Goal: Complete application form: Complete application form

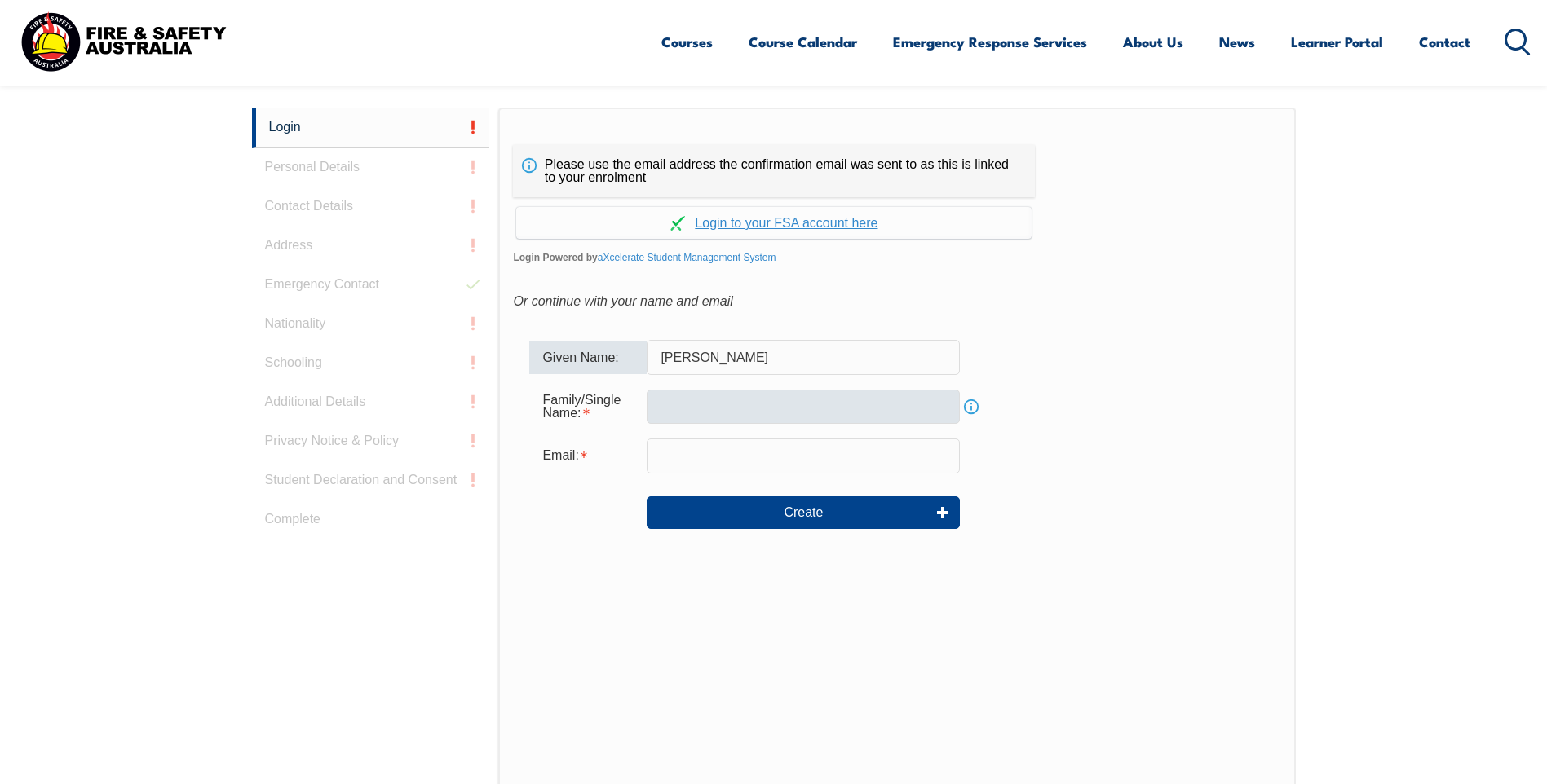
type input "[PERSON_NAME]"
click at [814, 397] on input "text" at bounding box center [804, 406] width 313 height 34
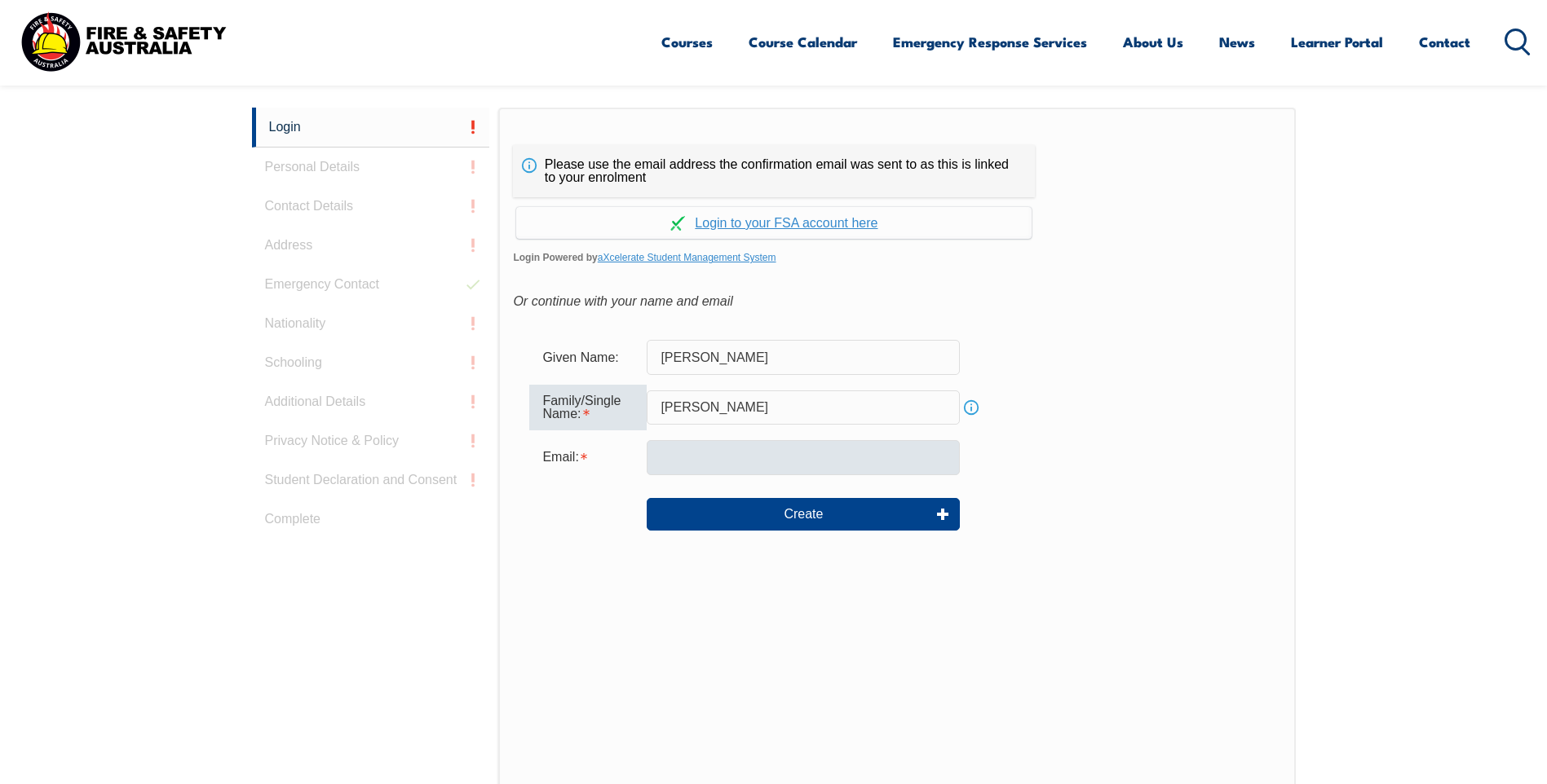
type input "[PERSON_NAME]"
click at [774, 450] on input "email" at bounding box center [804, 457] width 313 height 34
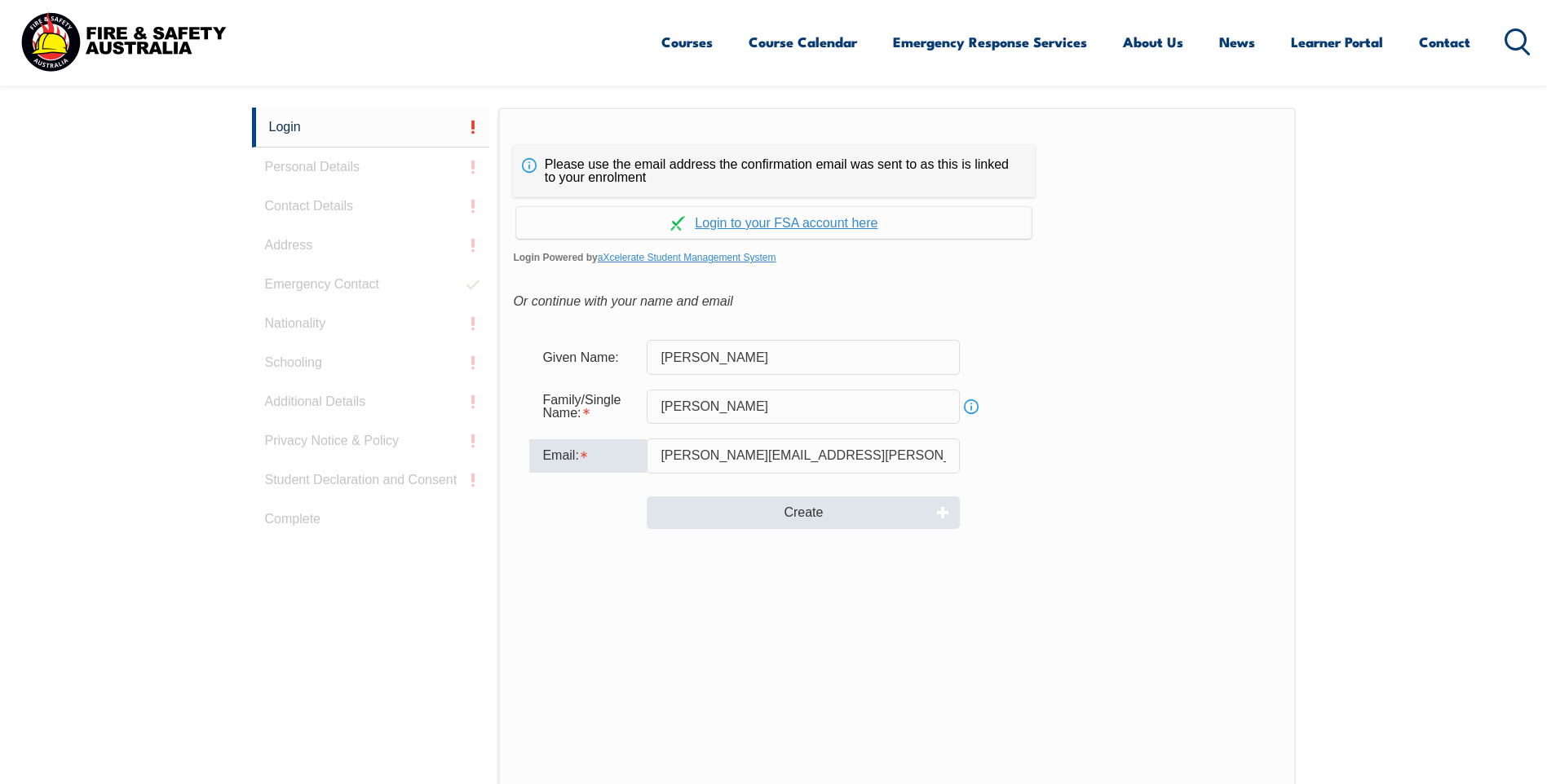
type input "michael.hegarty@apa.com.au"
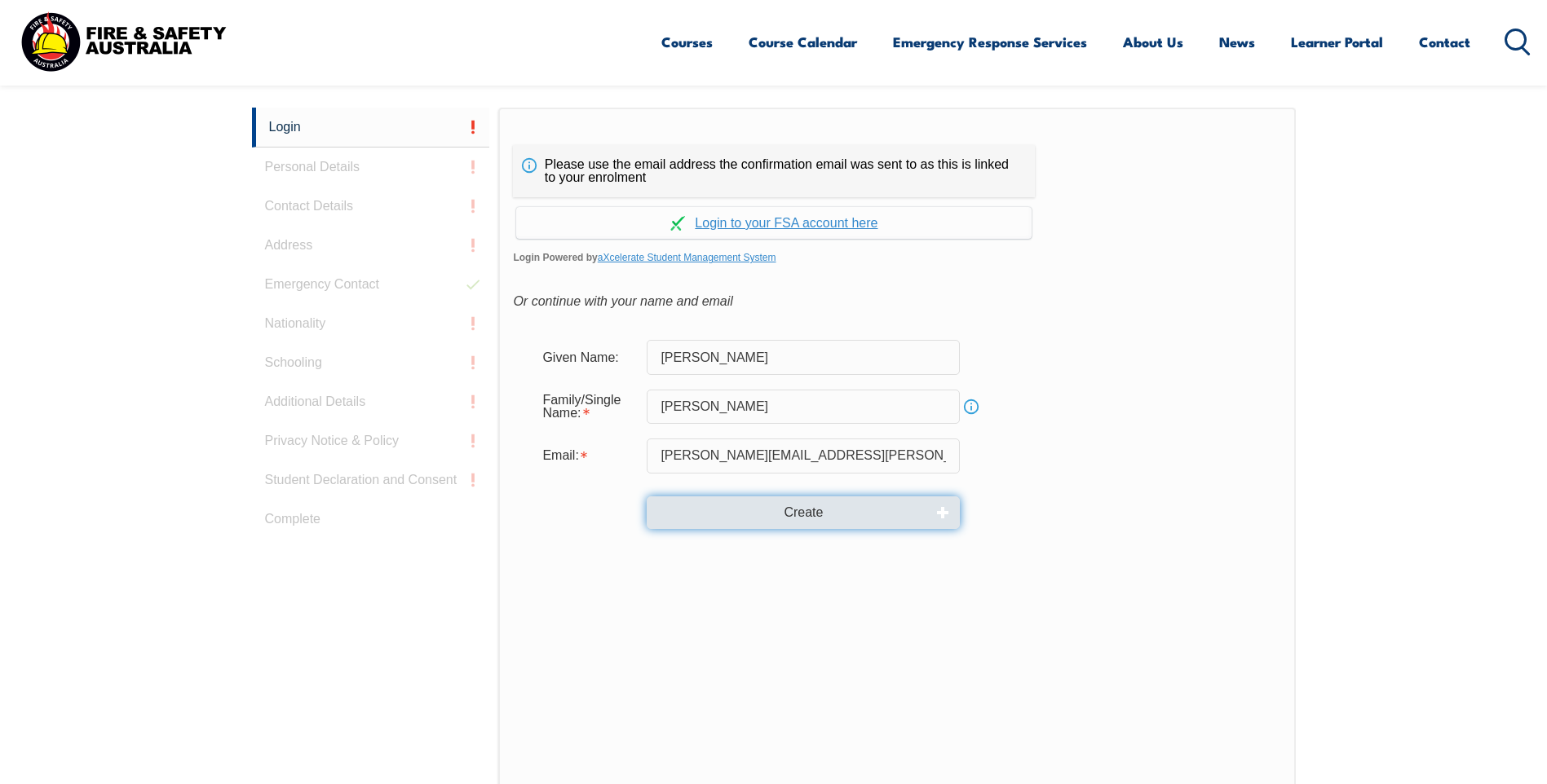
click at [802, 513] on button "Create" at bounding box center [804, 513] width 313 height 33
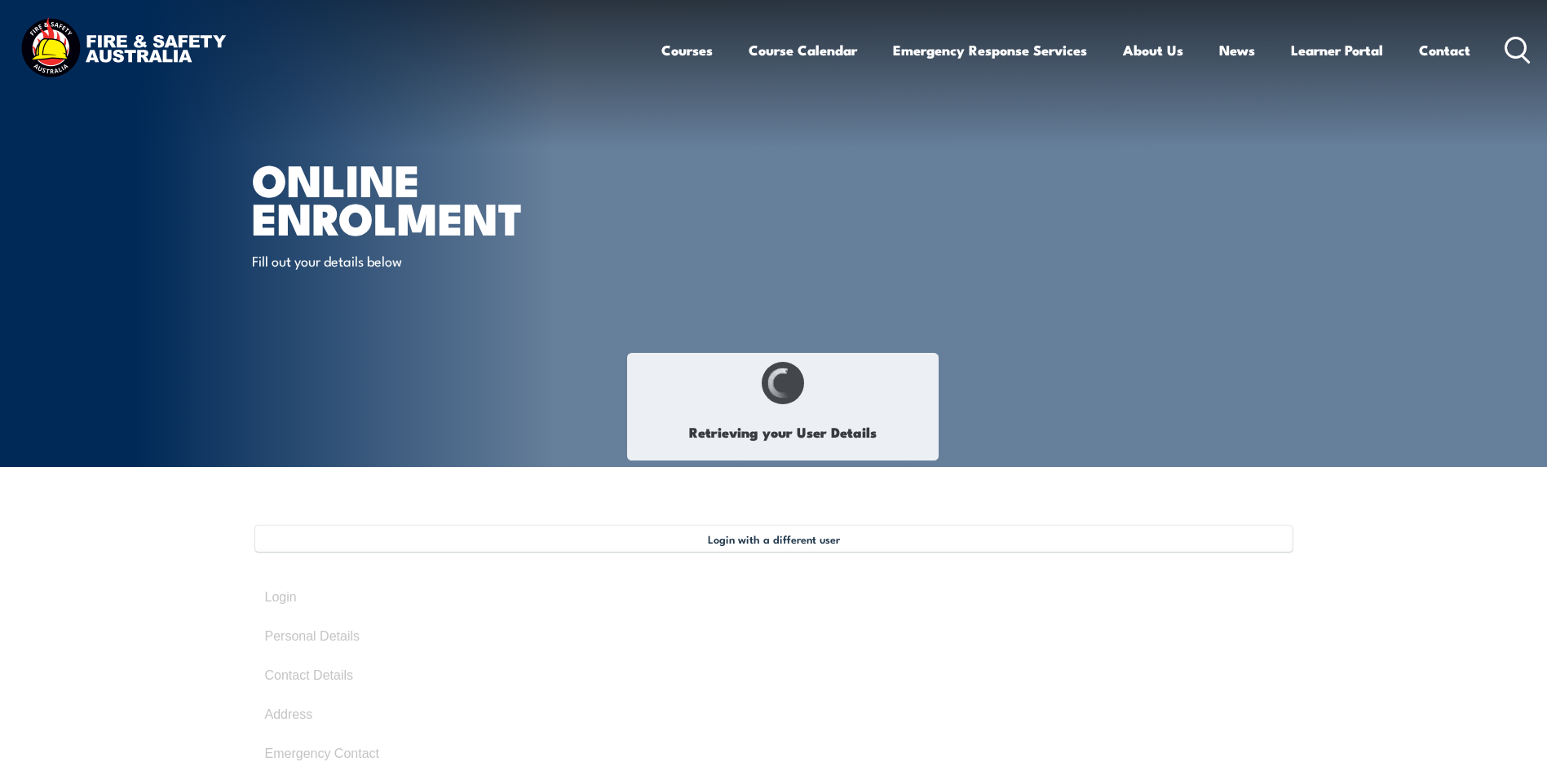
type input "[PERSON_NAME]"
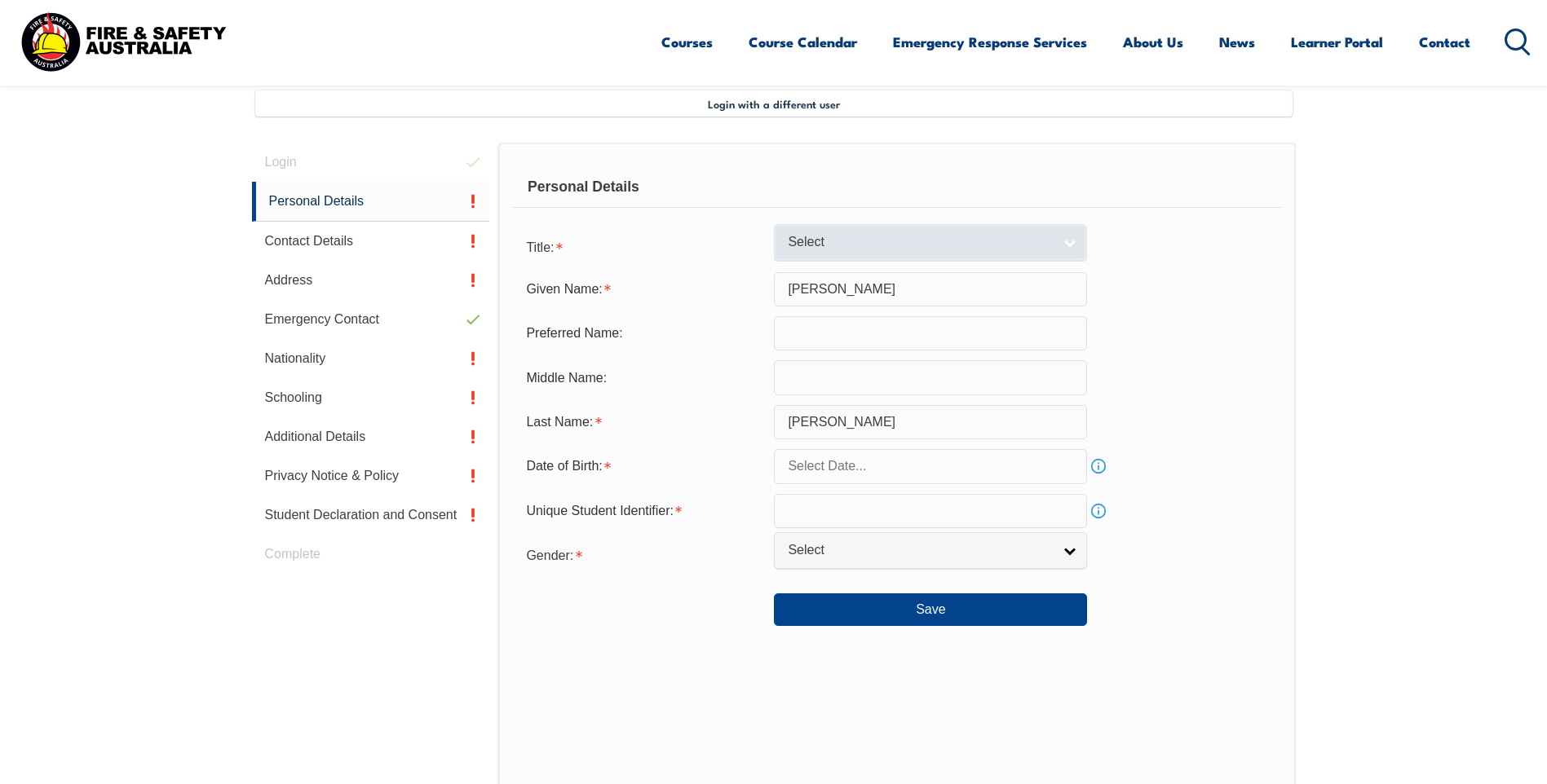
scroll to position [444, 0]
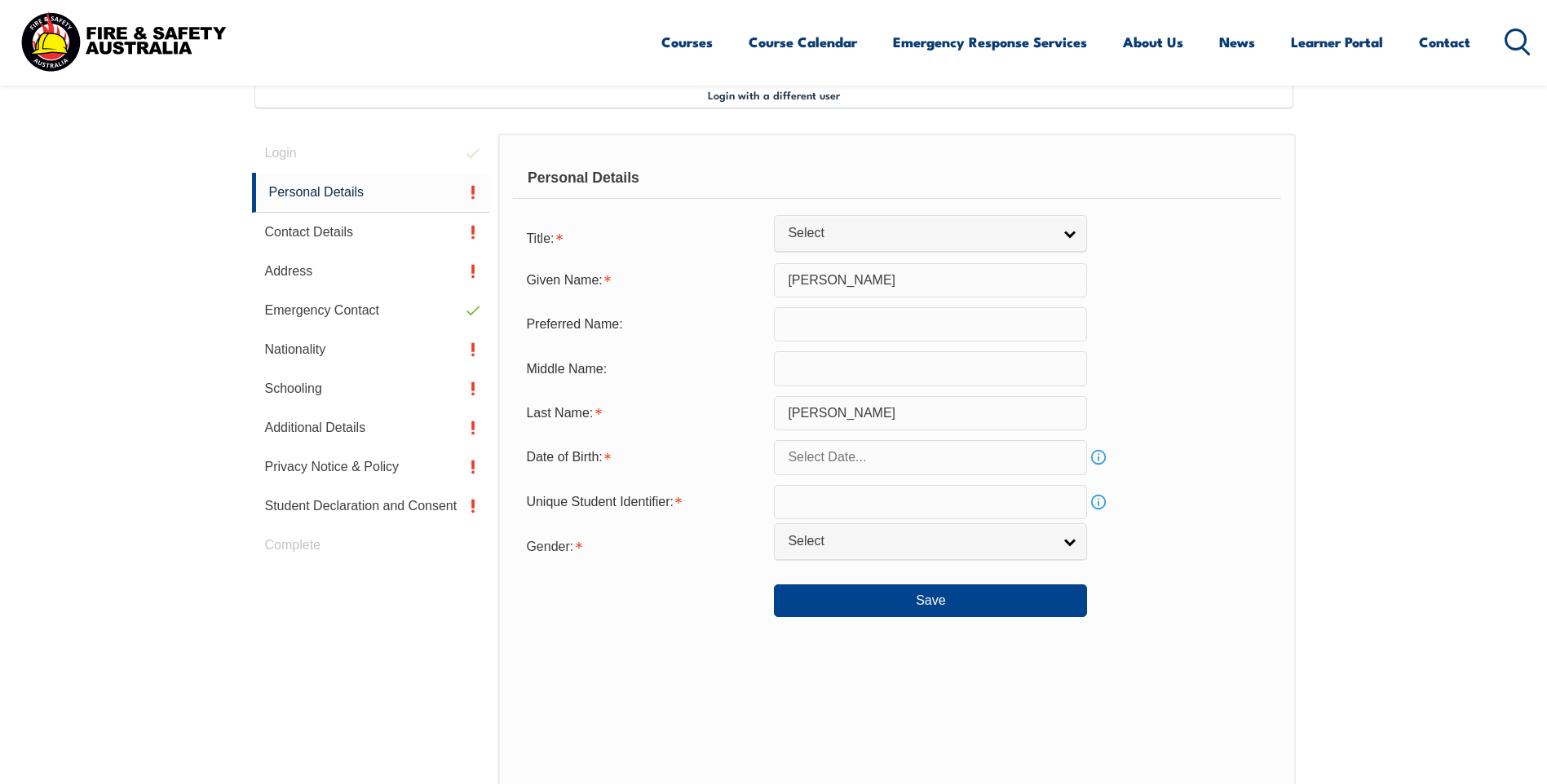
click at [976, 505] on input "text" at bounding box center [930, 501] width 313 height 34
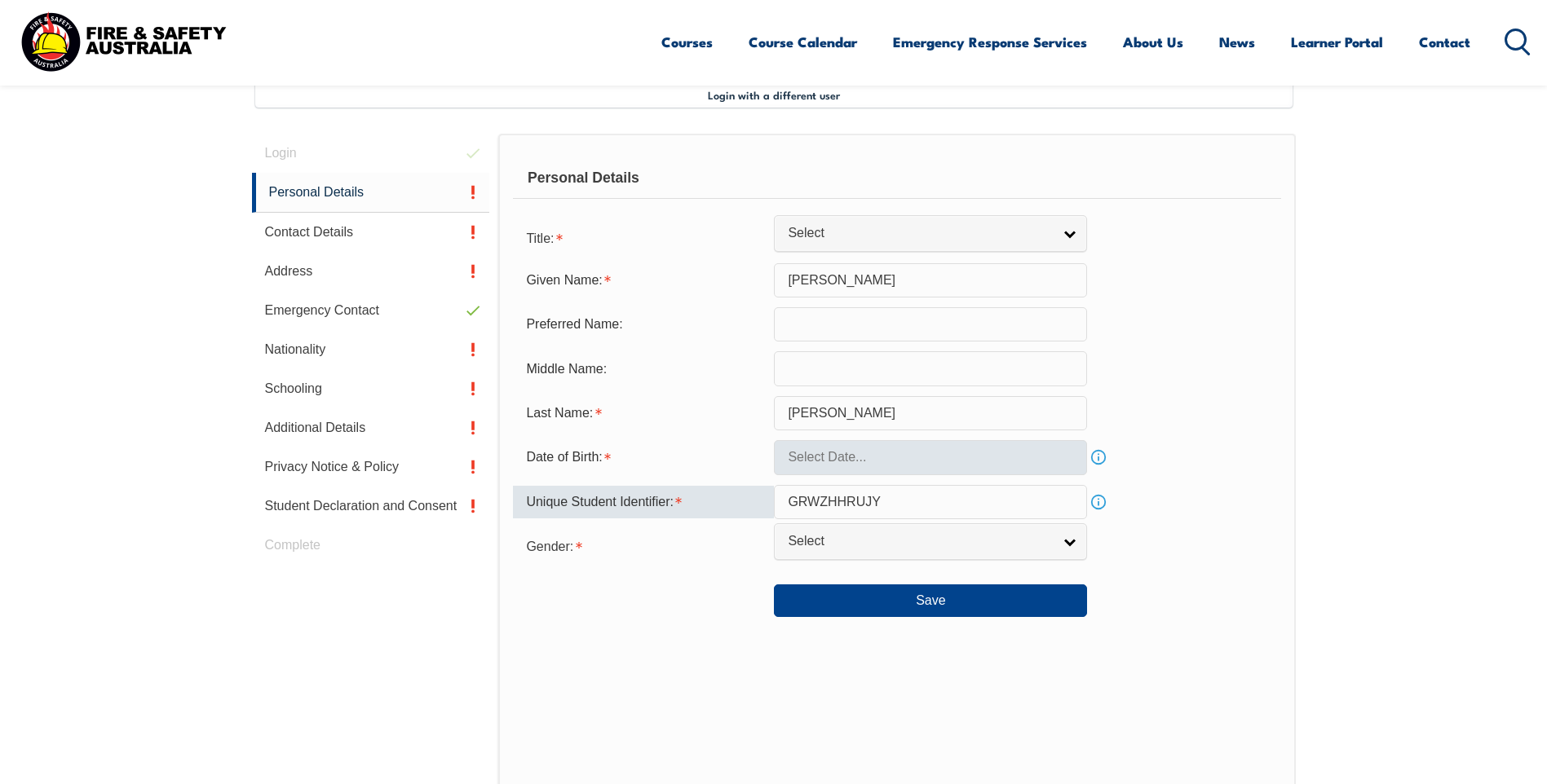
type input "GRWZHHRUJY"
click at [993, 448] on input "text" at bounding box center [930, 457] width 313 height 34
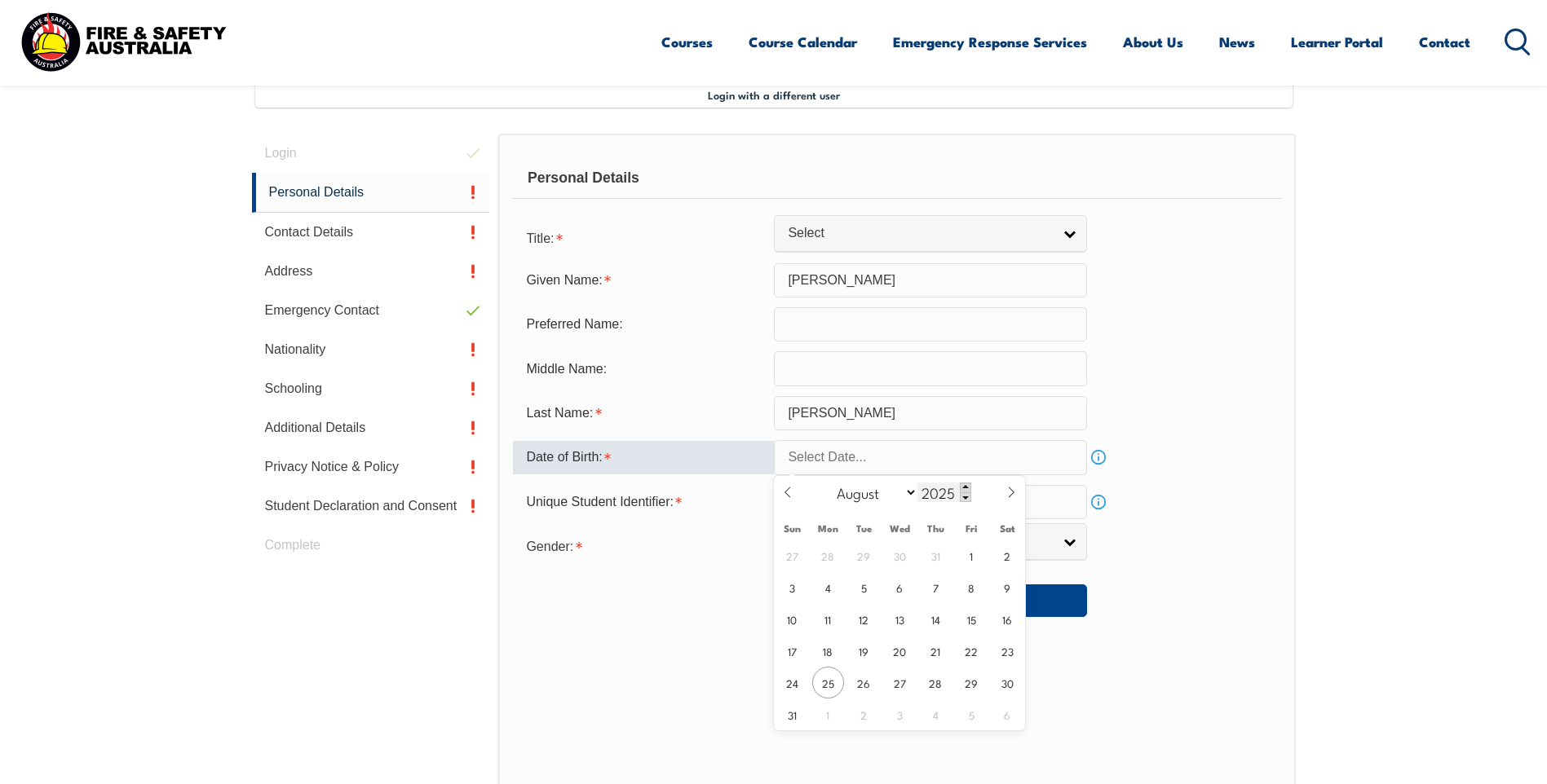
click at [965, 487] on span at bounding box center [965, 487] width 11 height 10
click at [964, 495] on span at bounding box center [965, 496] width 11 height 10
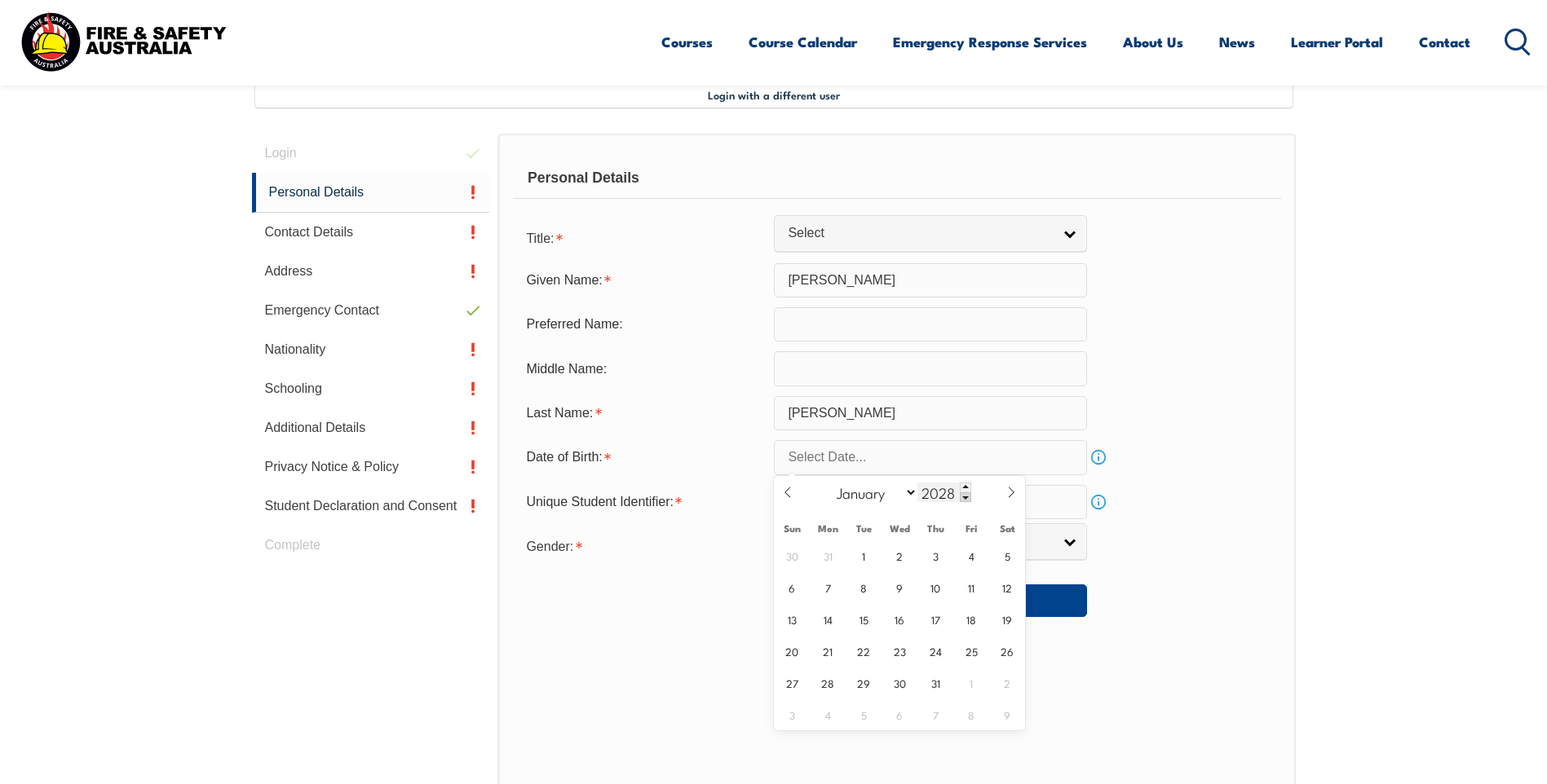
click at [964, 495] on span at bounding box center [965, 496] width 11 height 10
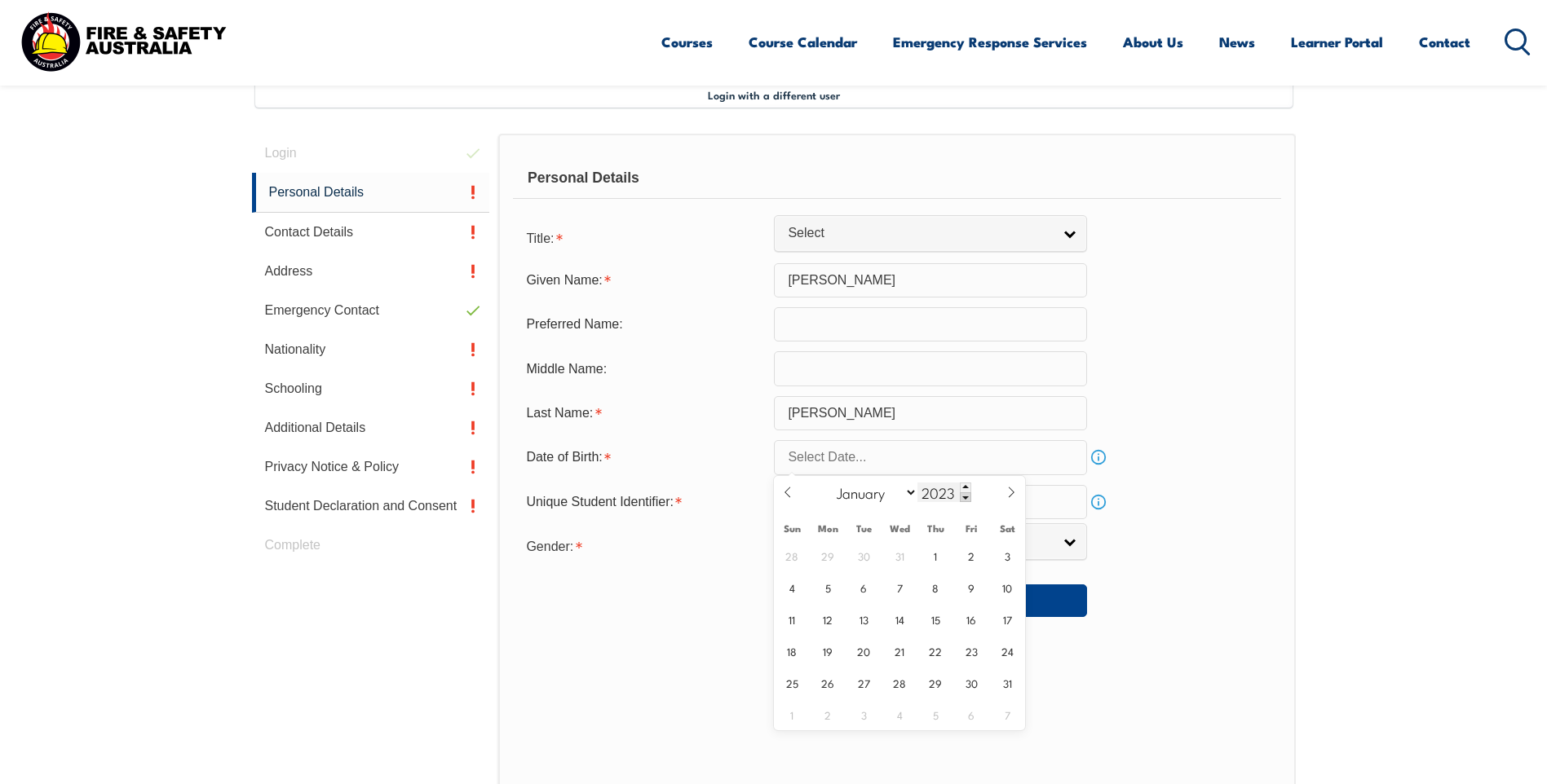
click at [964, 495] on span at bounding box center [965, 496] width 11 height 10
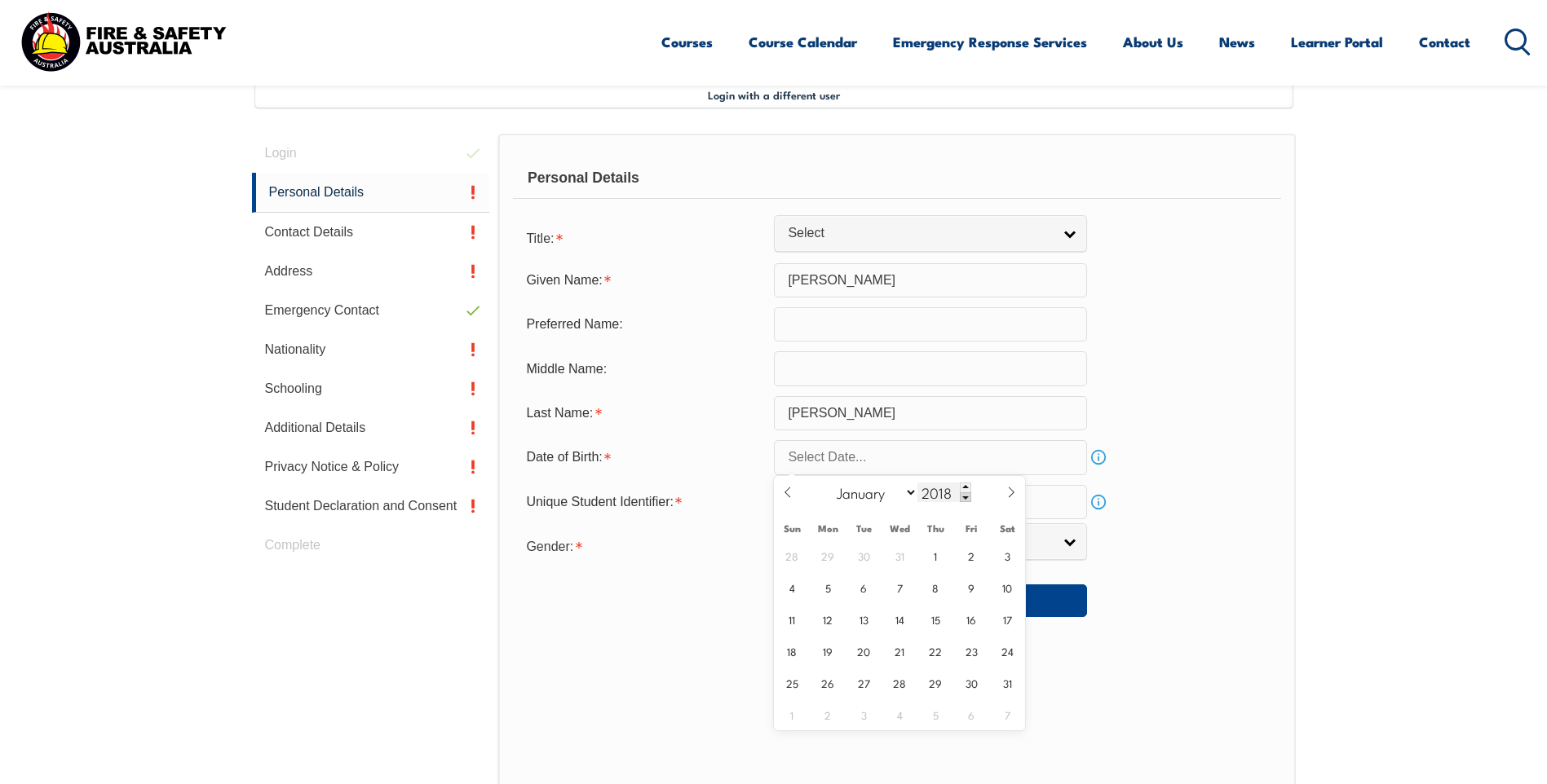
click at [964, 495] on span at bounding box center [965, 496] width 11 height 10
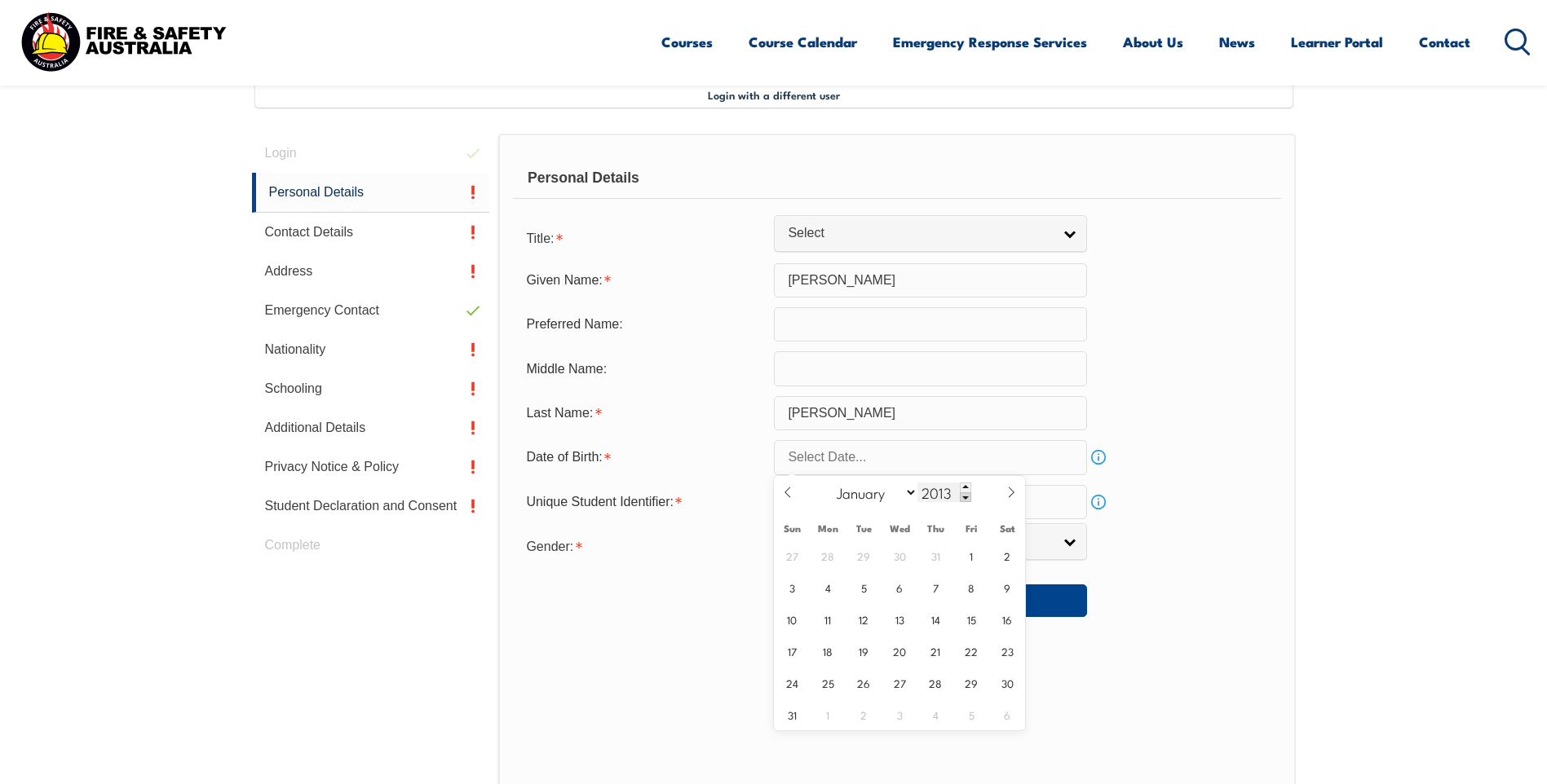
click at [964, 495] on span at bounding box center [965, 496] width 11 height 10
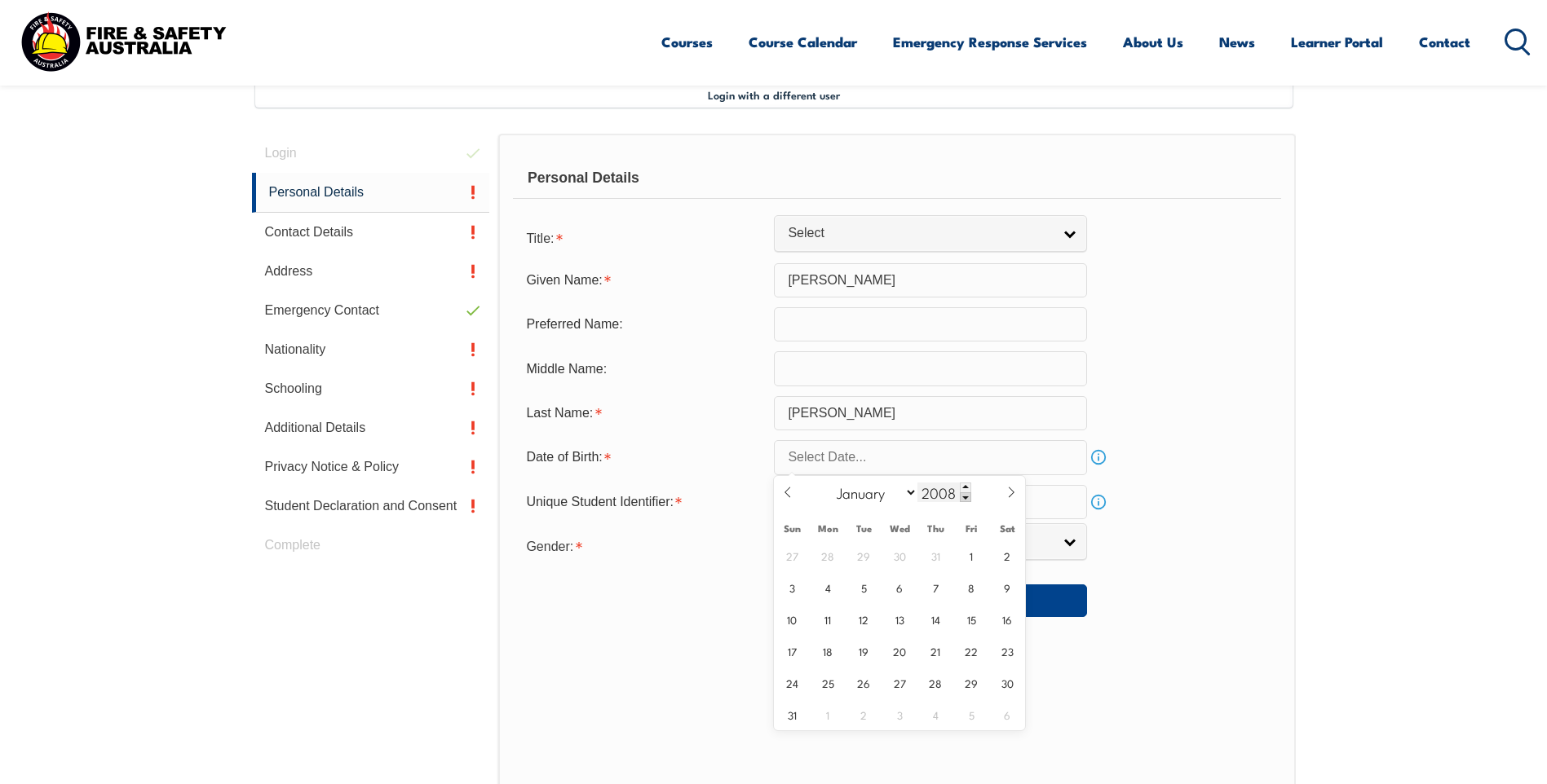
click at [964, 495] on span at bounding box center [965, 496] width 11 height 10
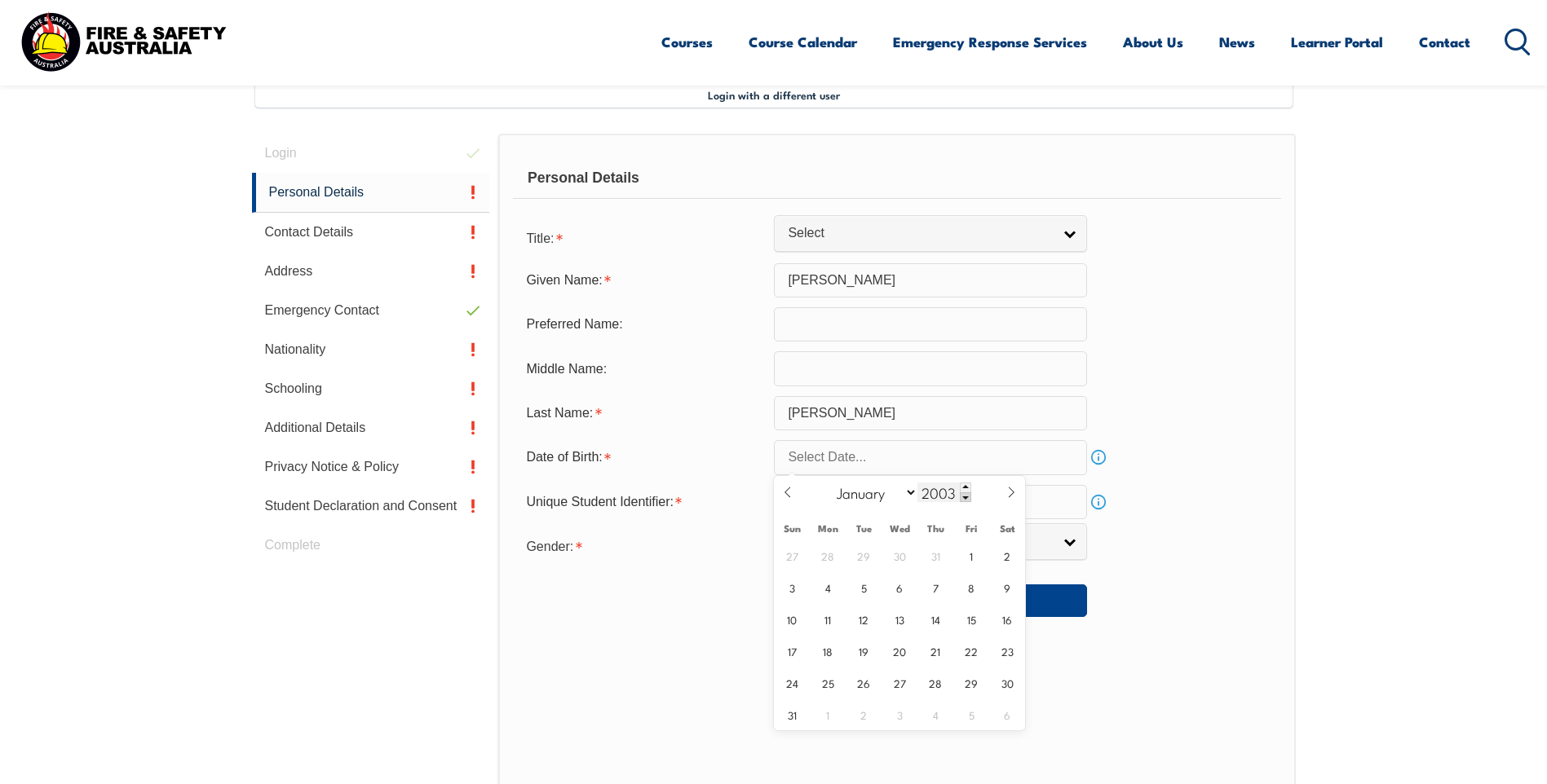
click at [964, 495] on span at bounding box center [965, 496] width 11 height 10
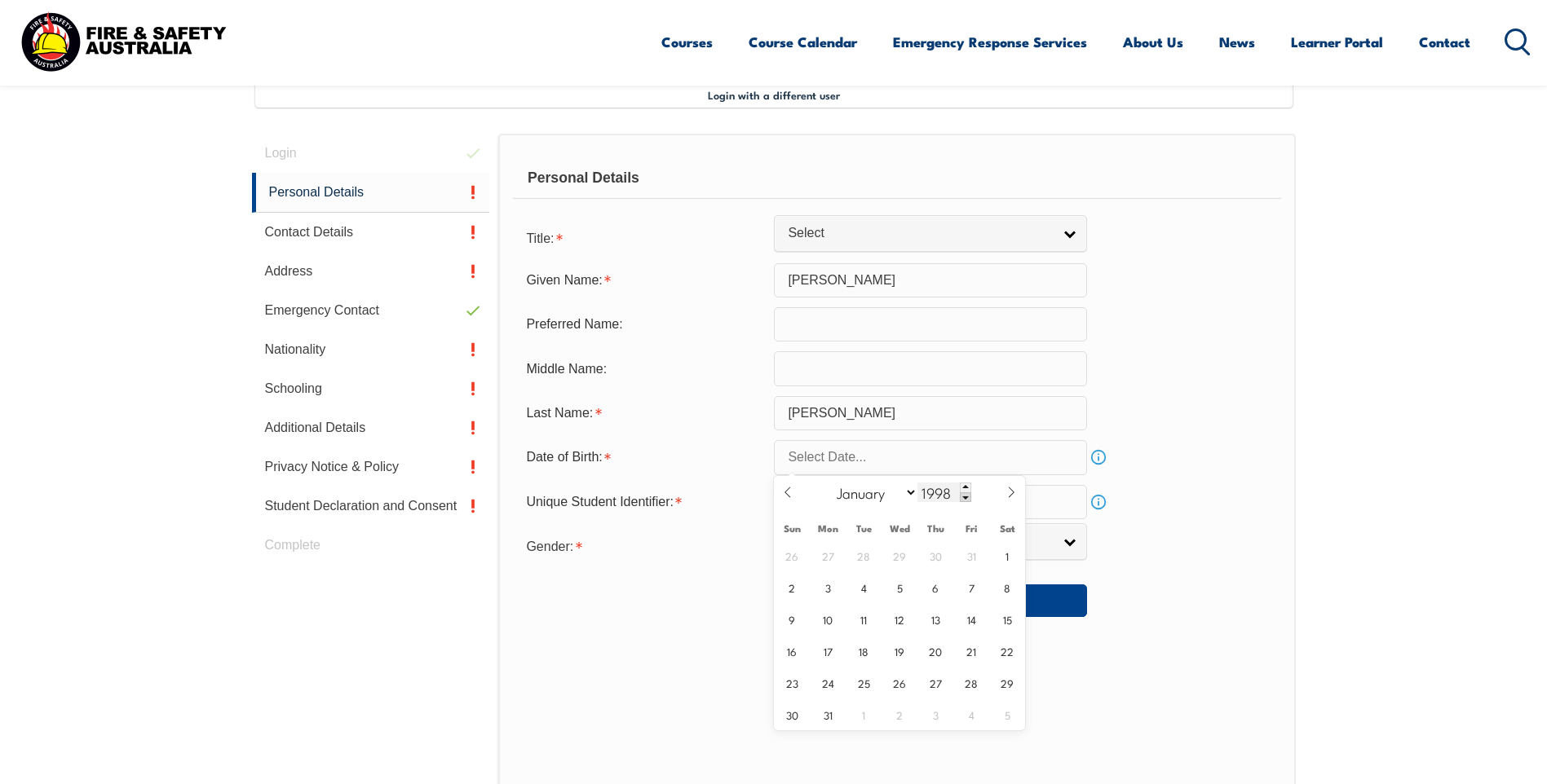
click at [964, 495] on span at bounding box center [965, 496] width 11 height 10
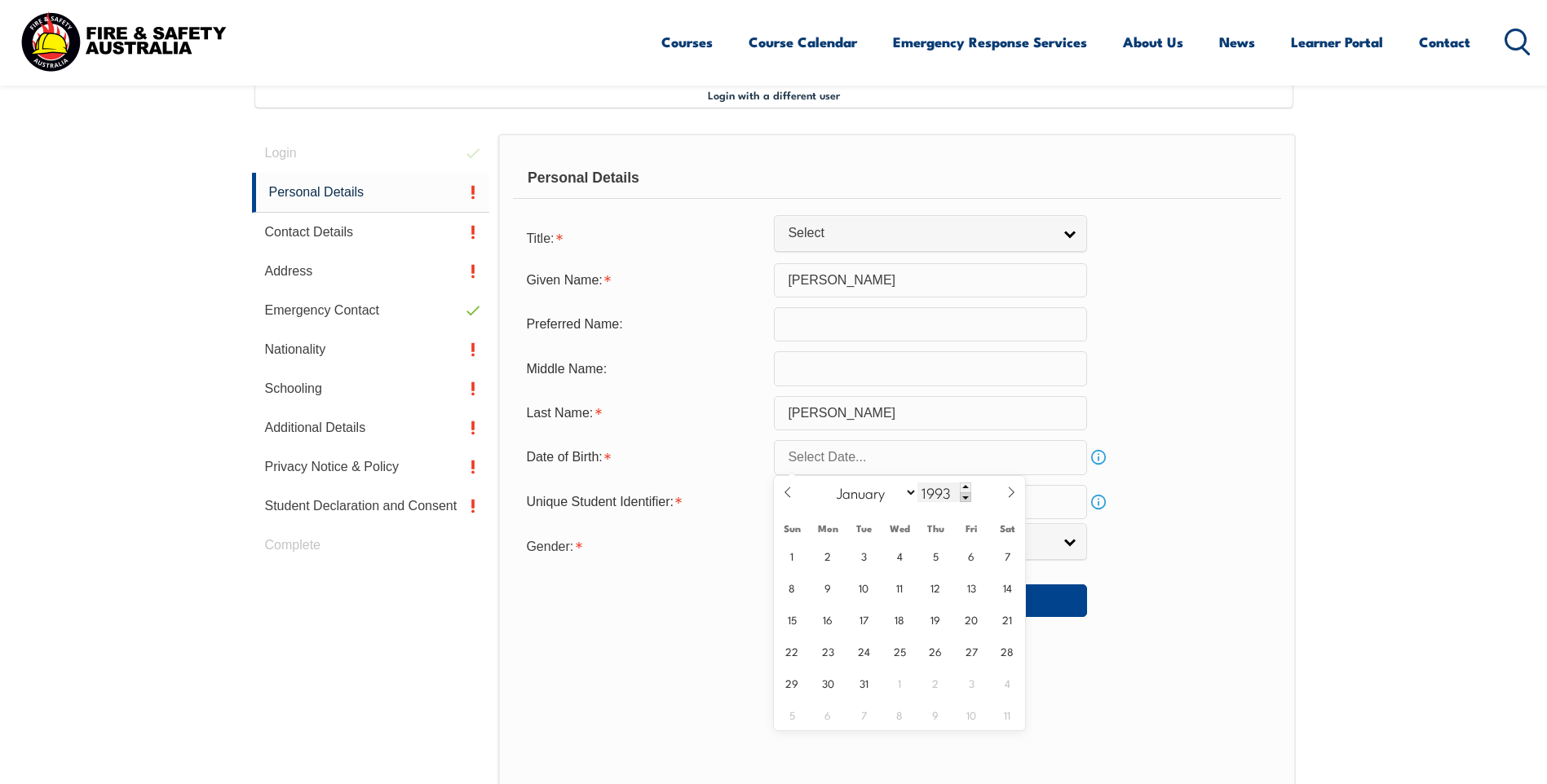
click at [964, 495] on span at bounding box center [965, 496] width 11 height 10
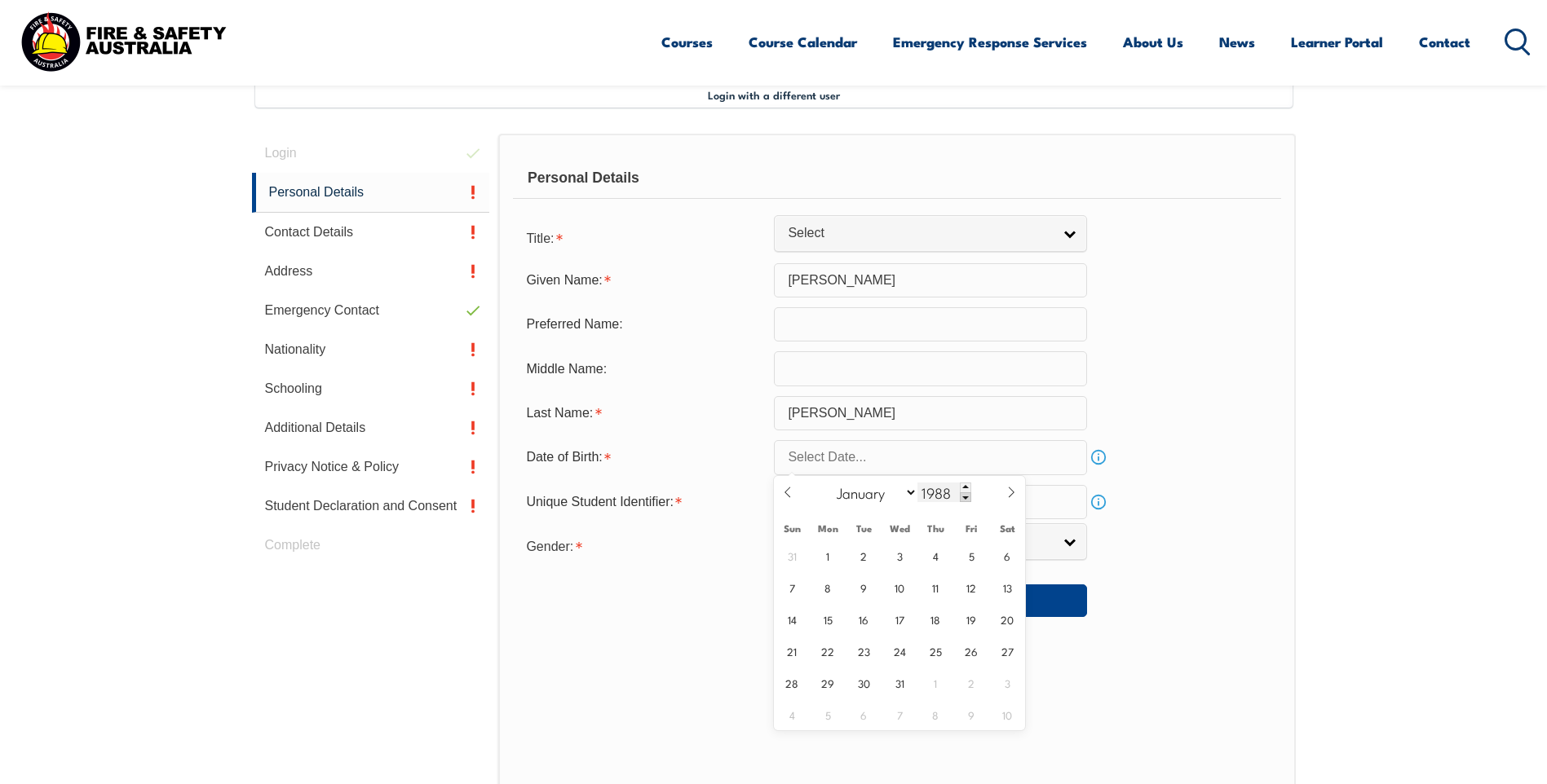
click at [964, 495] on span at bounding box center [965, 496] width 11 height 10
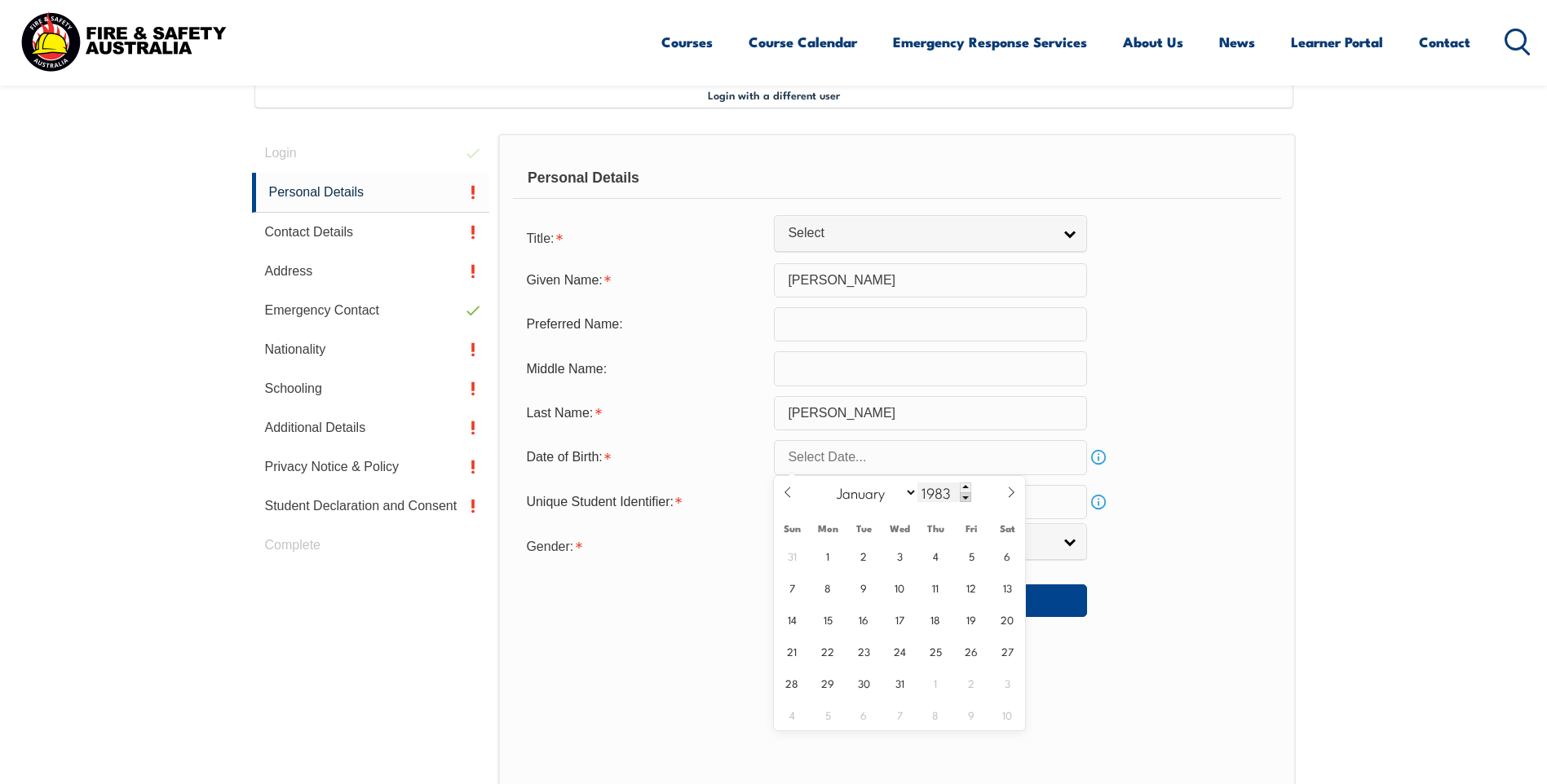
click at [964, 495] on span at bounding box center [965, 496] width 11 height 10
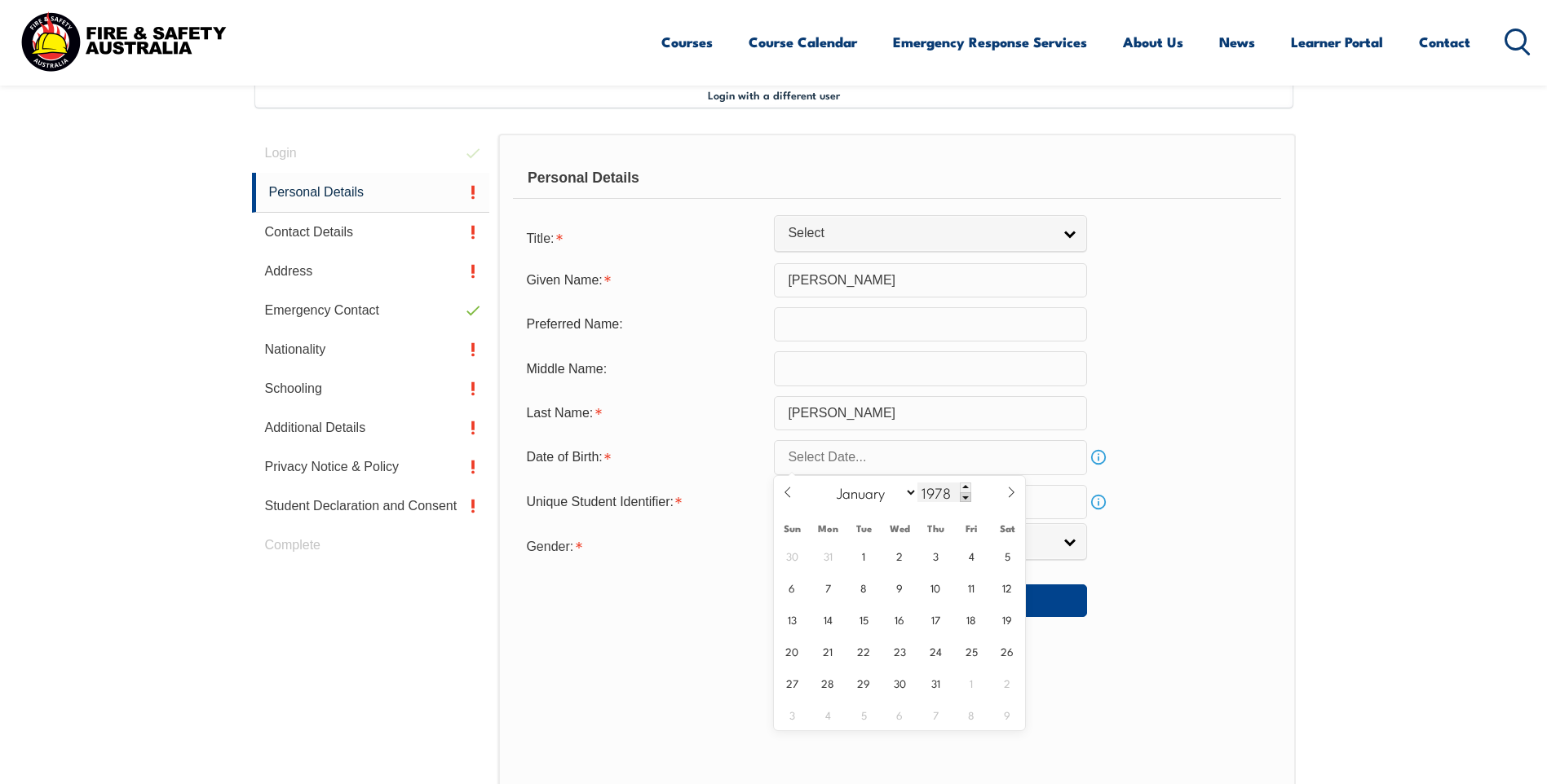
click at [964, 495] on span at bounding box center [965, 496] width 11 height 10
type input "1977"
click at [911, 493] on select "January February March April May June July August September October November De…" at bounding box center [872, 492] width 89 height 21
select select "11"
click at [829, 482] on select "January February March April May June July August September October November De…" at bounding box center [872, 492] width 89 height 21
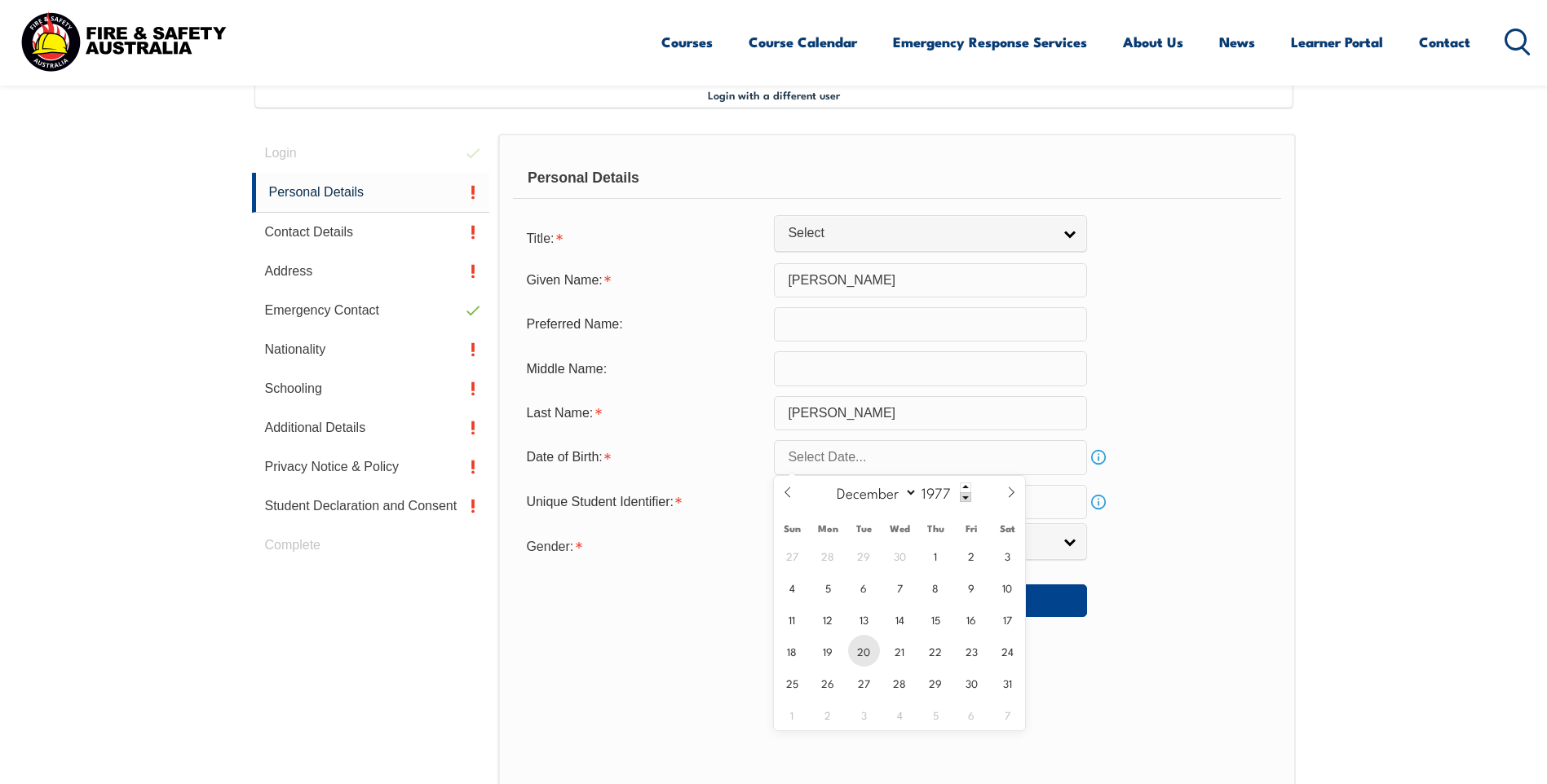
click at [859, 649] on span "20" at bounding box center [863, 650] width 32 height 32
type input "[DATE]"
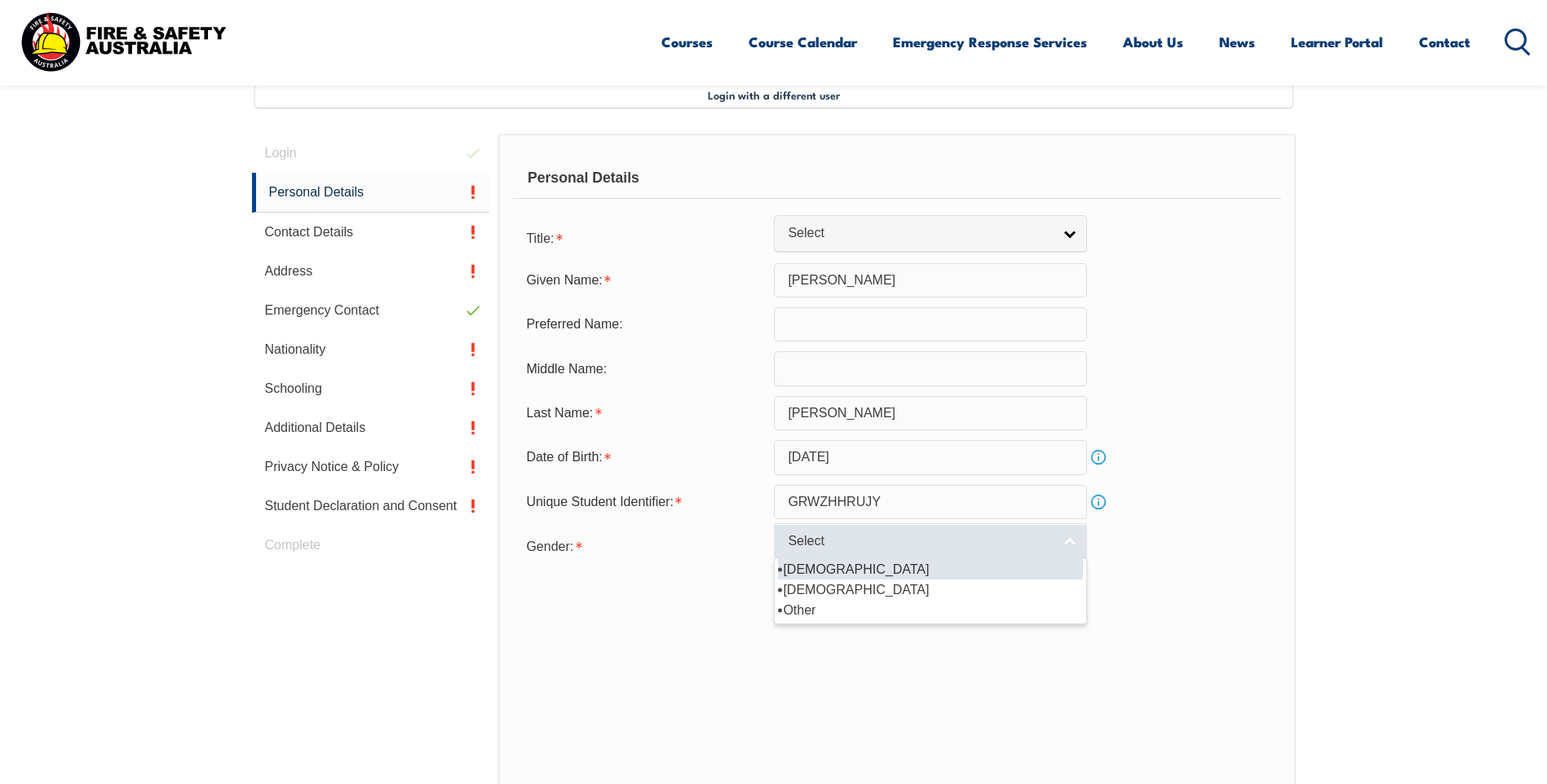
click at [1072, 539] on link "Select" at bounding box center [930, 541] width 313 height 37
click at [876, 564] on li "[DEMOGRAPHIC_DATA]" at bounding box center [930, 569] width 305 height 20
select select "M"
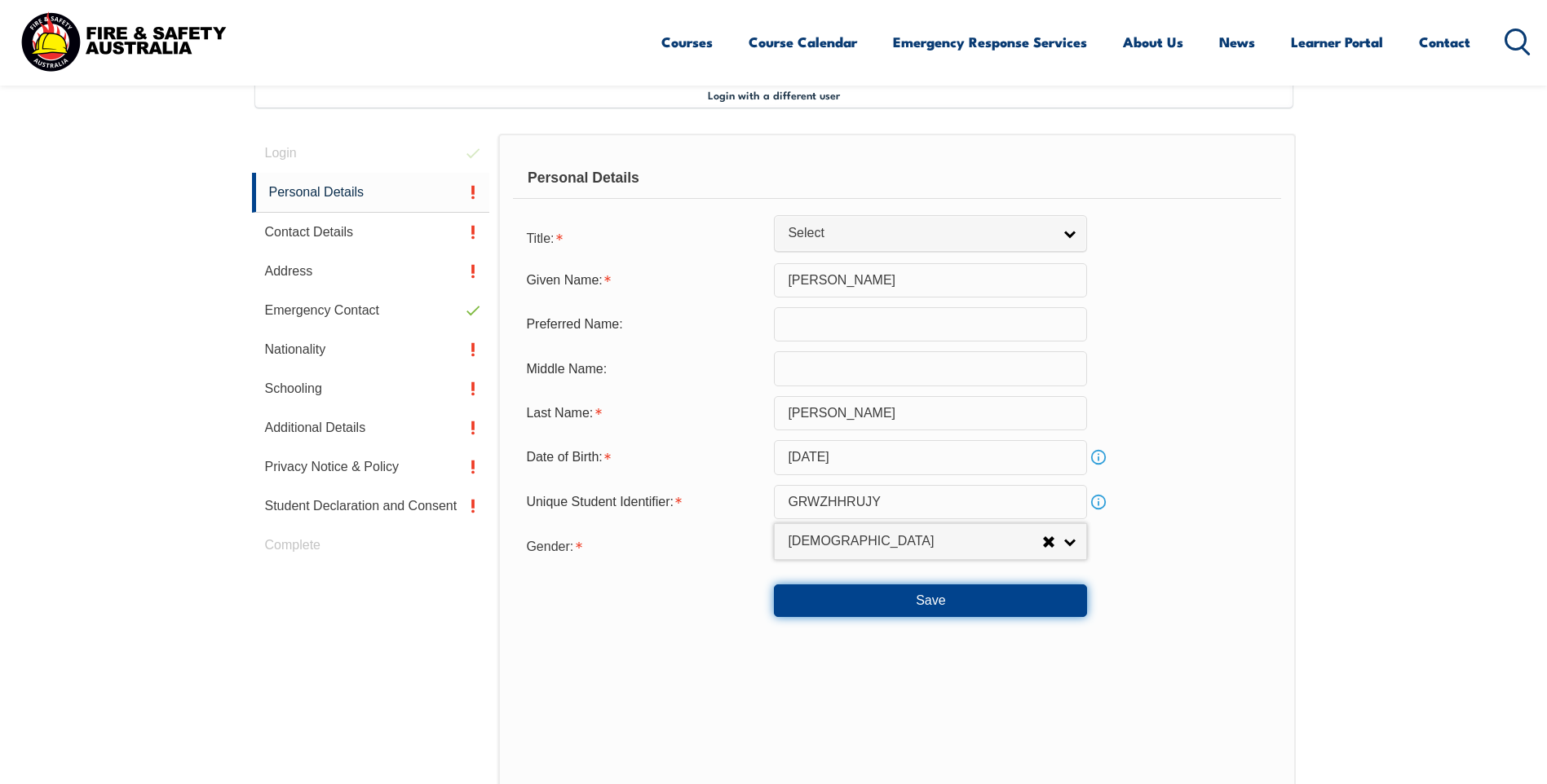
click at [950, 601] on button "Save" at bounding box center [930, 601] width 313 height 33
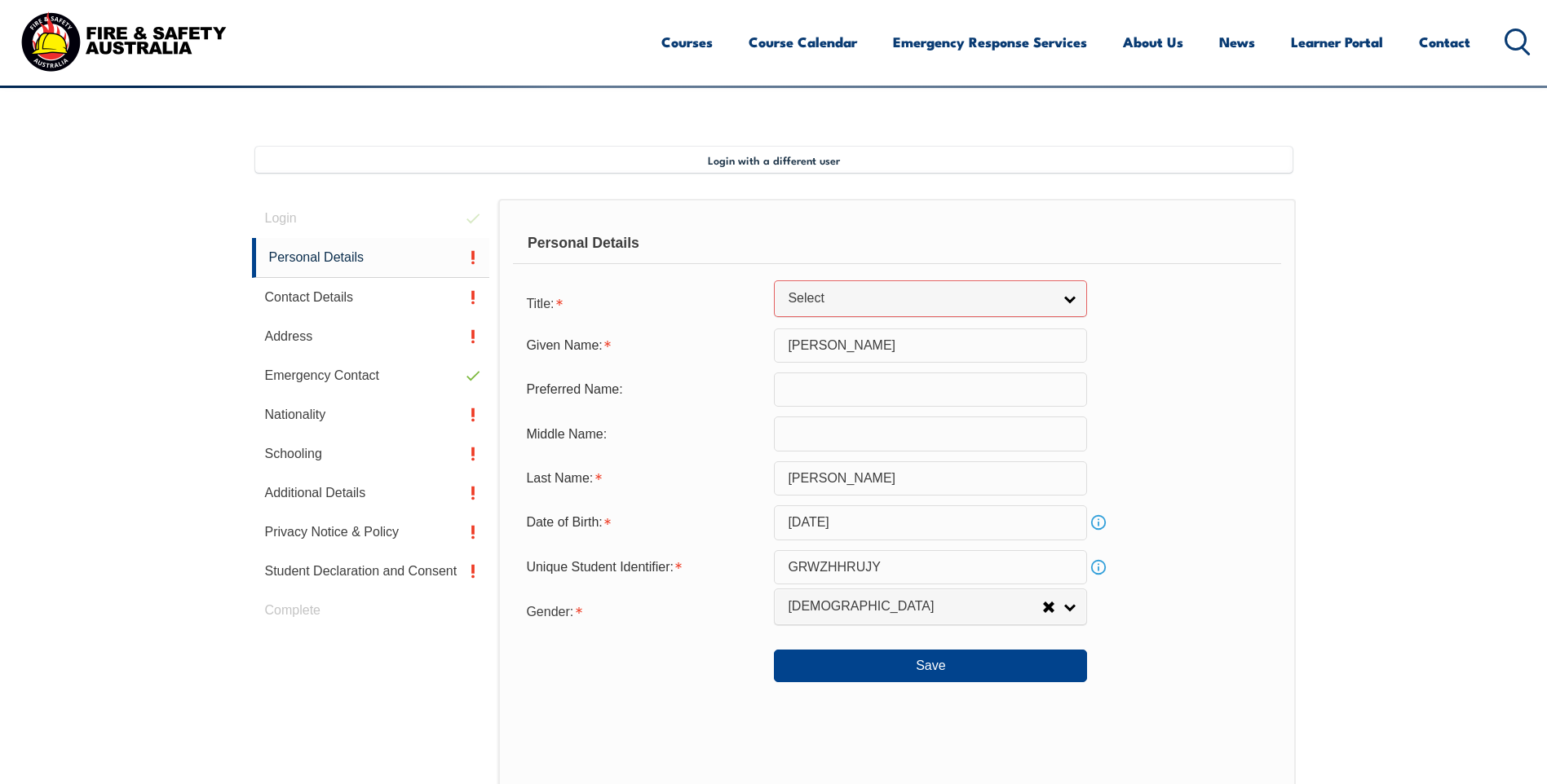
scroll to position [332, 0]
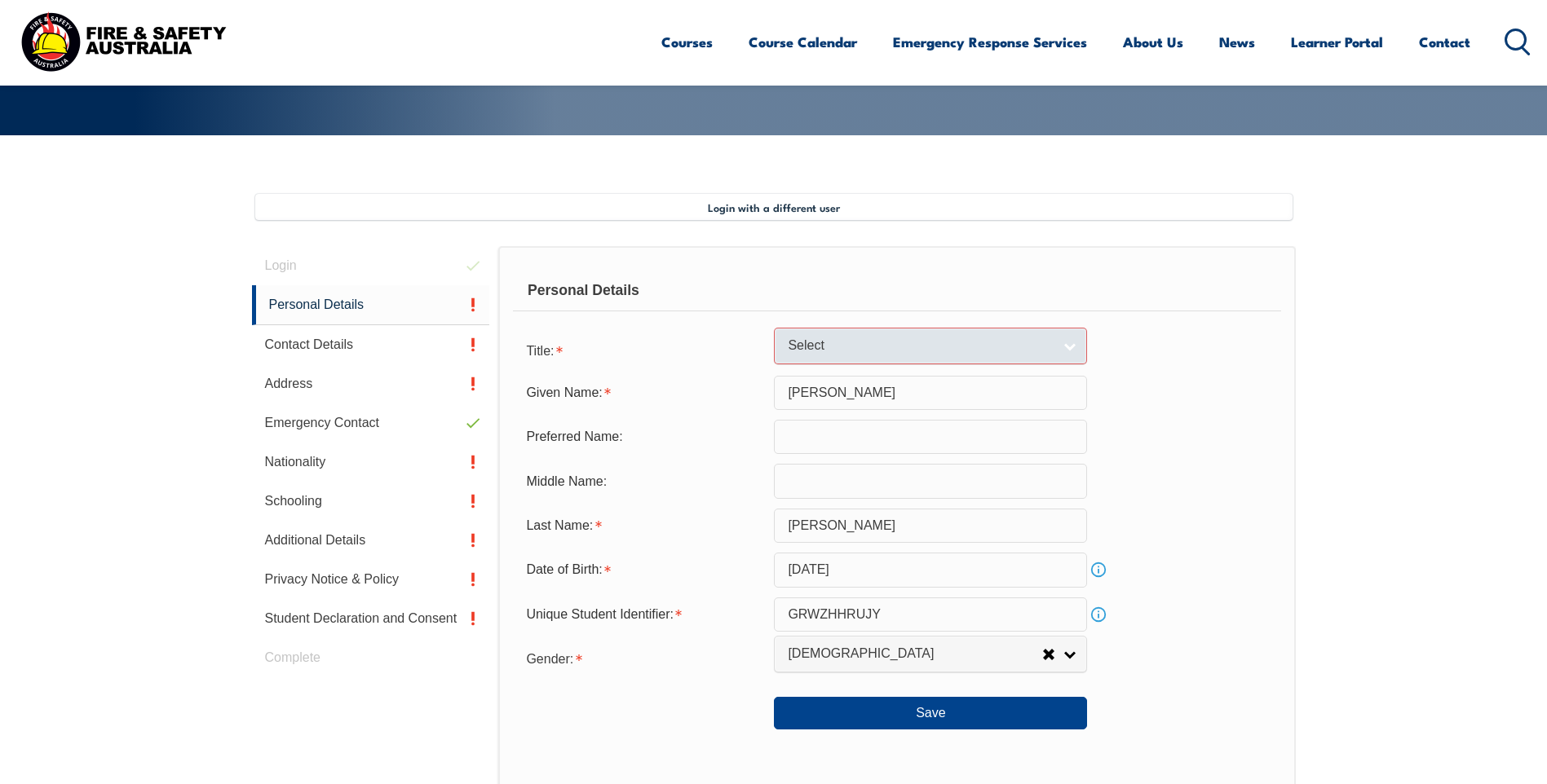
click at [1066, 349] on link "Select" at bounding box center [930, 346] width 313 height 37
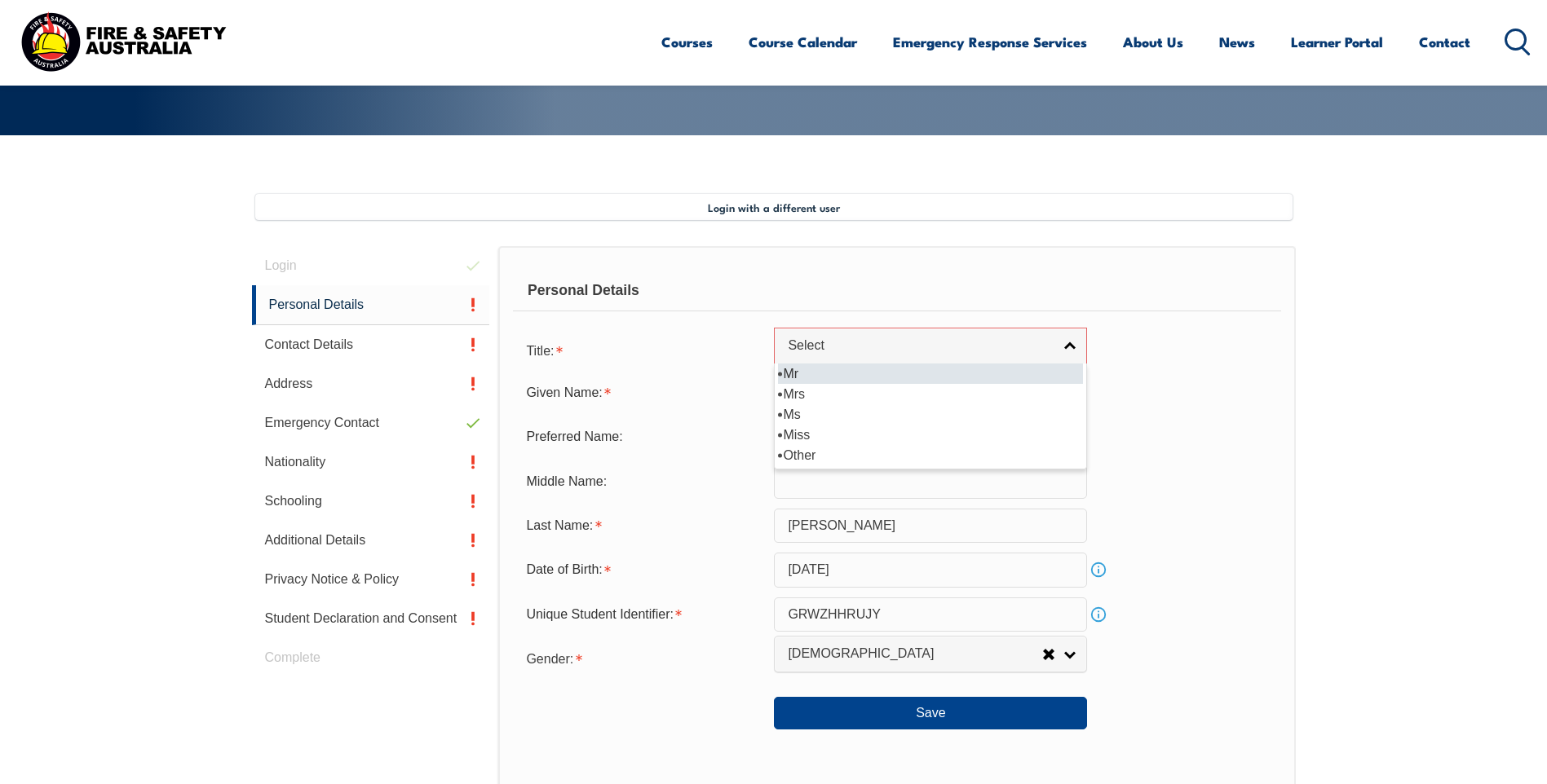
click at [905, 365] on li "Mr" at bounding box center [930, 374] width 305 height 20
select select "Mr"
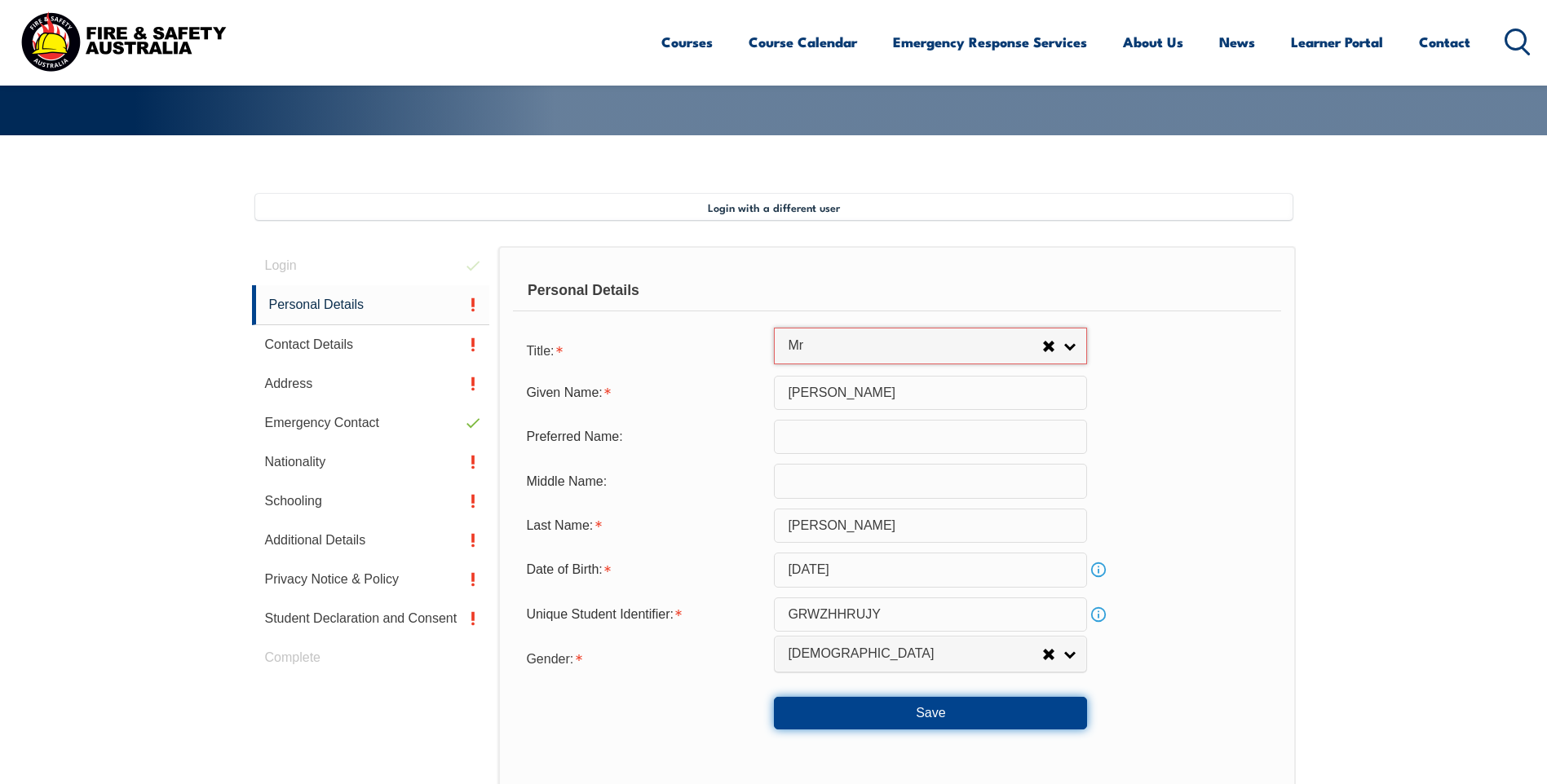
click at [932, 710] on button "Save" at bounding box center [930, 713] width 313 height 33
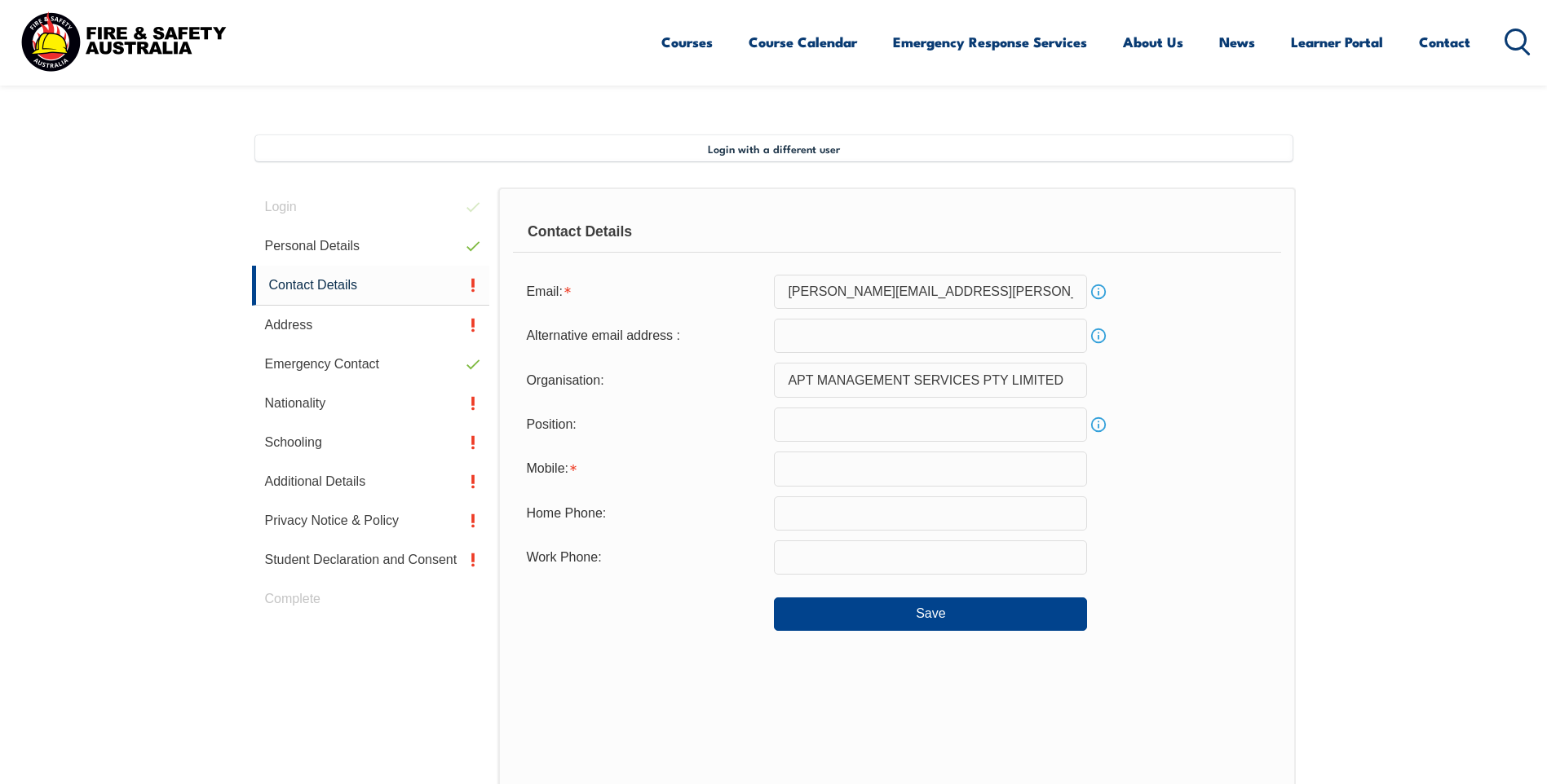
scroll to position [444, 0]
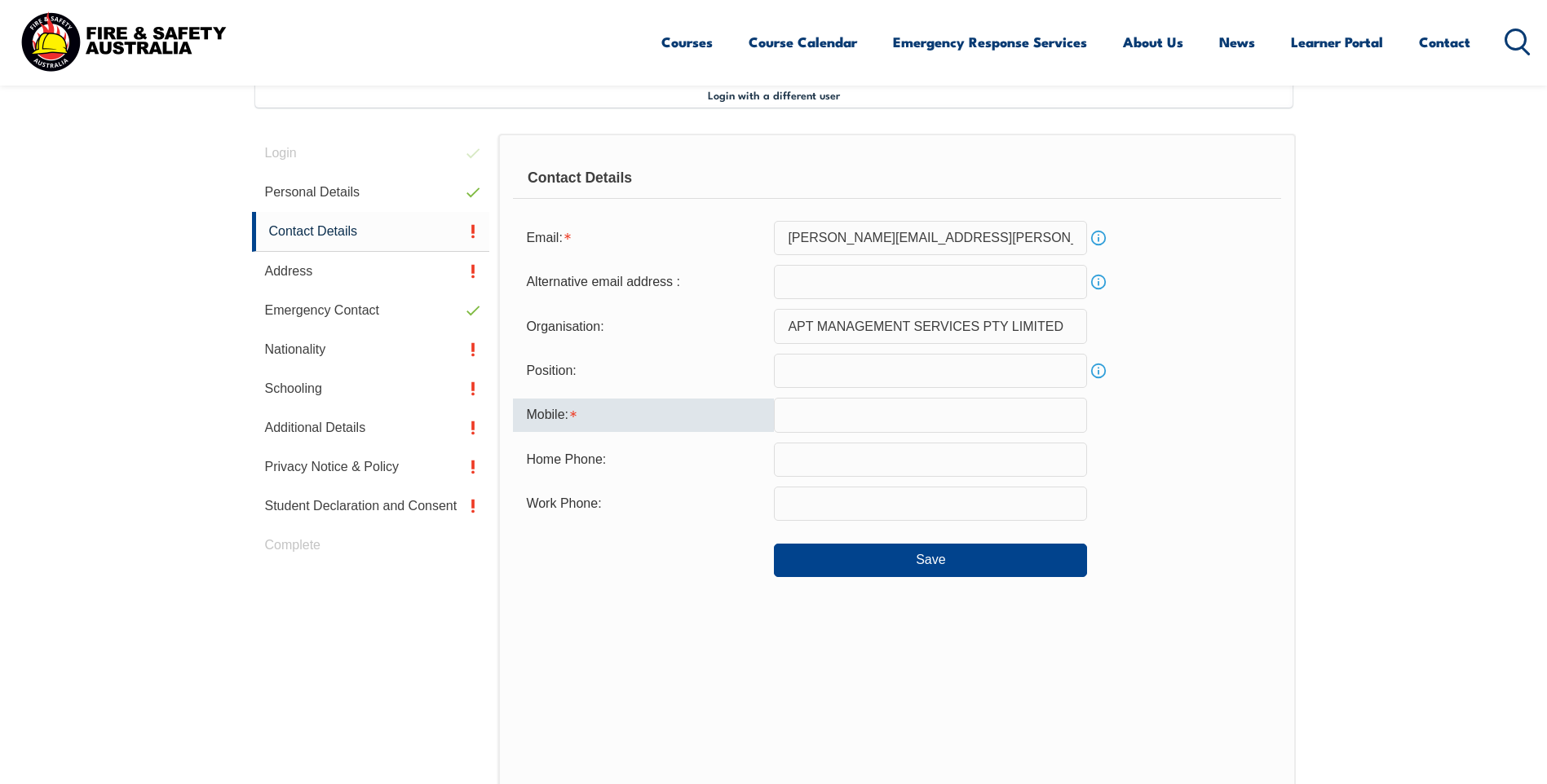
click at [820, 419] on input "text" at bounding box center [930, 414] width 313 height 34
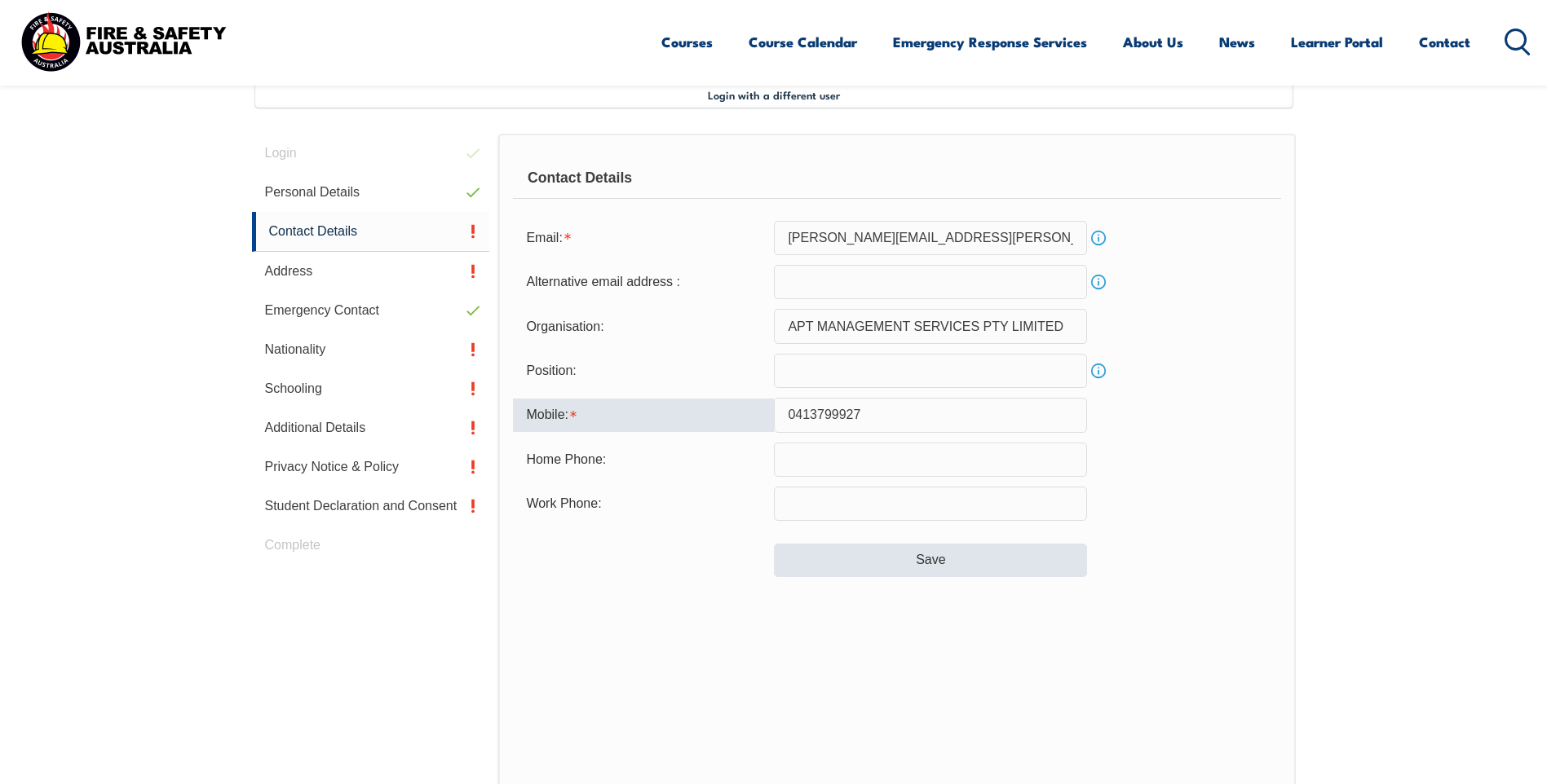
type input "0413799927"
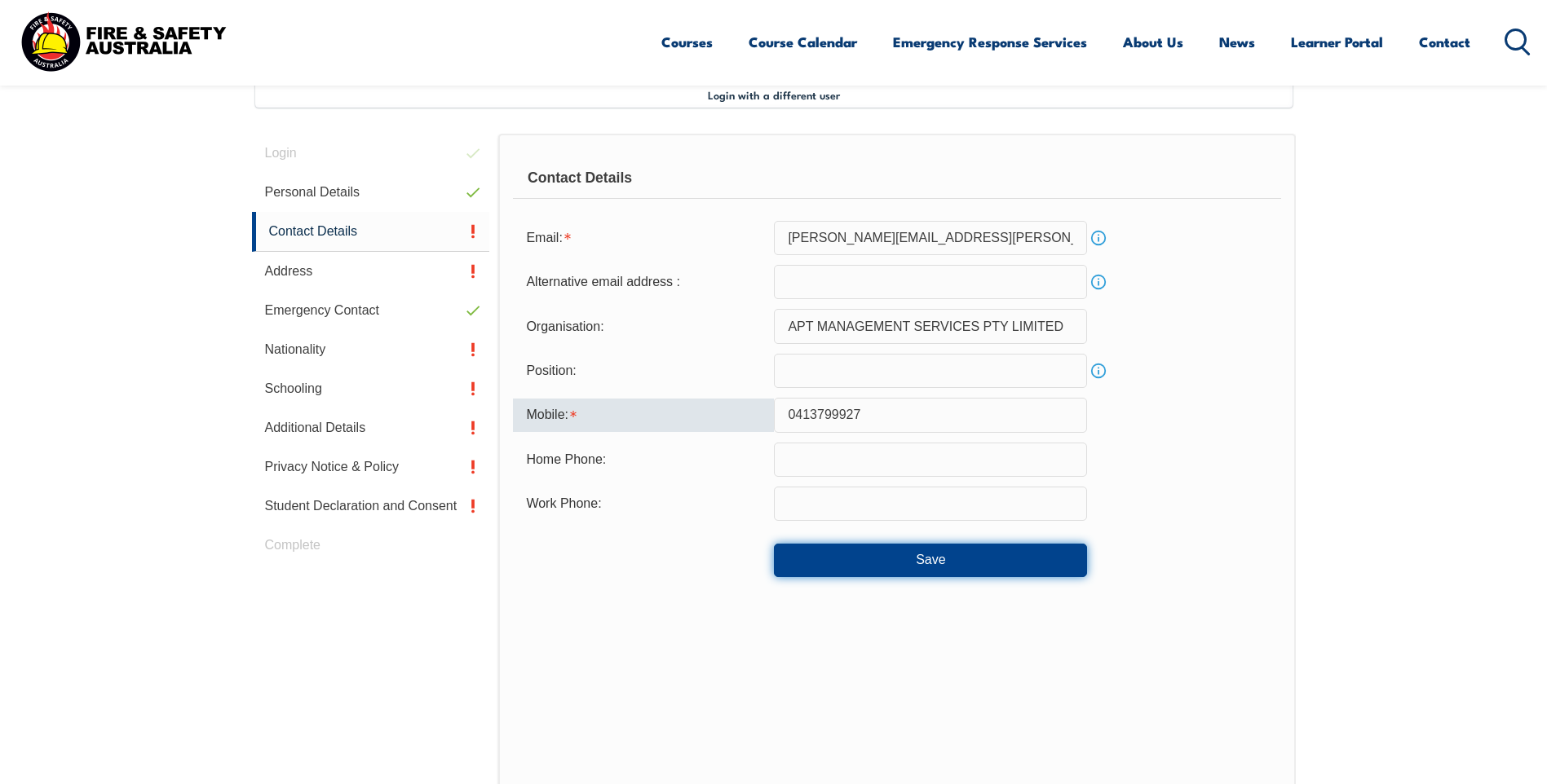
click at [938, 561] on button "Save" at bounding box center [930, 561] width 313 height 33
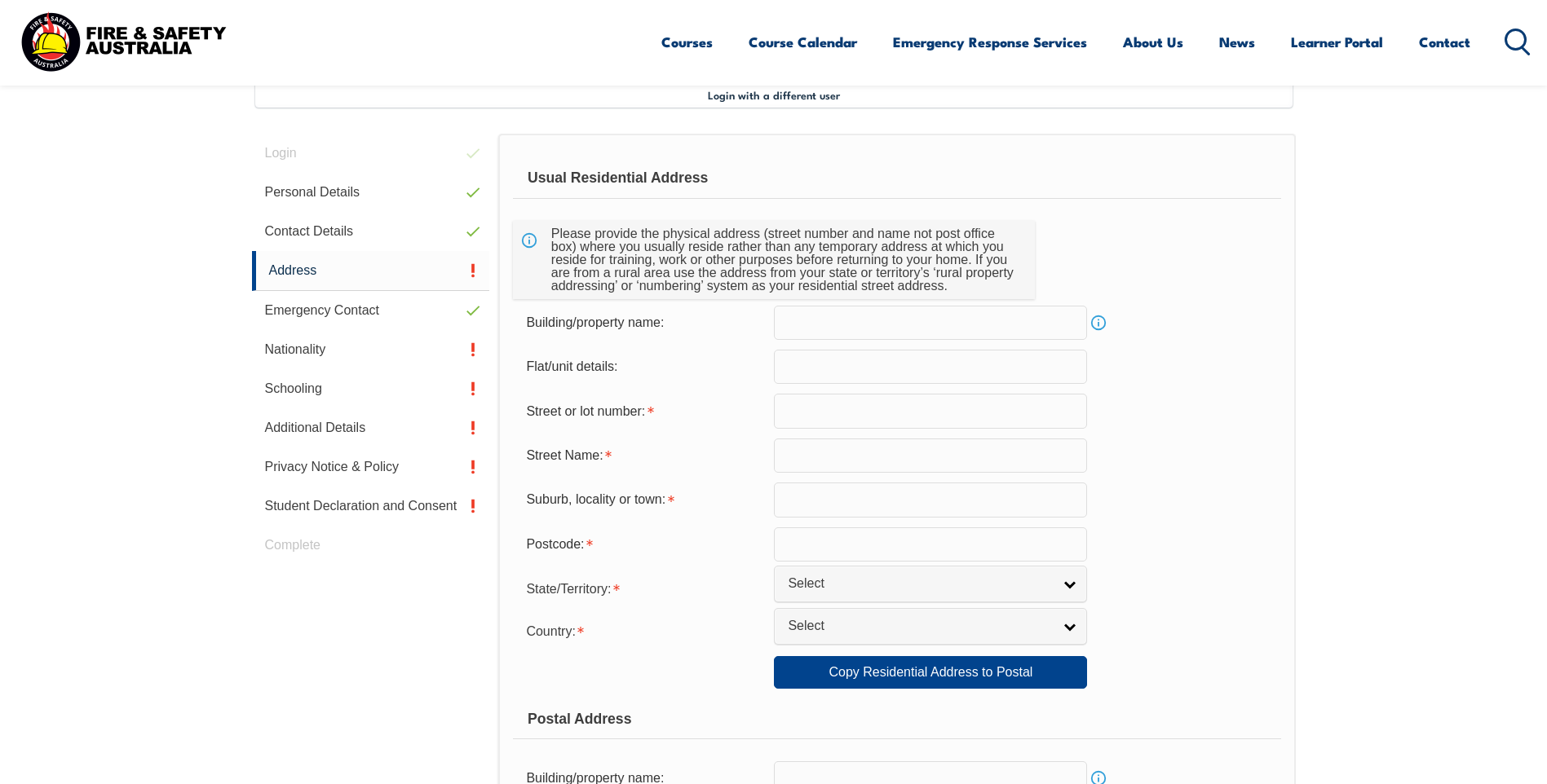
click at [840, 412] on input "text" at bounding box center [930, 410] width 313 height 34
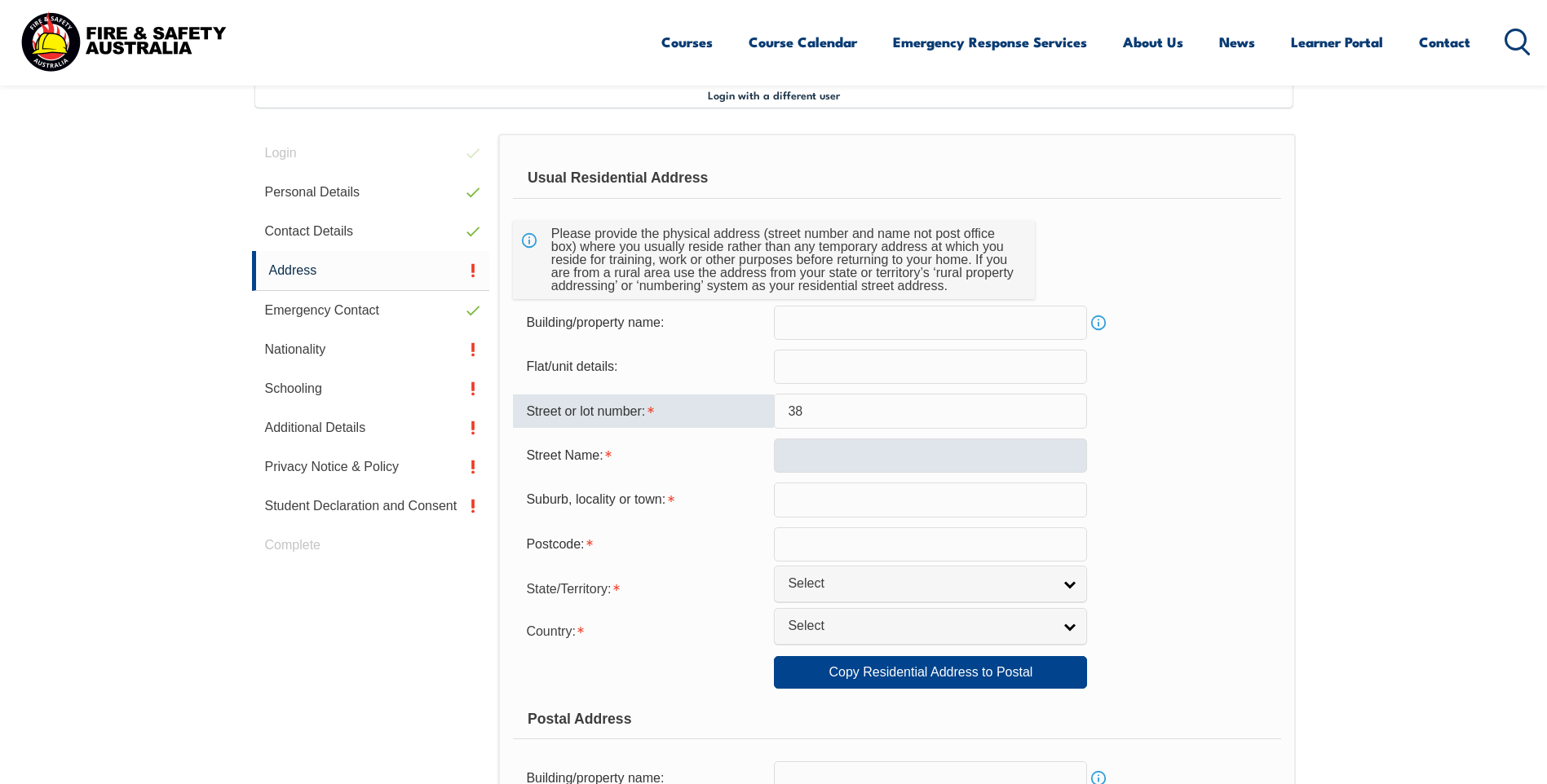
type input "38"
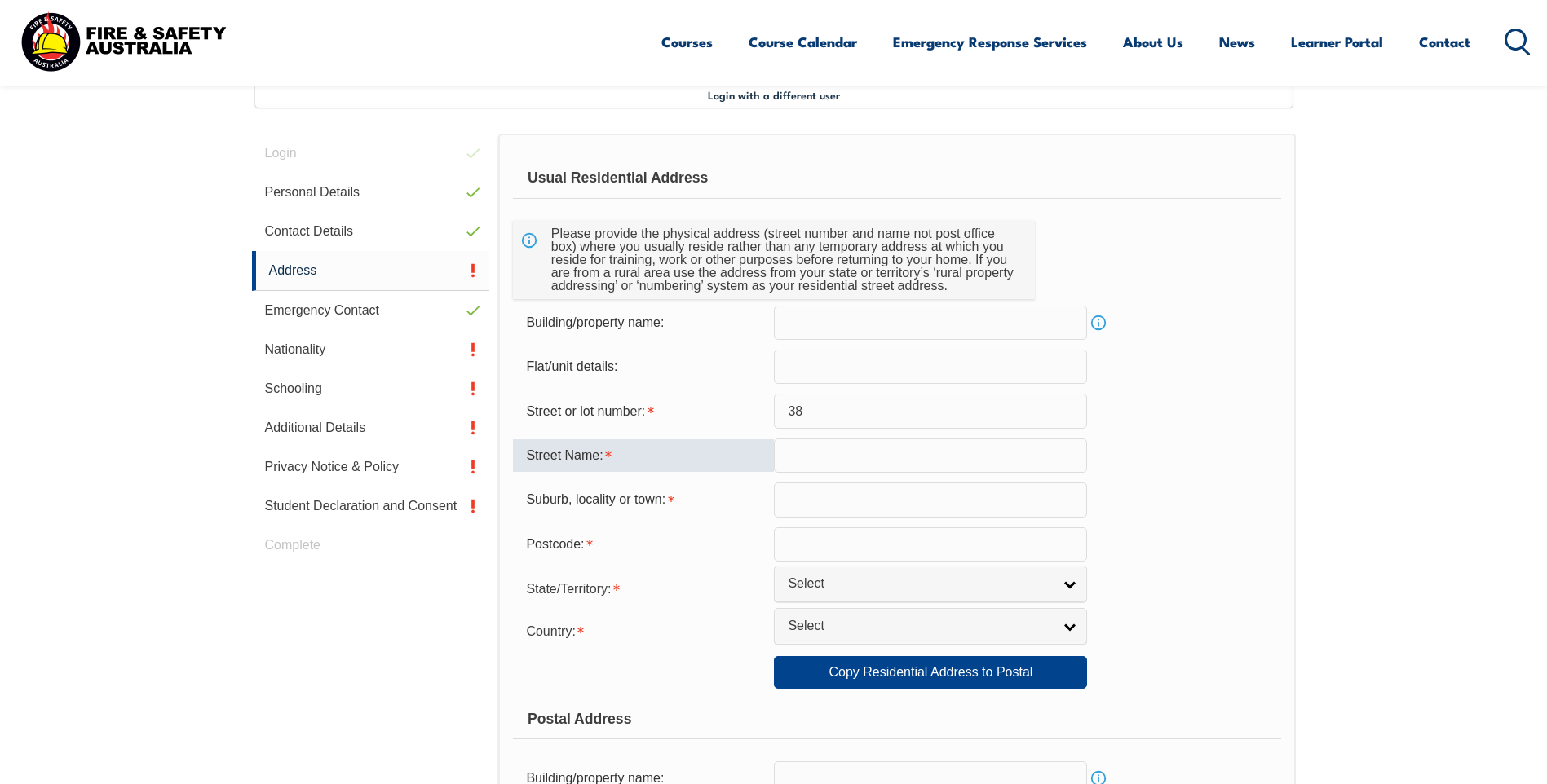
click at [833, 459] on input "text" at bounding box center [930, 455] width 313 height 34
type input "a"
type input "[GEOGRAPHIC_DATA]"
click at [891, 495] on input "text" at bounding box center [930, 499] width 313 height 34
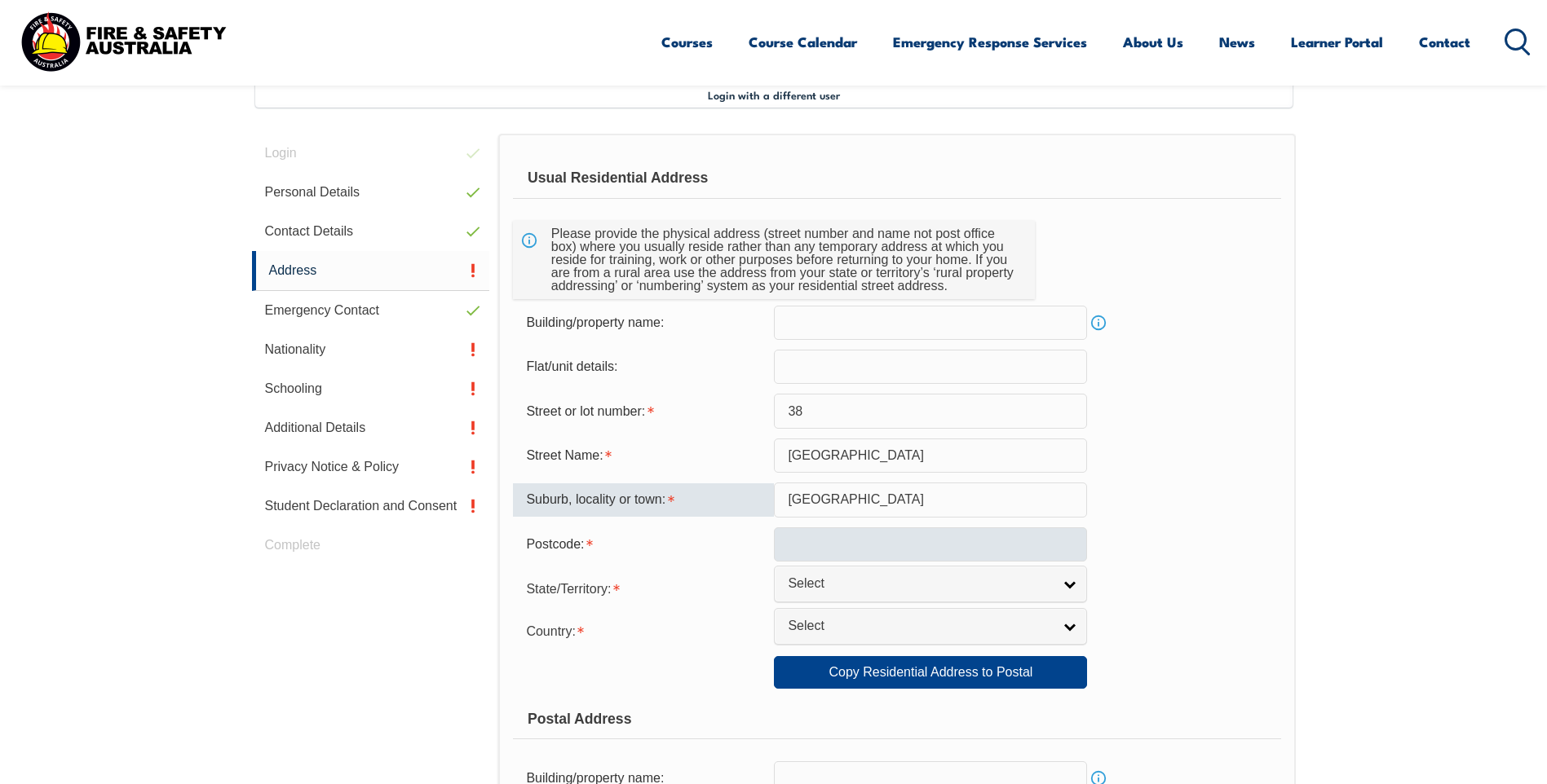
type input "[GEOGRAPHIC_DATA]"
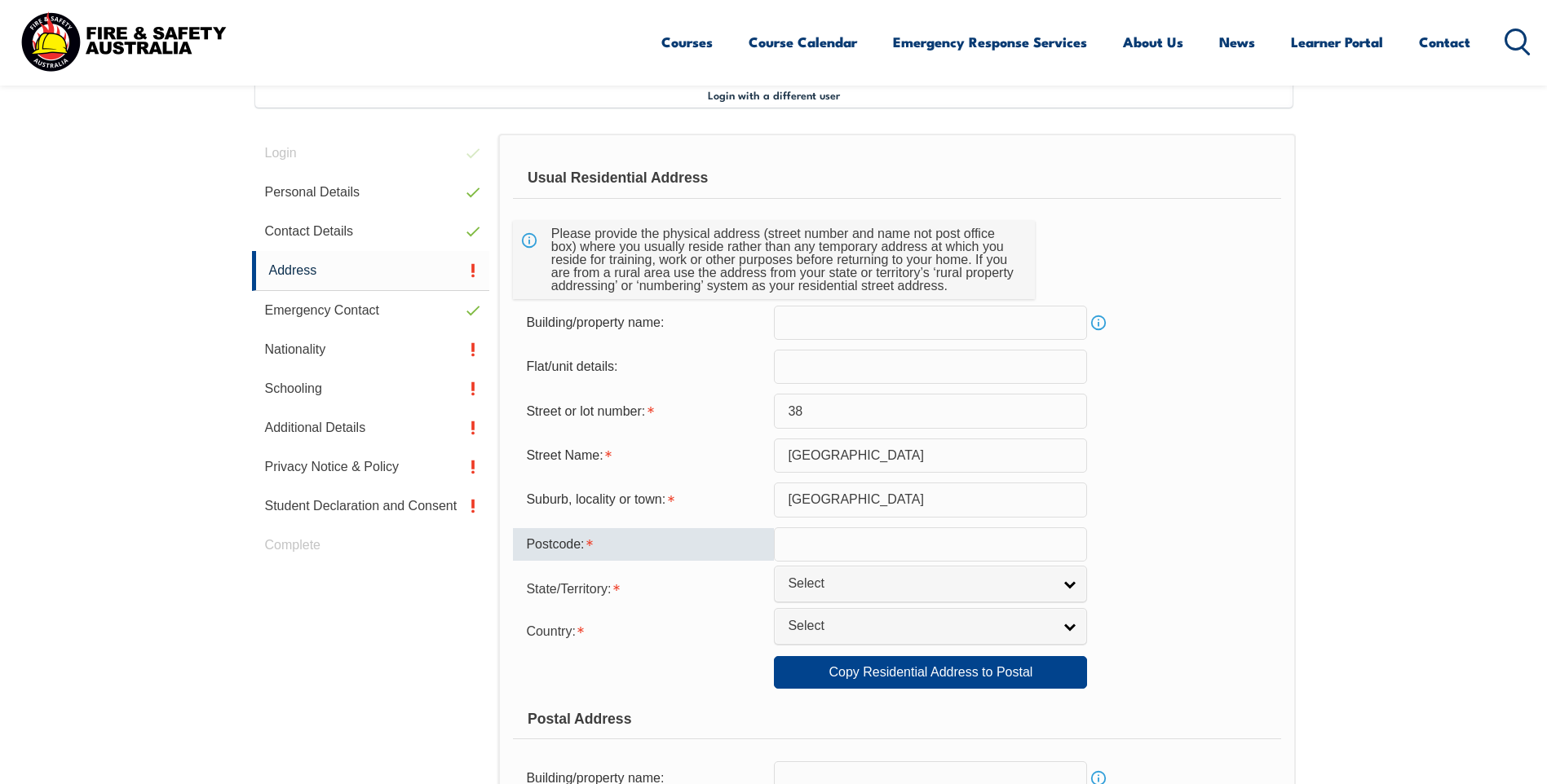
click at [826, 544] on input "text" at bounding box center [930, 544] width 313 height 34
type input "6008"
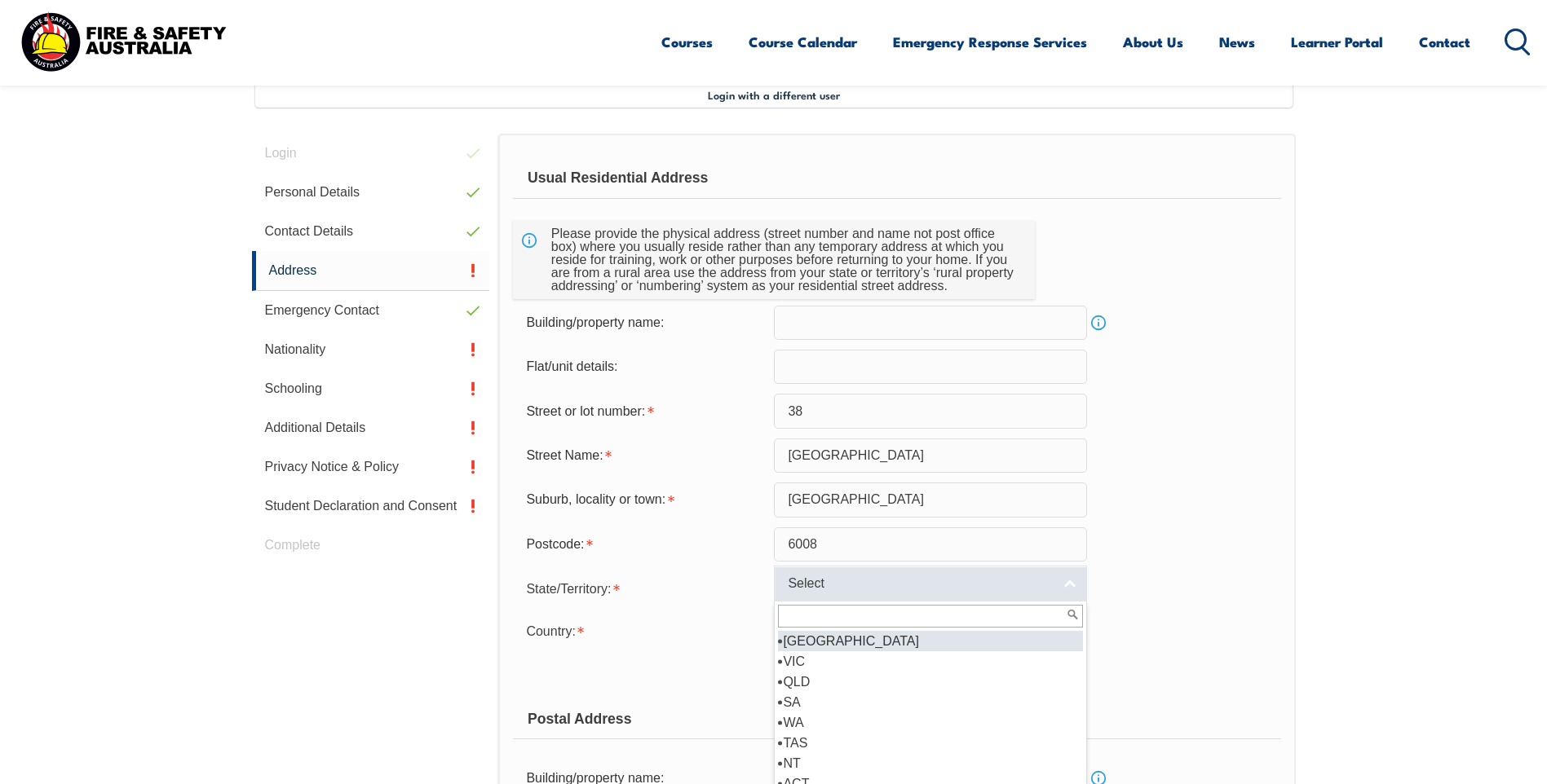
click at [1070, 579] on link "Select" at bounding box center [930, 584] width 313 height 37
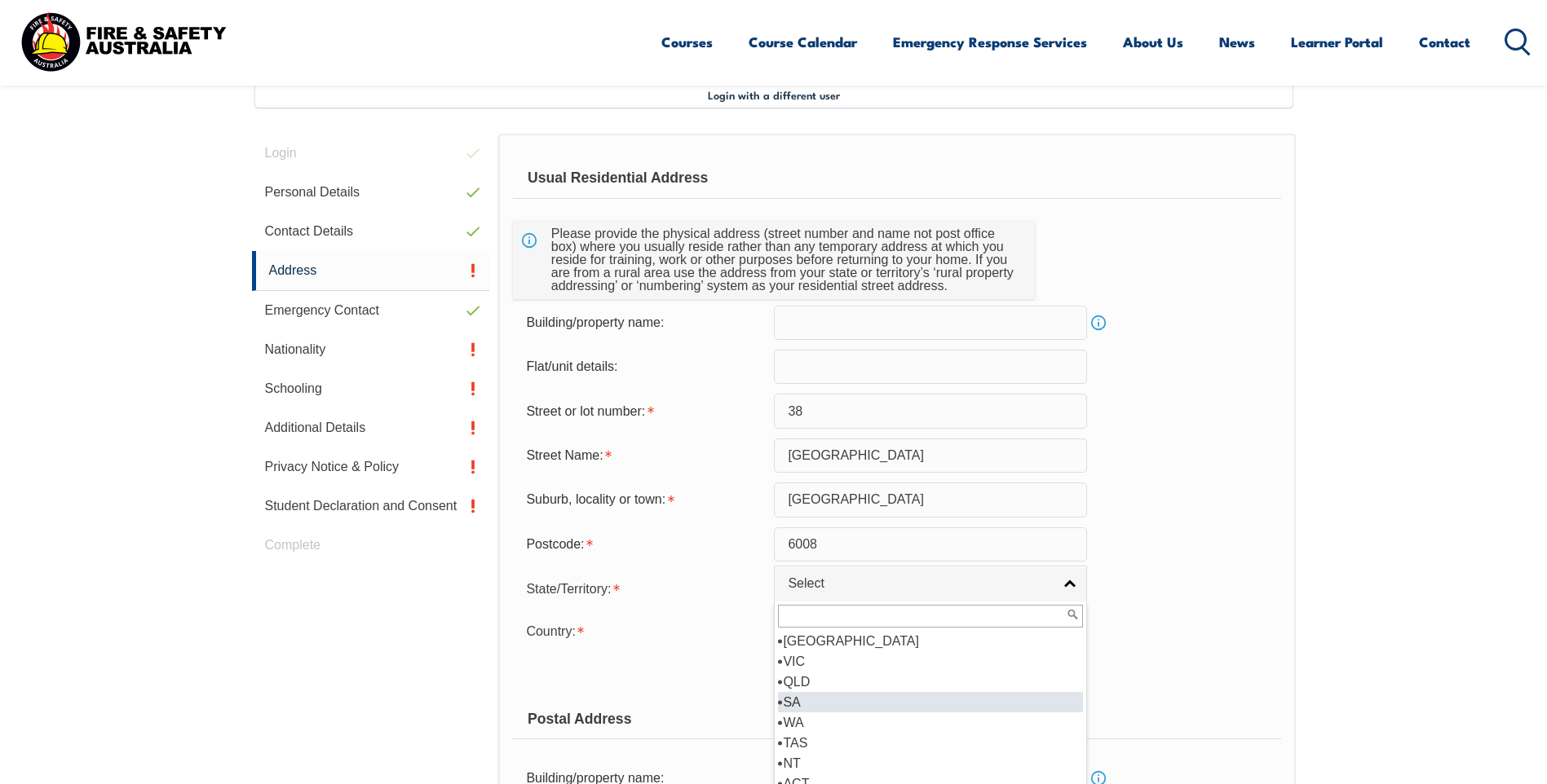
click at [868, 712] on li "SA" at bounding box center [930, 702] width 305 height 20
click at [1072, 581] on link "SA" at bounding box center [930, 584] width 313 height 37
click at [853, 725] on li "WA" at bounding box center [930, 723] width 305 height 20
select select "WA"
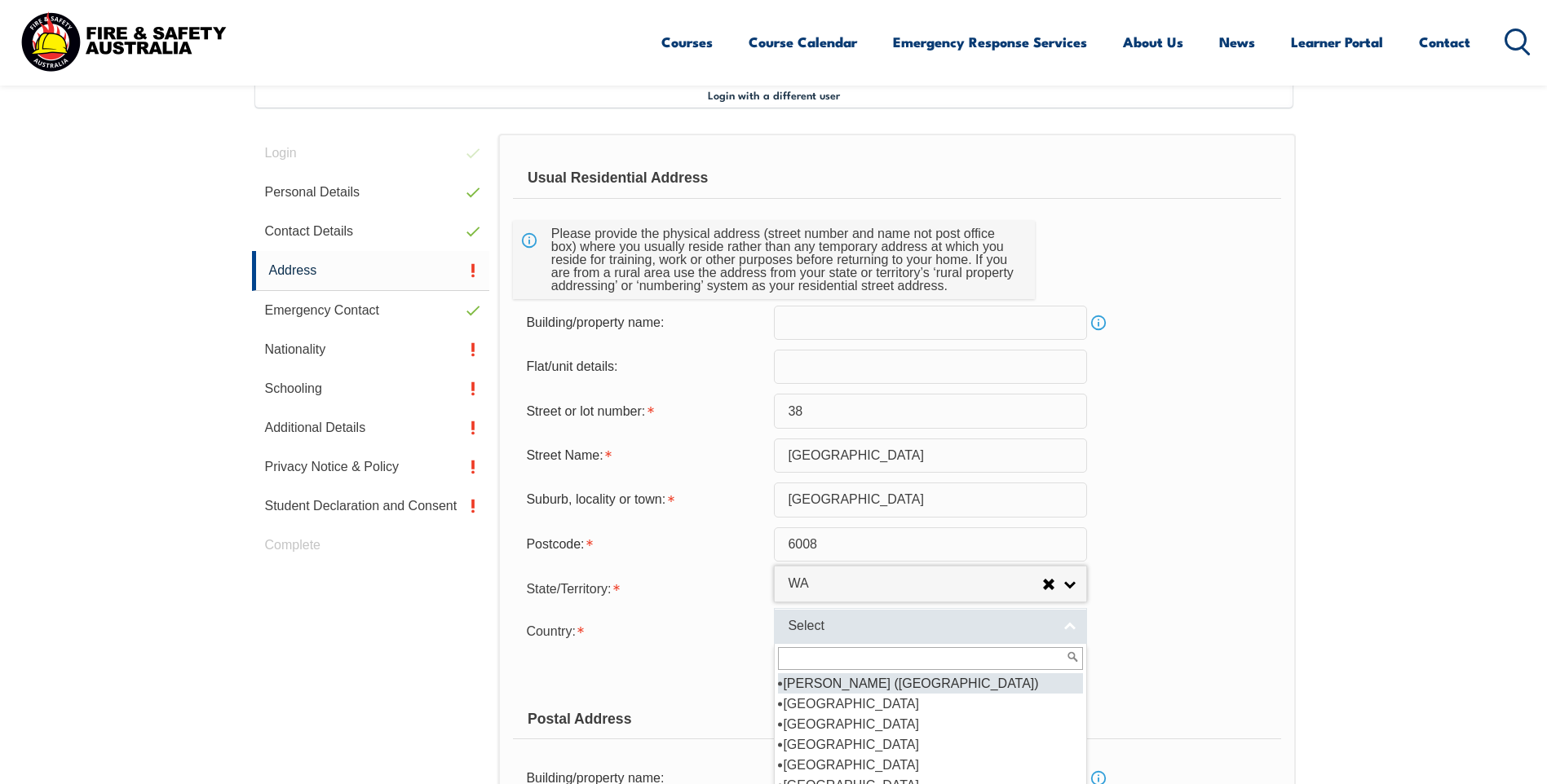
click at [1083, 630] on link "Select" at bounding box center [930, 626] width 313 height 37
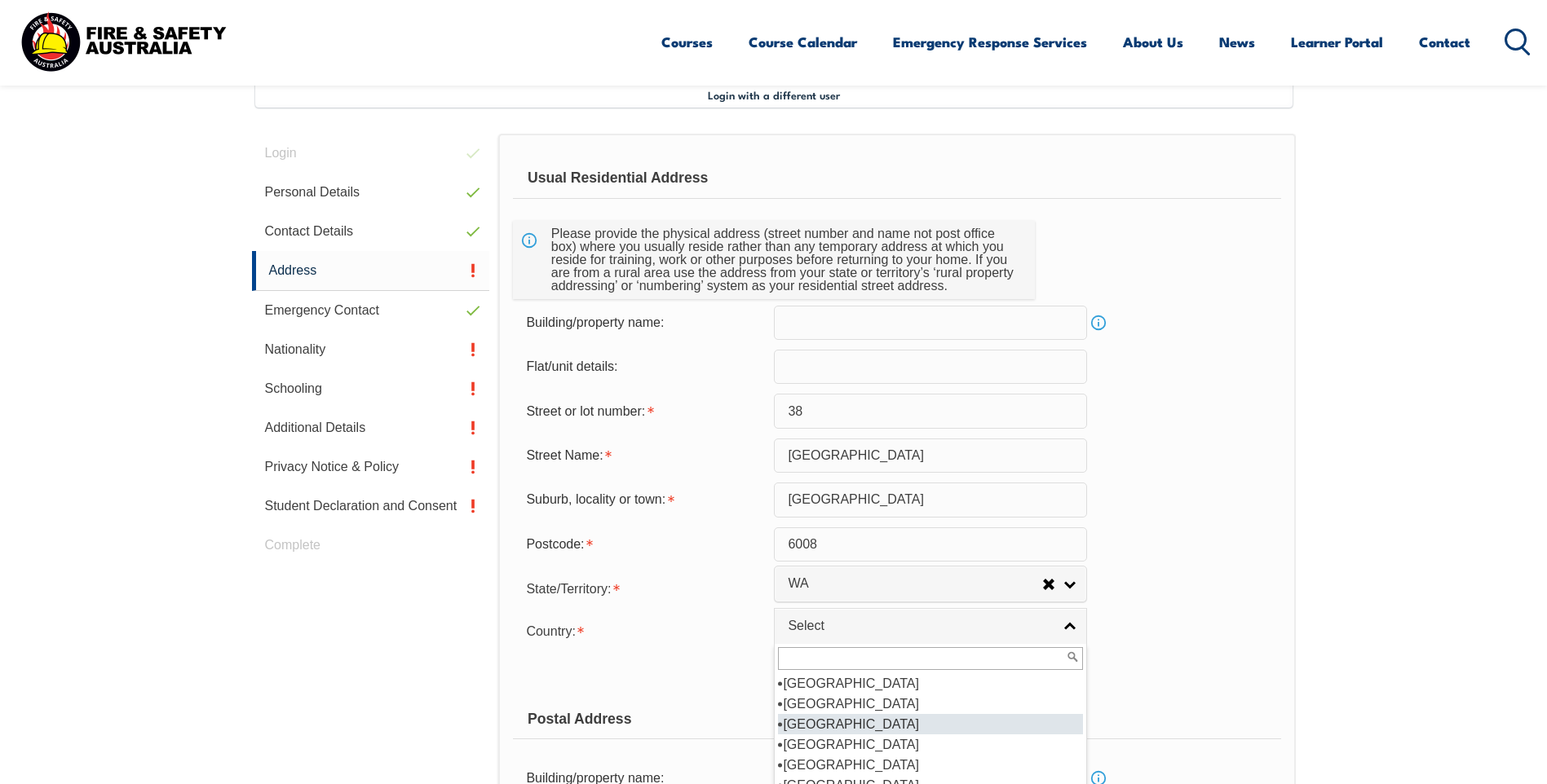
scroll to position [245, 0]
click at [833, 698] on li "[GEOGRAPHIC_DATA]" at bounding box center [930, 703] width 305 height 20
select select "1101"
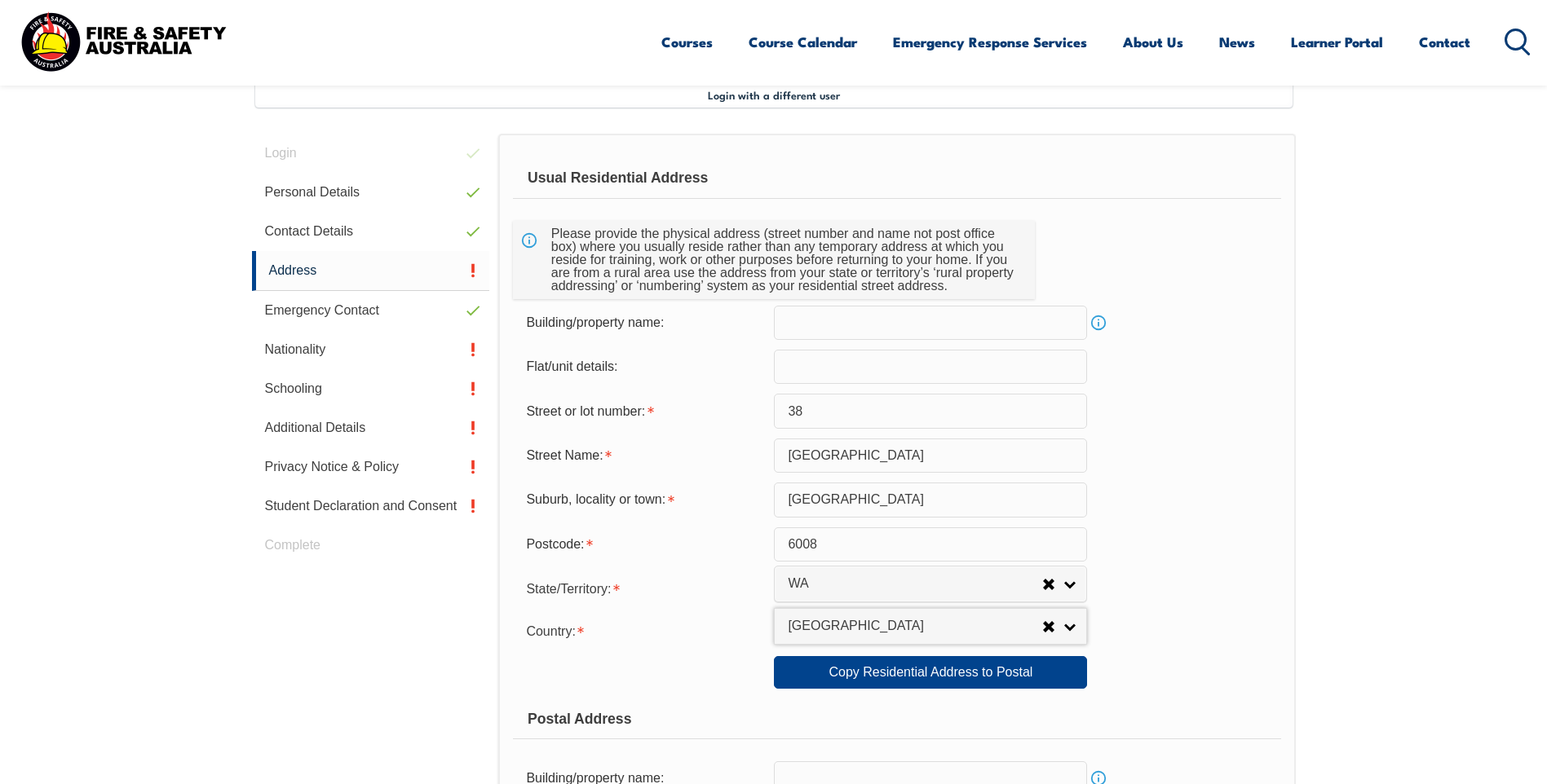
click at [1192, 684] on div "Copy Residential Address to Postal: Copy Residential Address to Postal" at bounding box center [896, 672] width 767 height 33
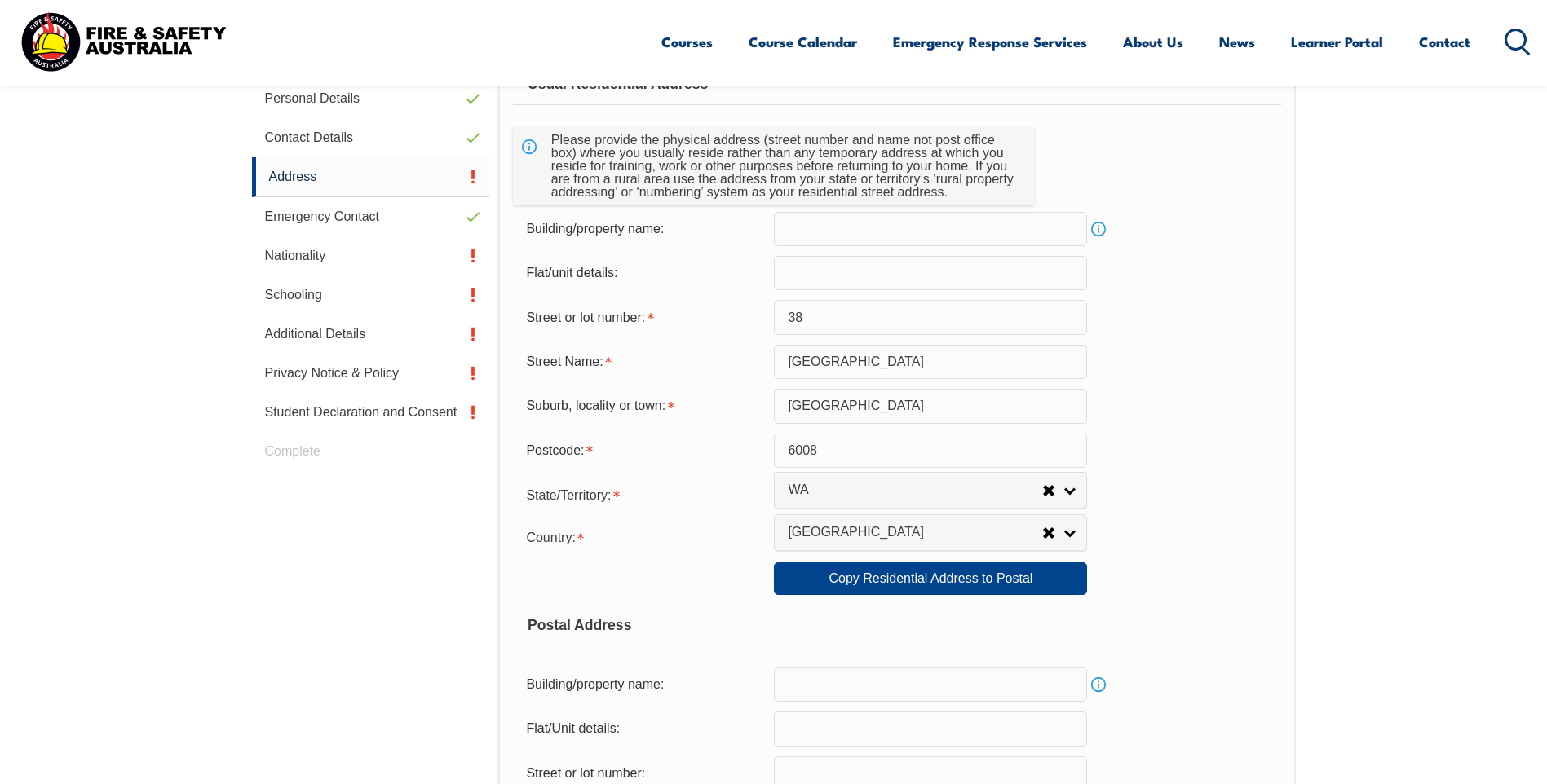
scroll to position [607, 0]
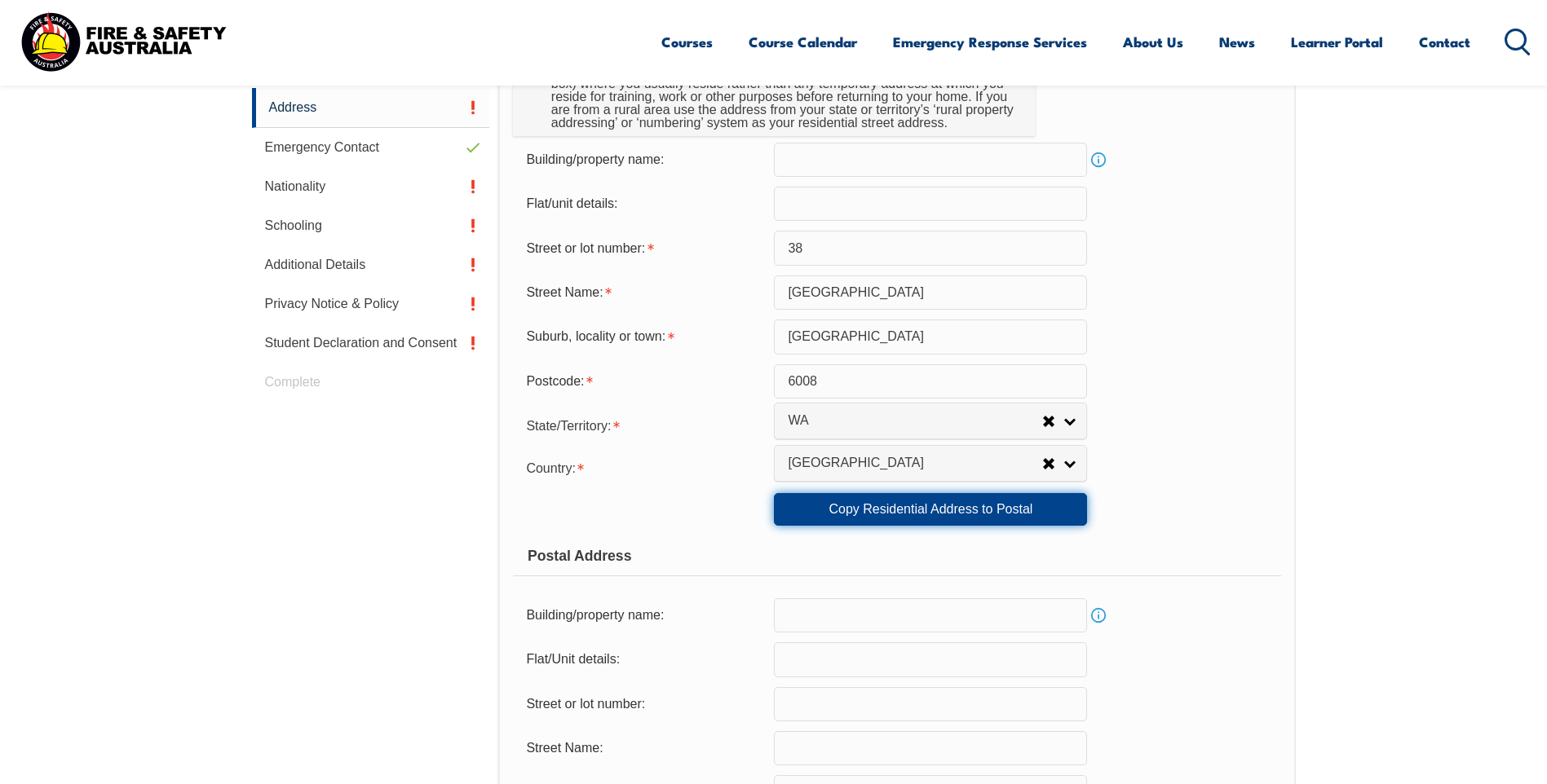
click at [981, 506] on link "Copy Residential Address to Postal" at bounding box center [930, 509] width 313 height 33
type input "38"
type input "[GEOGRAPHIC_DATA]"
select select "WA"
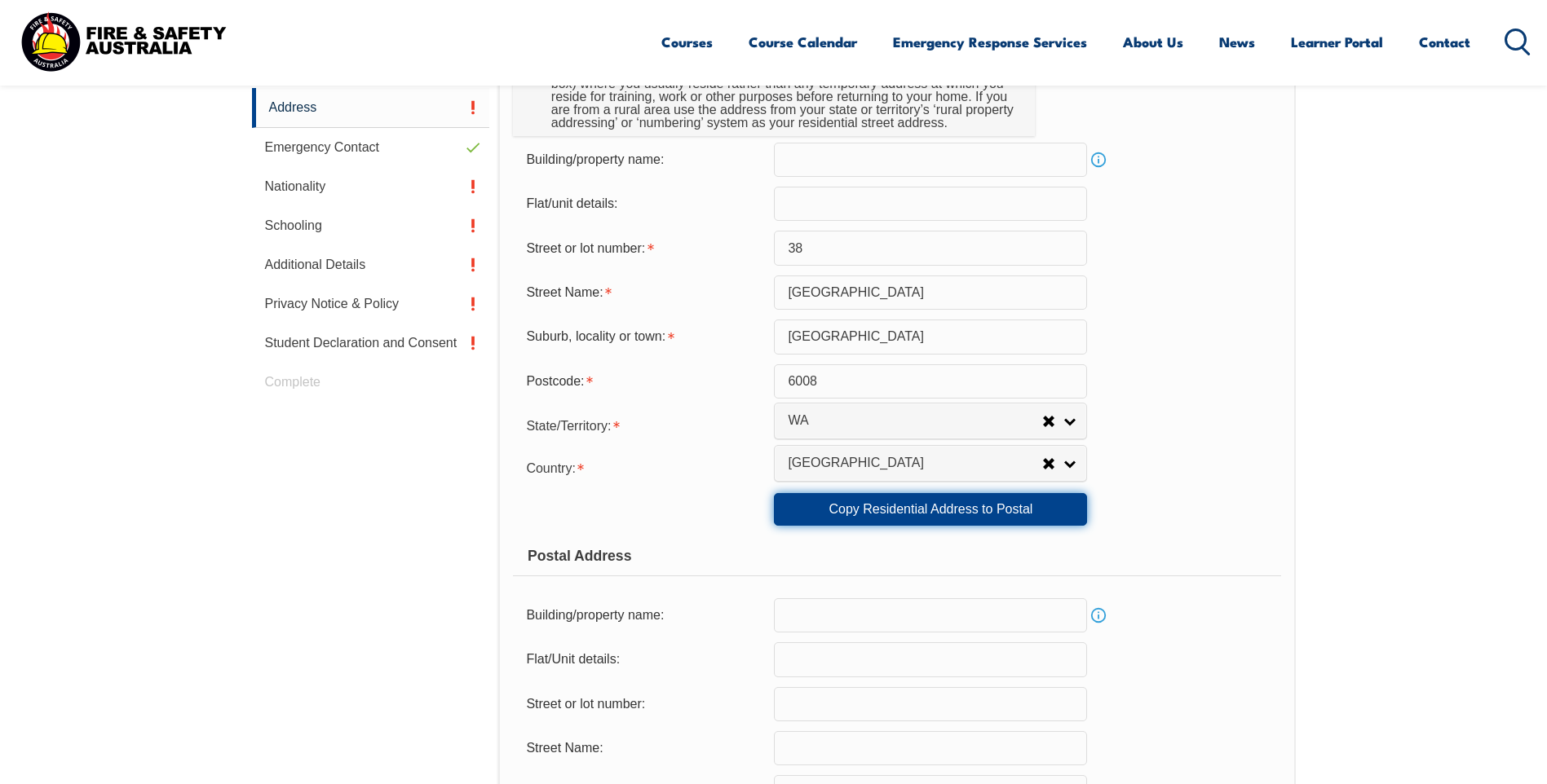
type input "6008"
select select "1101"
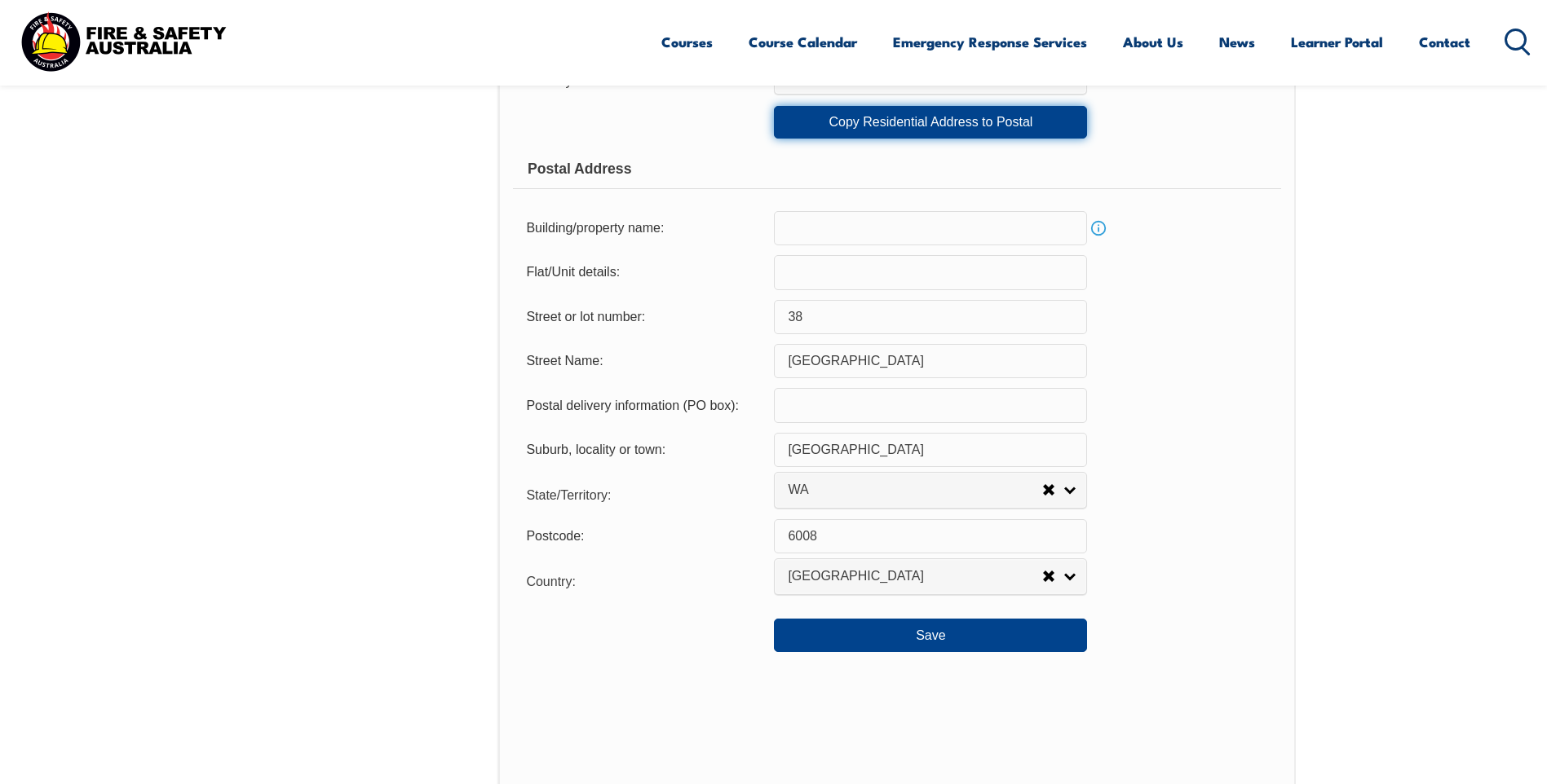
scroll to position [1015, 0]
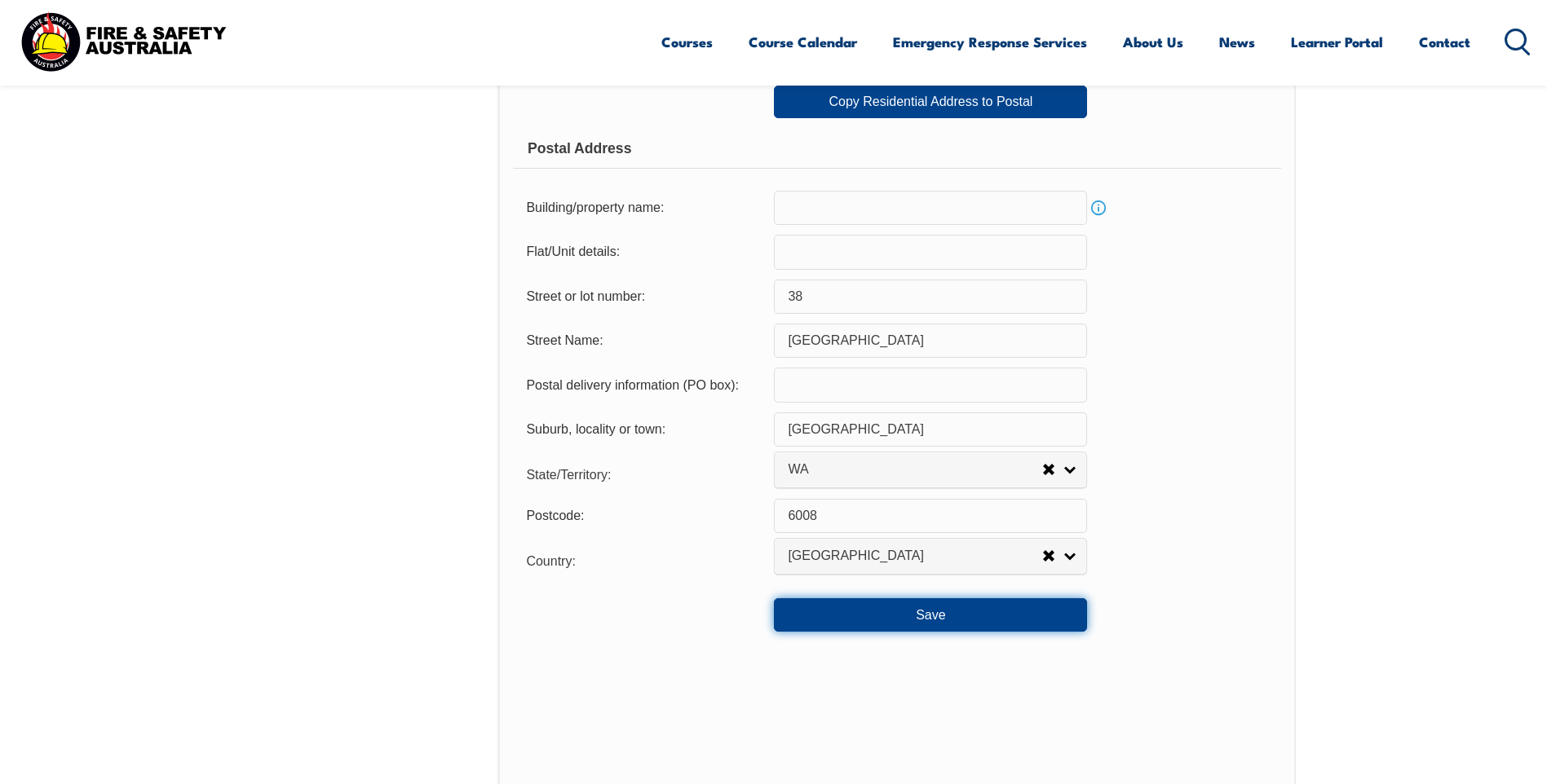
click at [941, 618] on button "Save" at bounding box center [930, 615] width 313 height 33
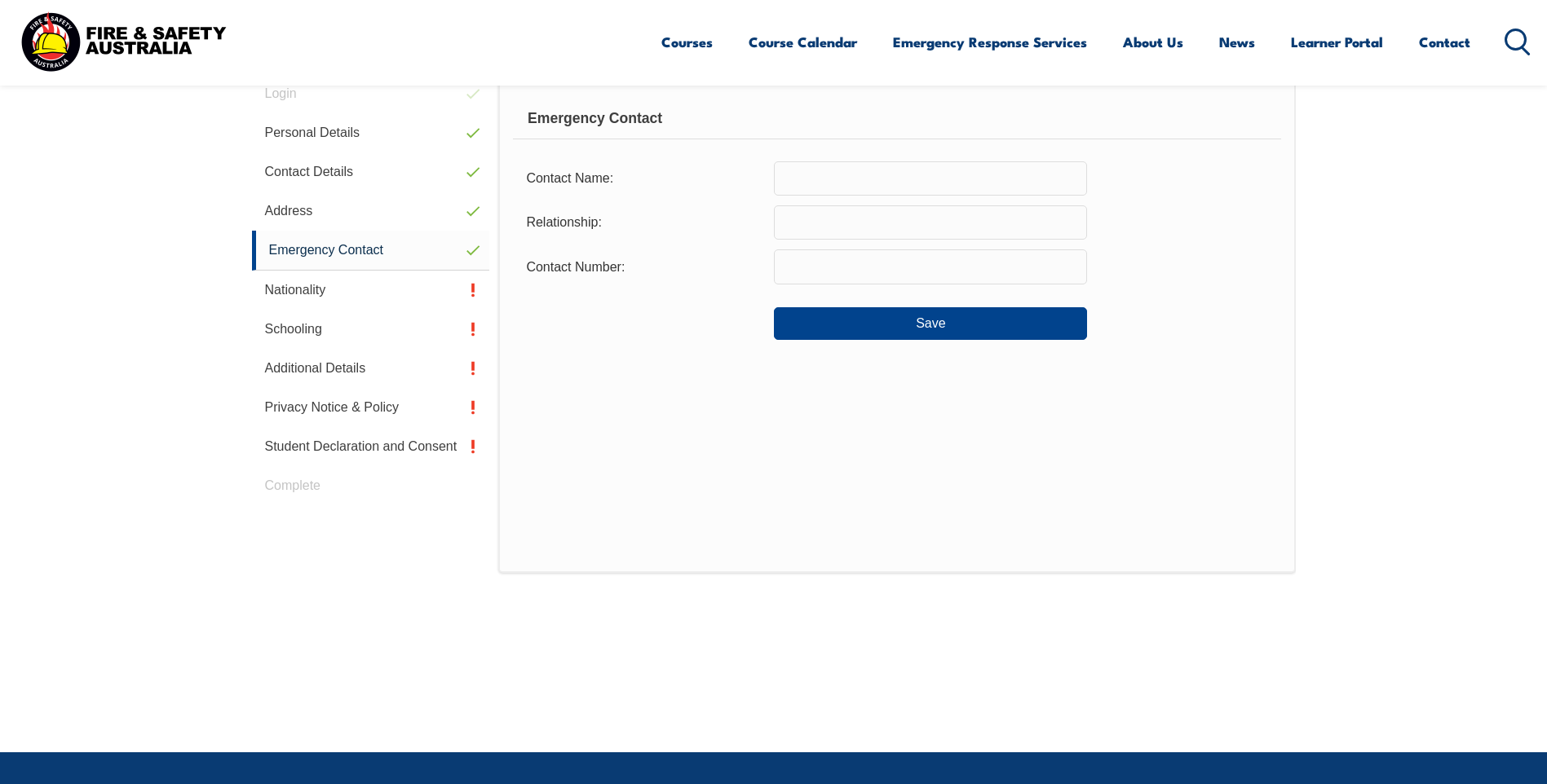
scroll to position [444, 0]
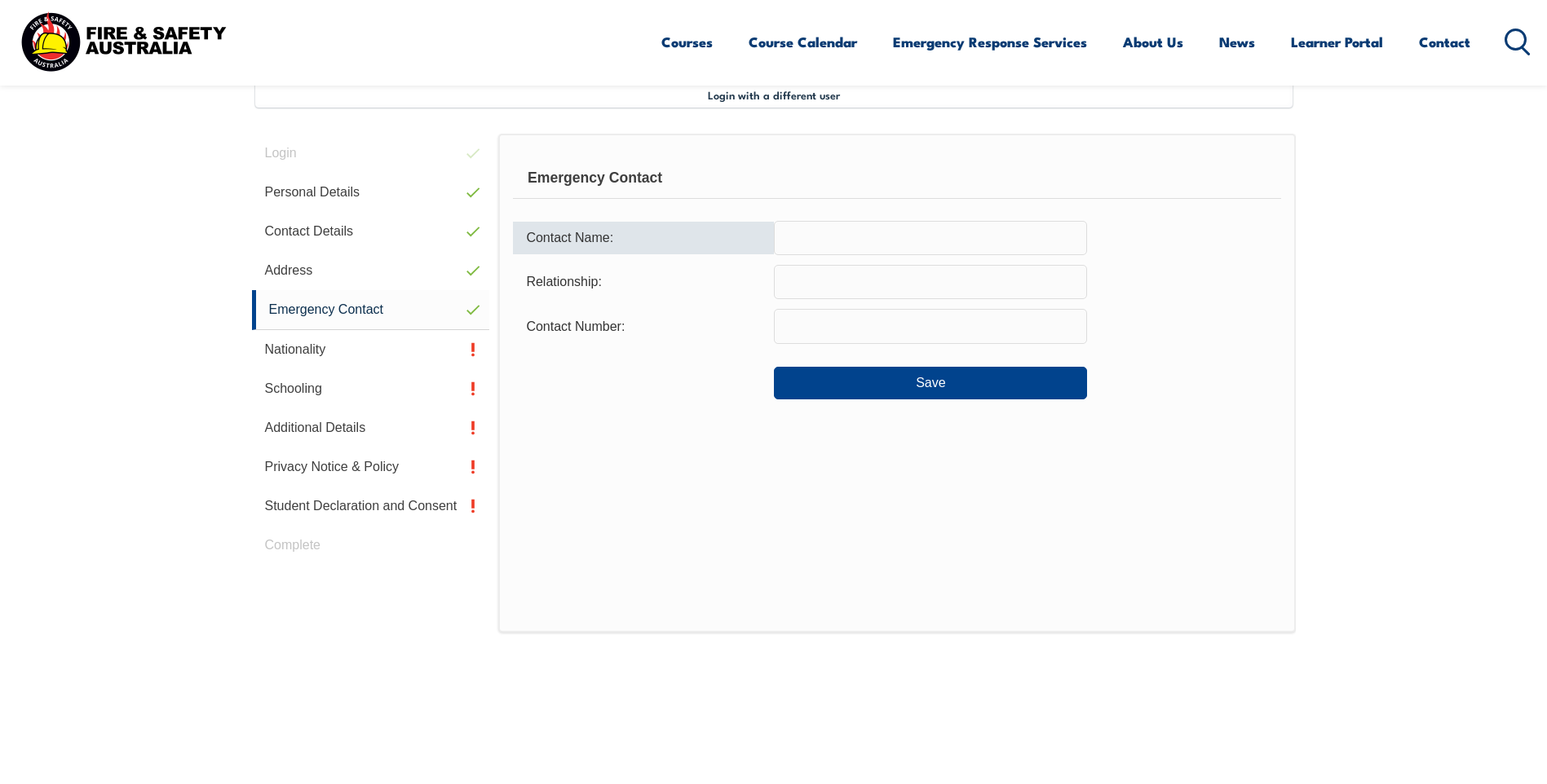
click at [830, 241] on input "text" at bounding box center [930, 237] width 313 height 34
type input "D"
click at [920, 379] on button "Save" at bounding box center [930, 383] width 313 height 33
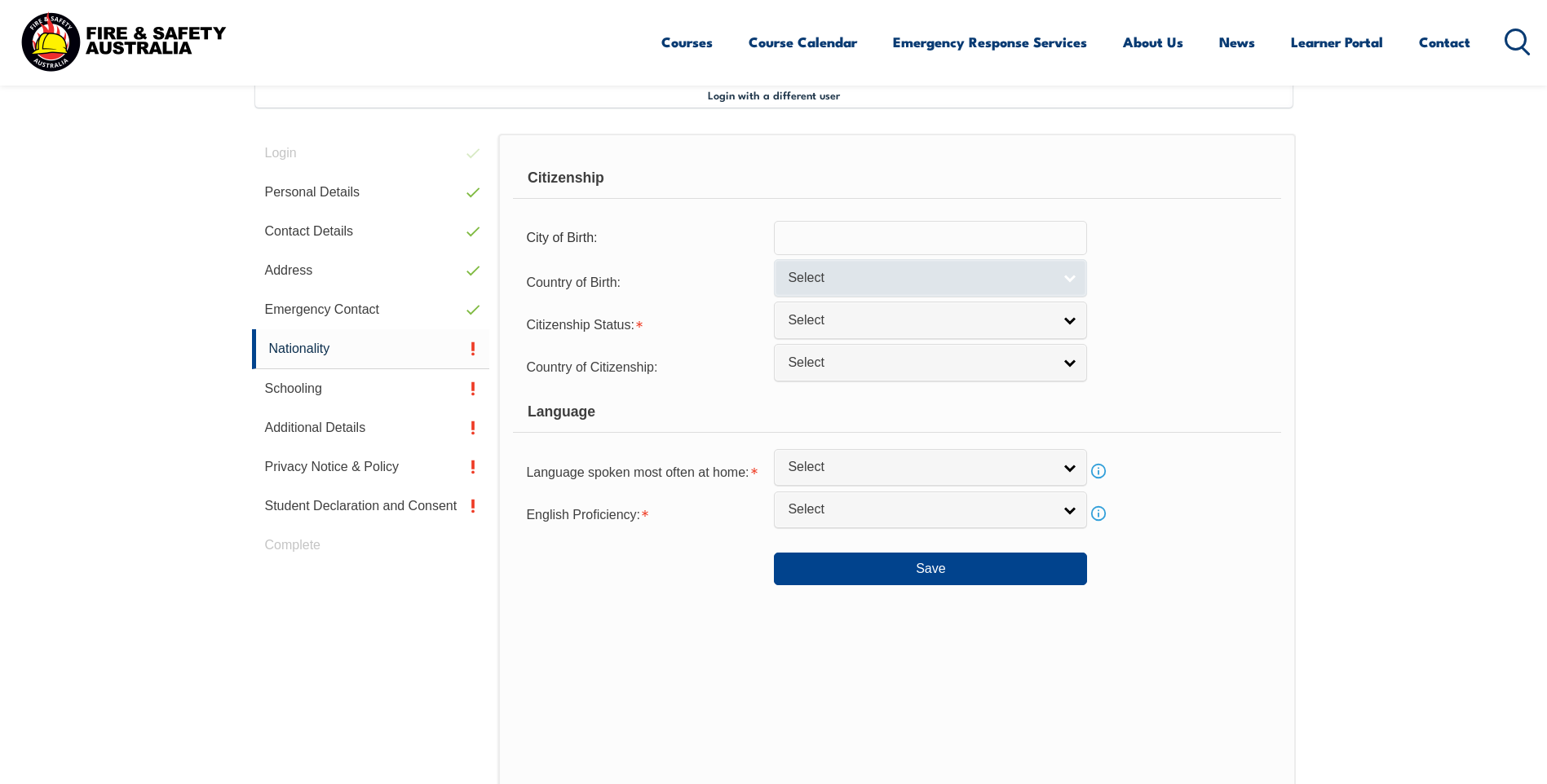
click at [1071, 280] on link "Select" at bounding box center [930, 278] width 313 height 37
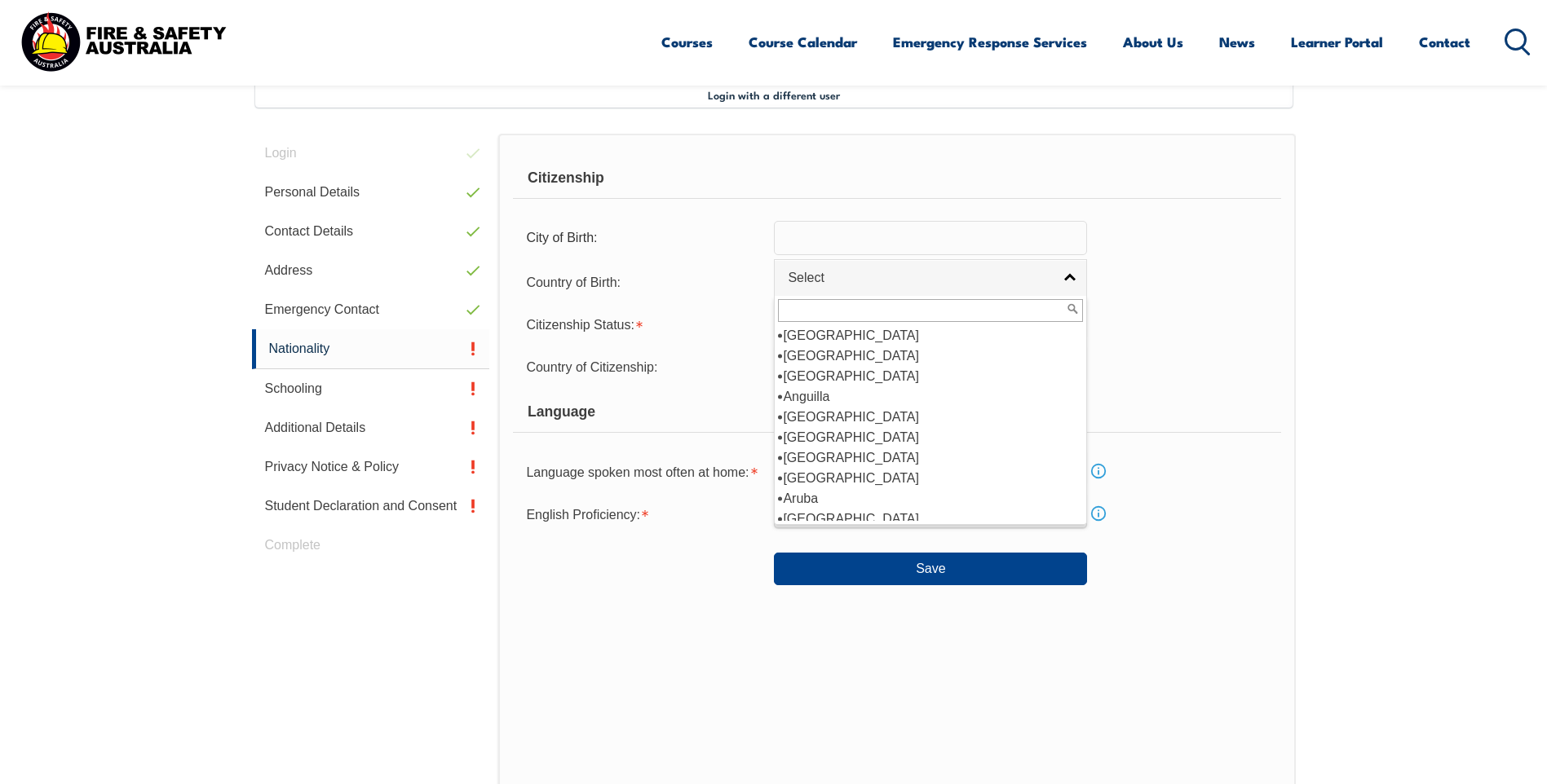
scroll to position [163, 0]
click at [949, 430] on li "[GEOGRAPHIC_DATA]" at bounding box center [930, 437] width 305 height 20
select select "1101"
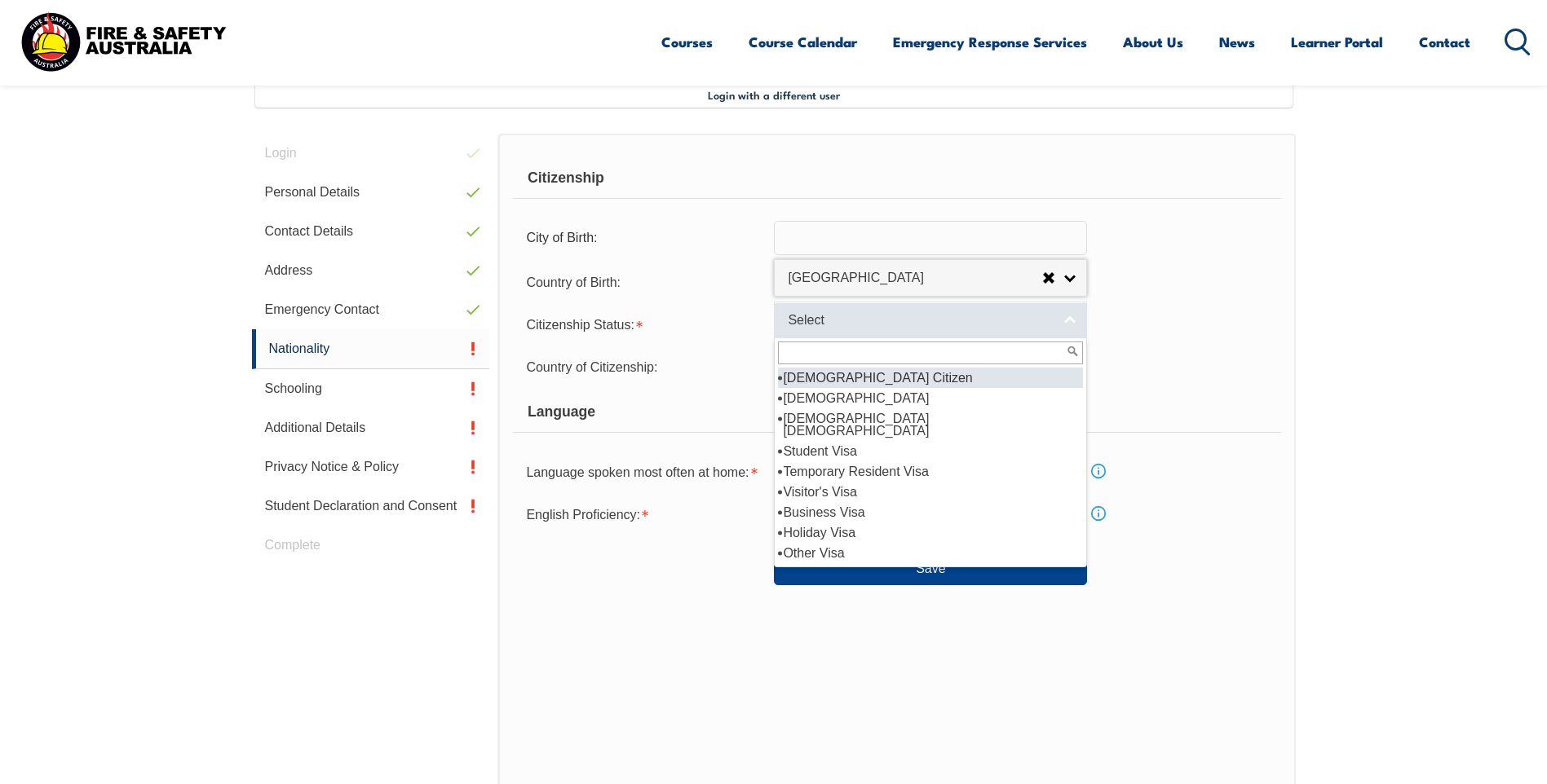
click at [1066, 321] on link "Select" at bounding box center [930, 320] width 313 height 37
click at [1006, 377] on li "[DEMOGRAPHIC_DATA] Citizen" at bounding box center [930, 377] width 305 height 20
select select "1"
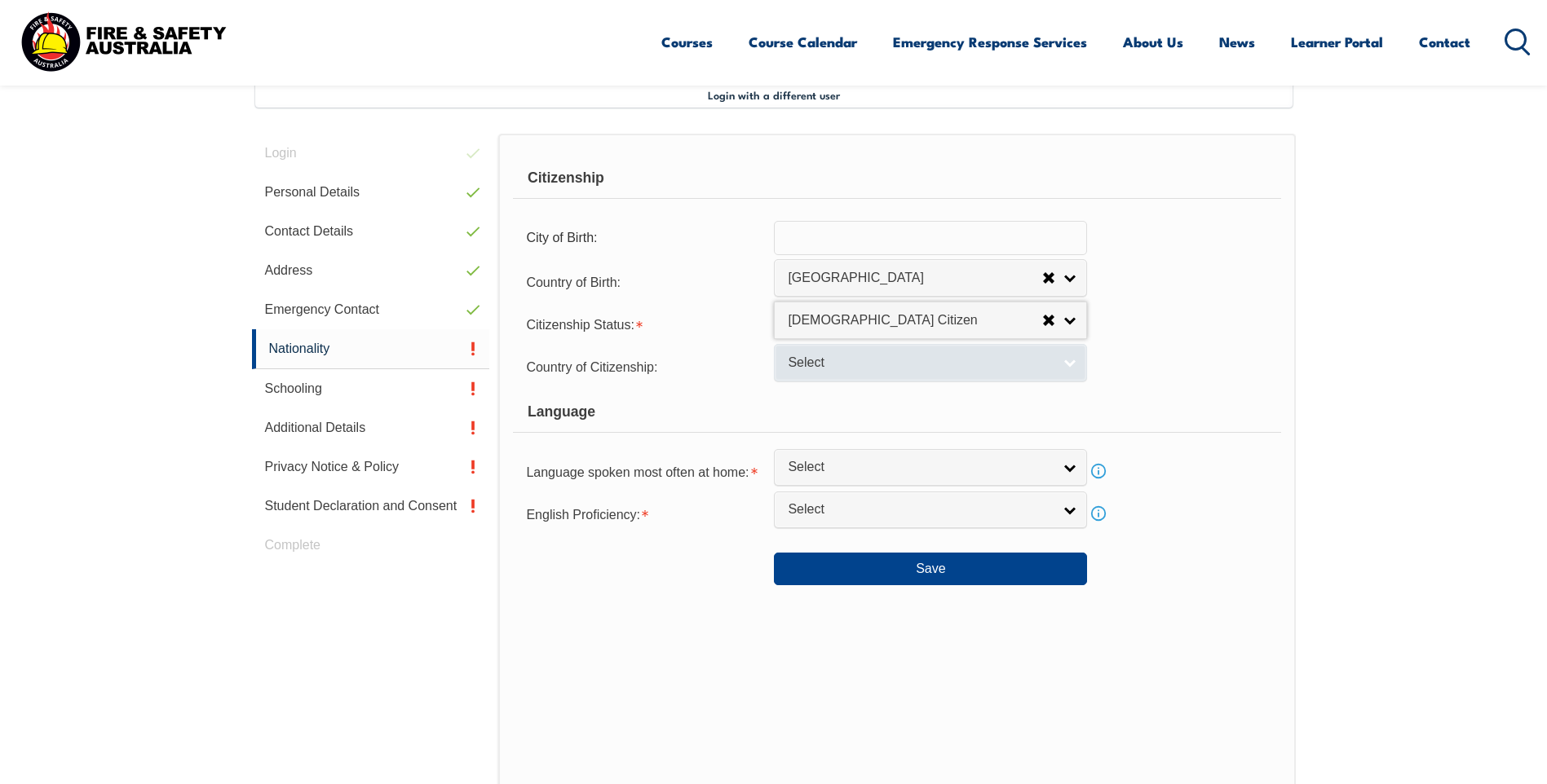
click at [1072, 365] on link "Select" at bounding box center [930, 363] width 313 height 37
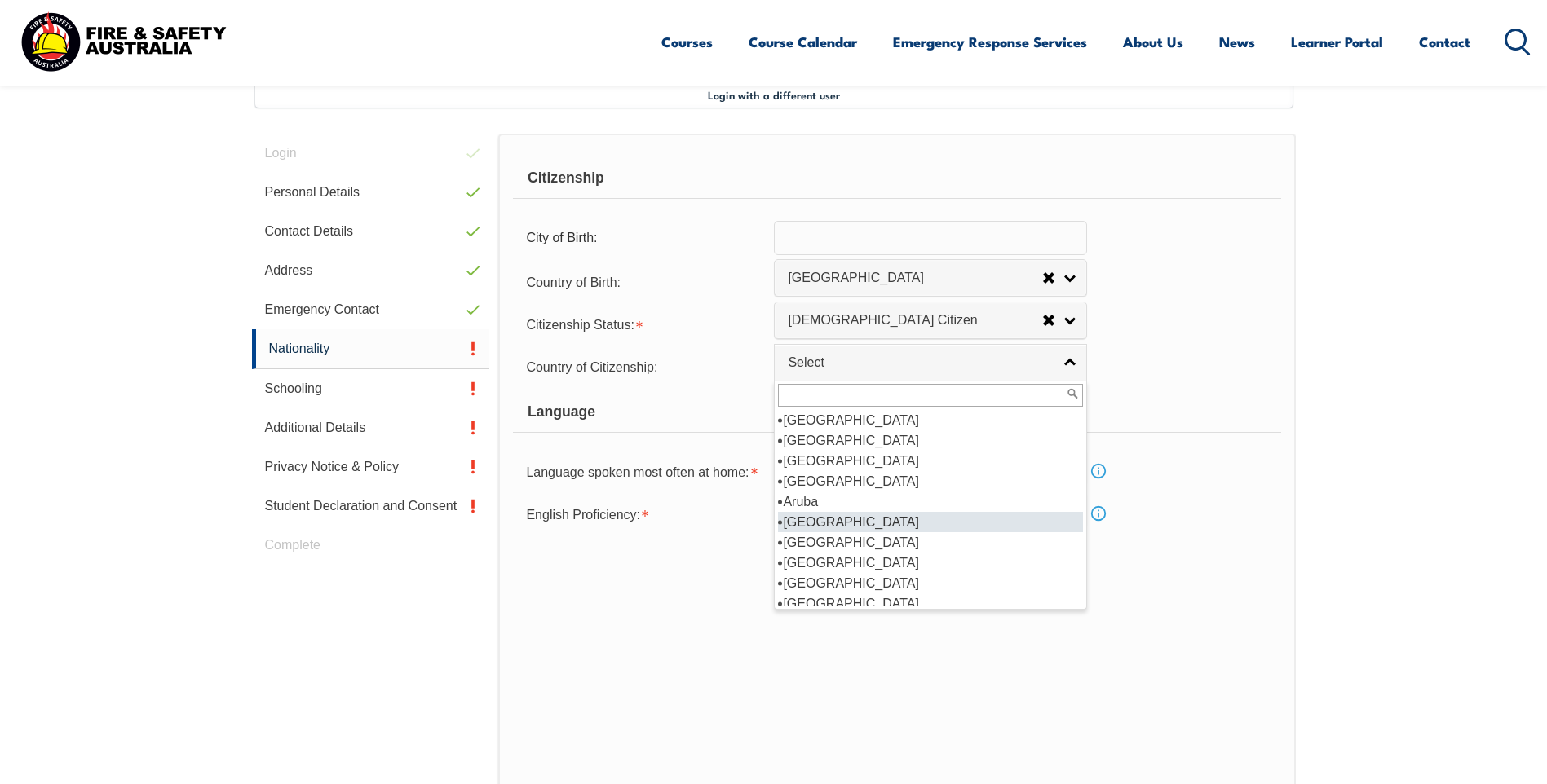
click at [964, 515] on li "[GEOGRAPHIC_DATA]" at bounding box center [930, 522] width 305 height 20
select select "1101"
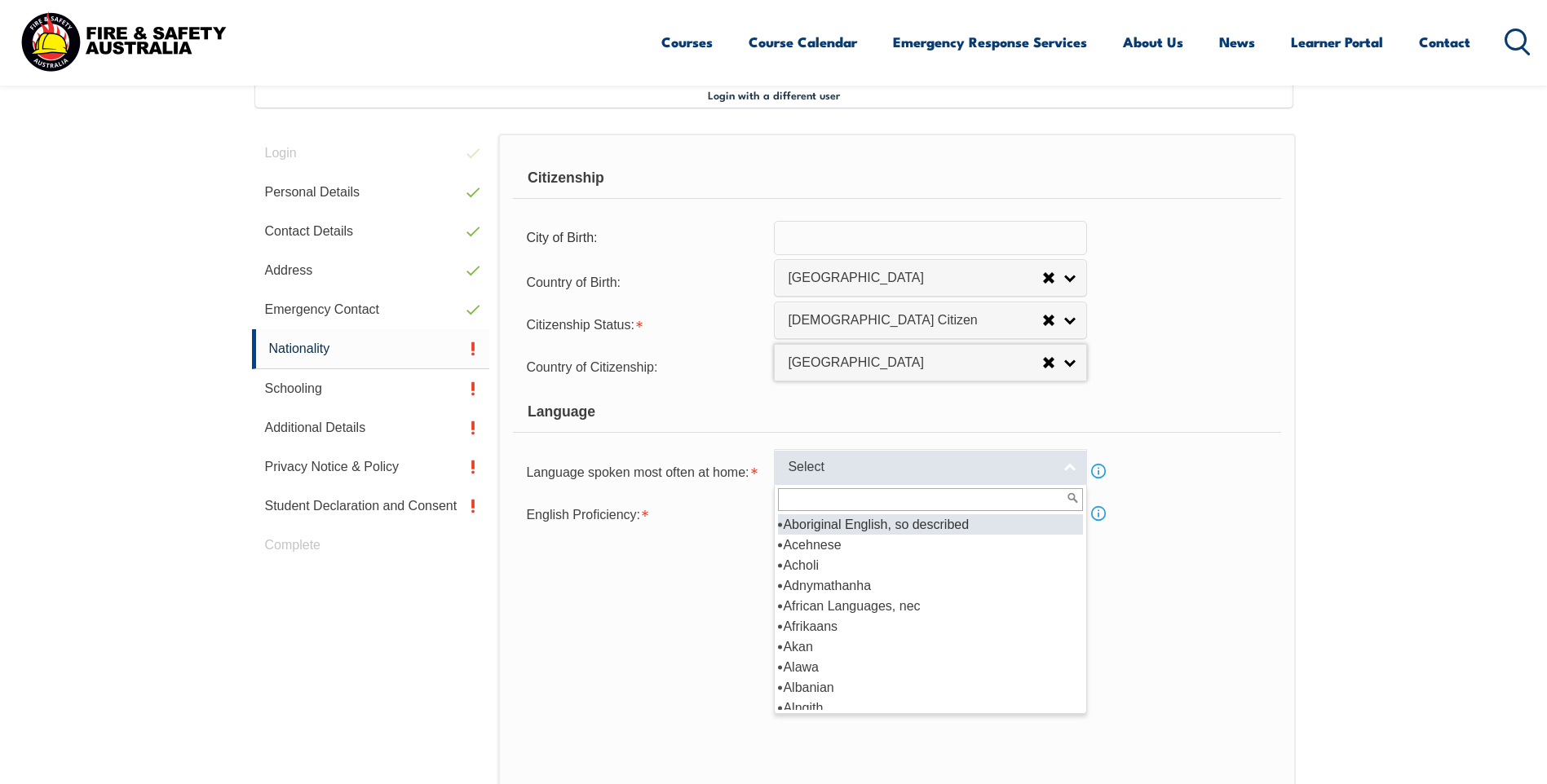
click at [1070, 466] on link "Select" at bounding box center [930, 467] width 313 height 37
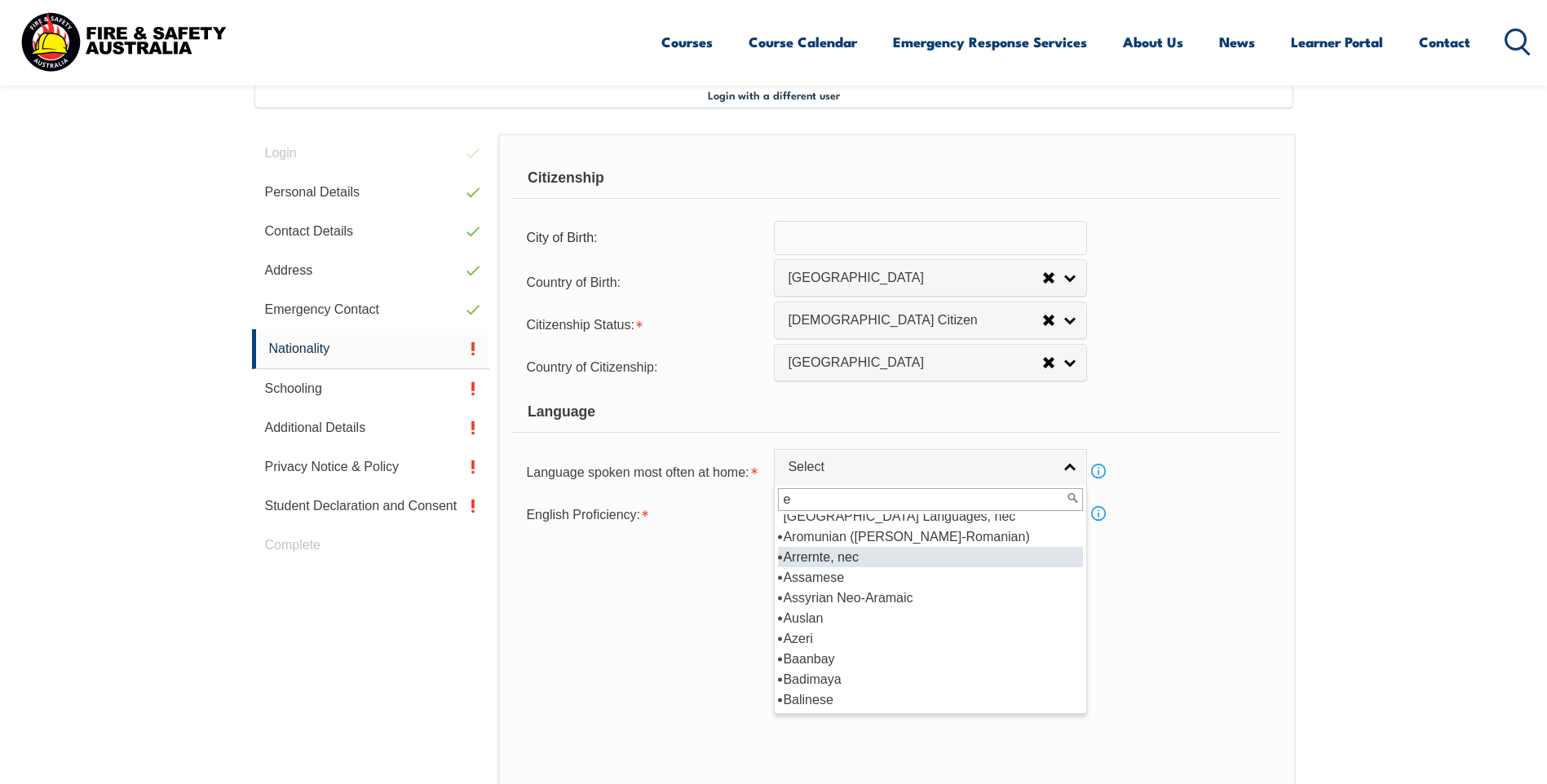
scroll to position [0, 0]
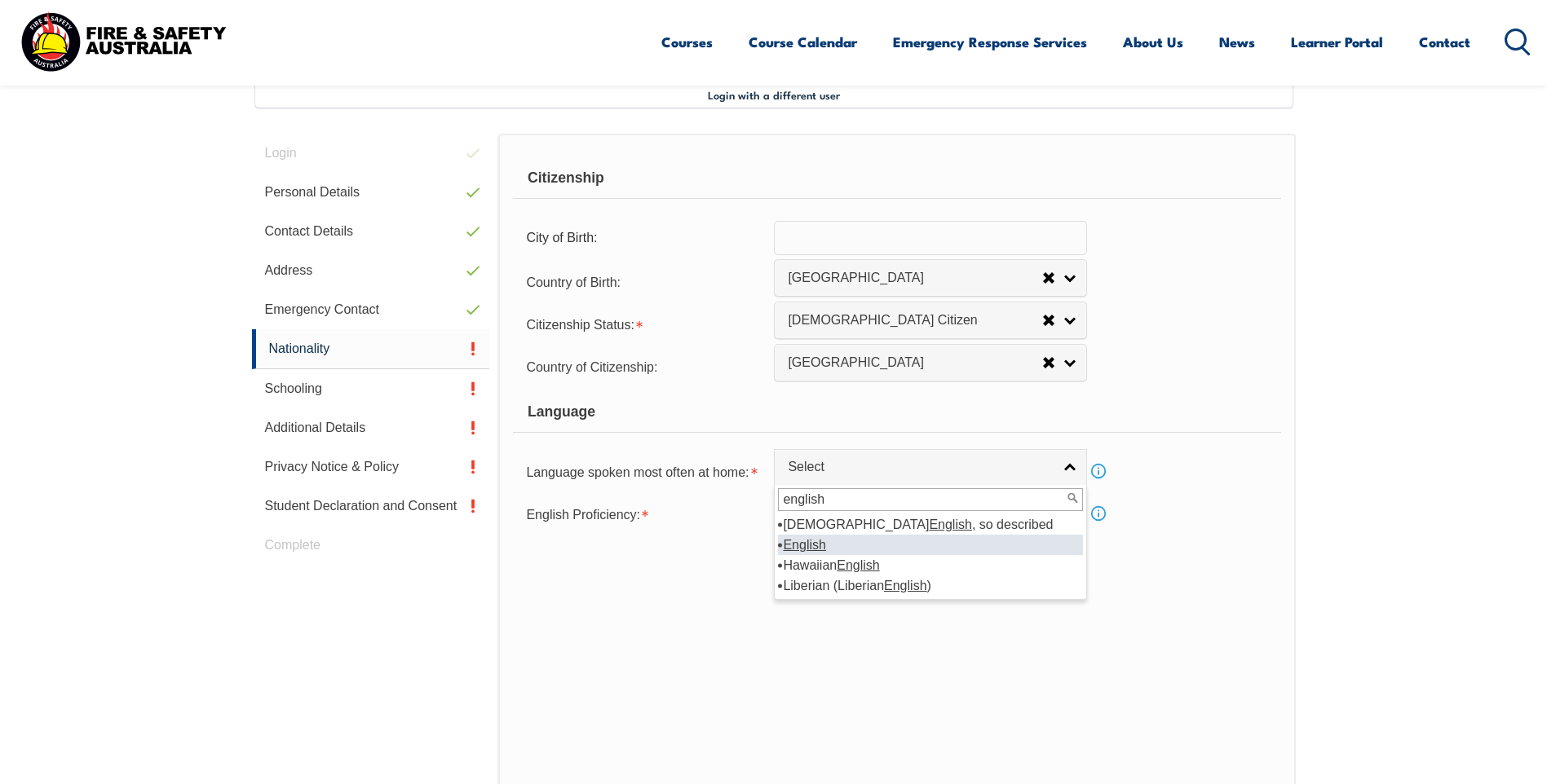
type input "english"
click at [799, 544] on em "English" at bounding box center [804, 544] width 42 height 14
select select "1201"
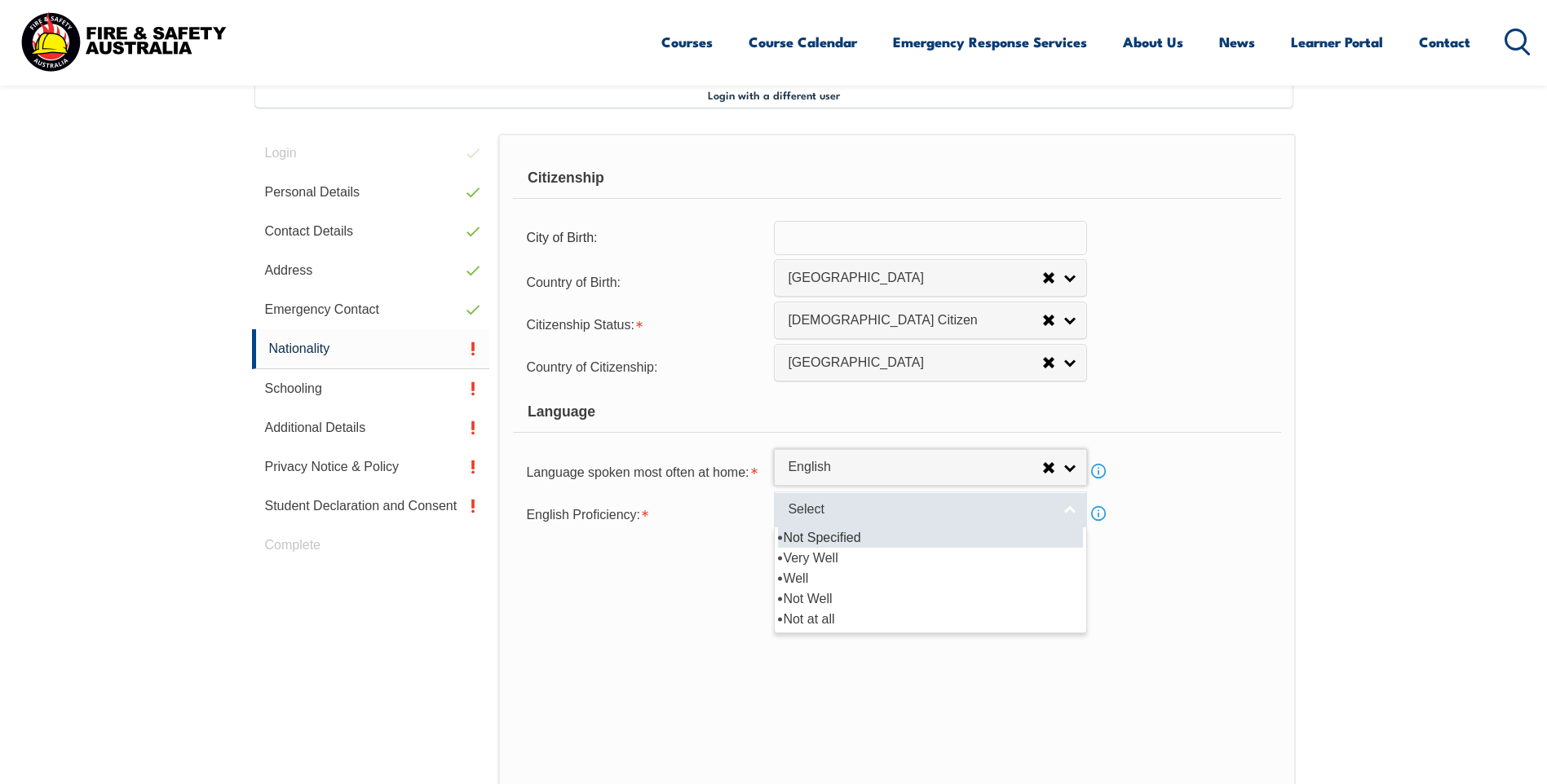
click at [929, 508] on span "Select" at bounding box center [920, 509] width 264 height 17
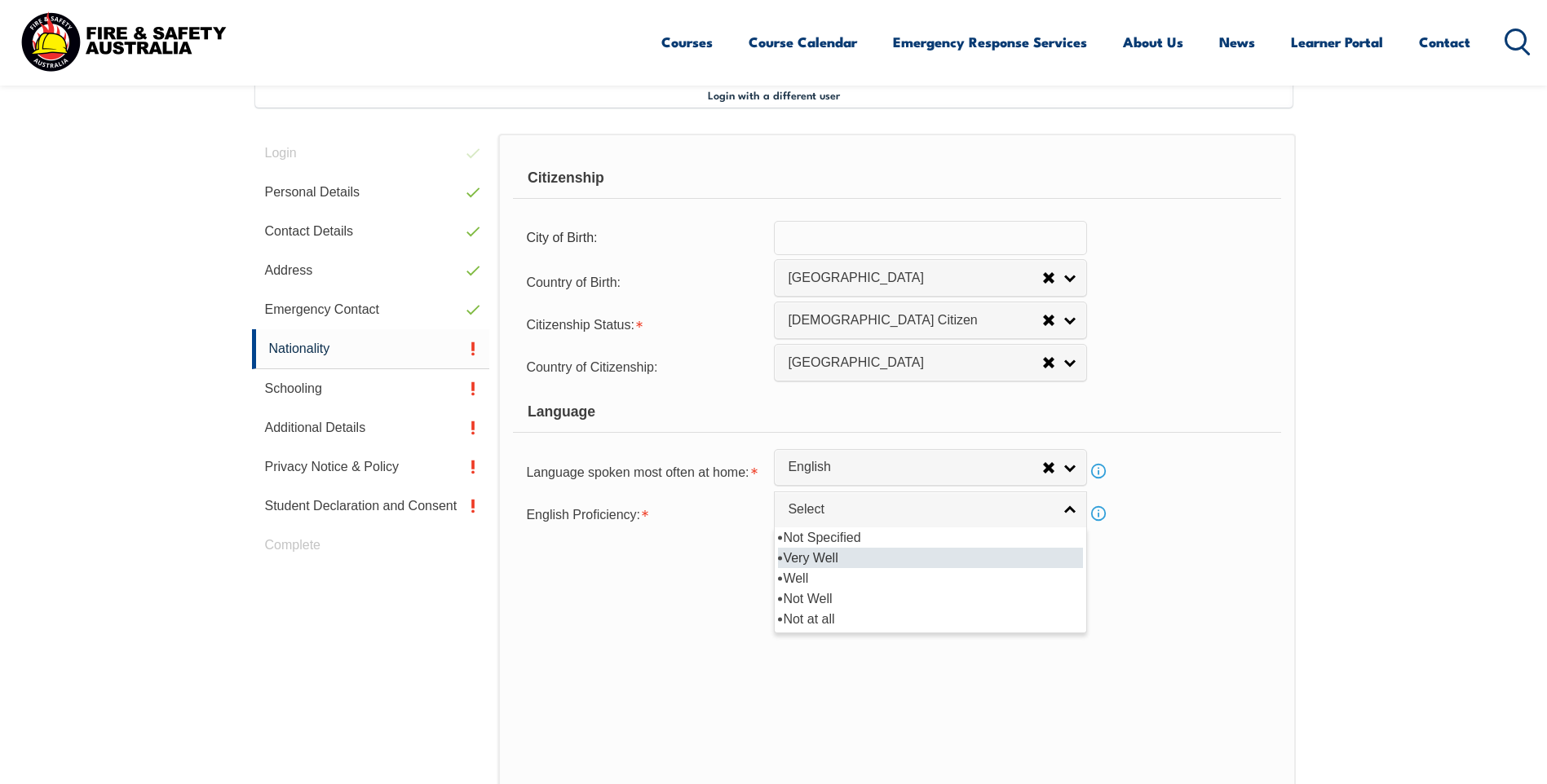
click at [818, 560] on li "Very Well" at bounding box center [930, 558] width 305 height 20
select select "1"
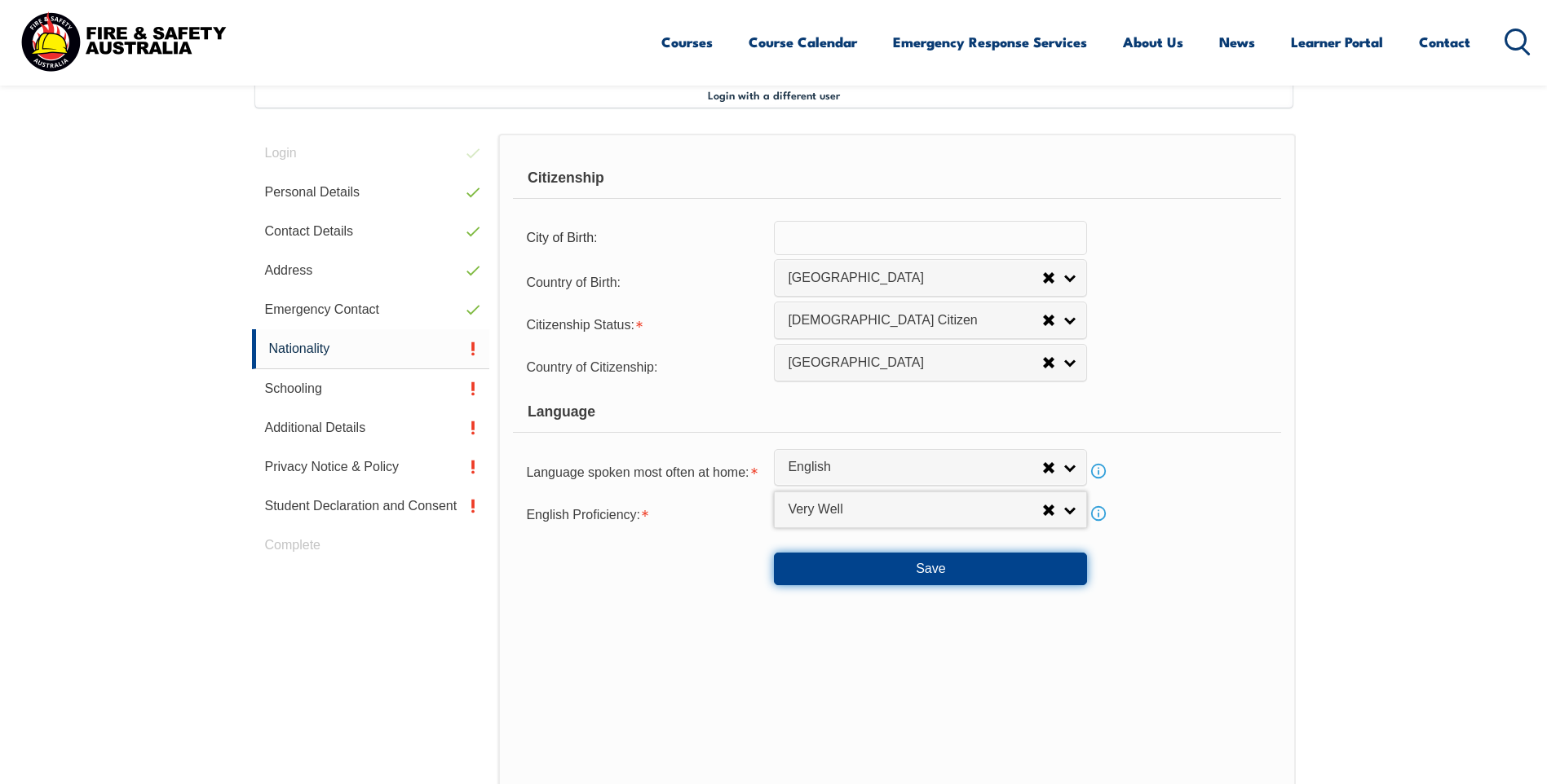
click at [945, 567] on button "Save" at bounding box center [930, 569] width 313 height 33
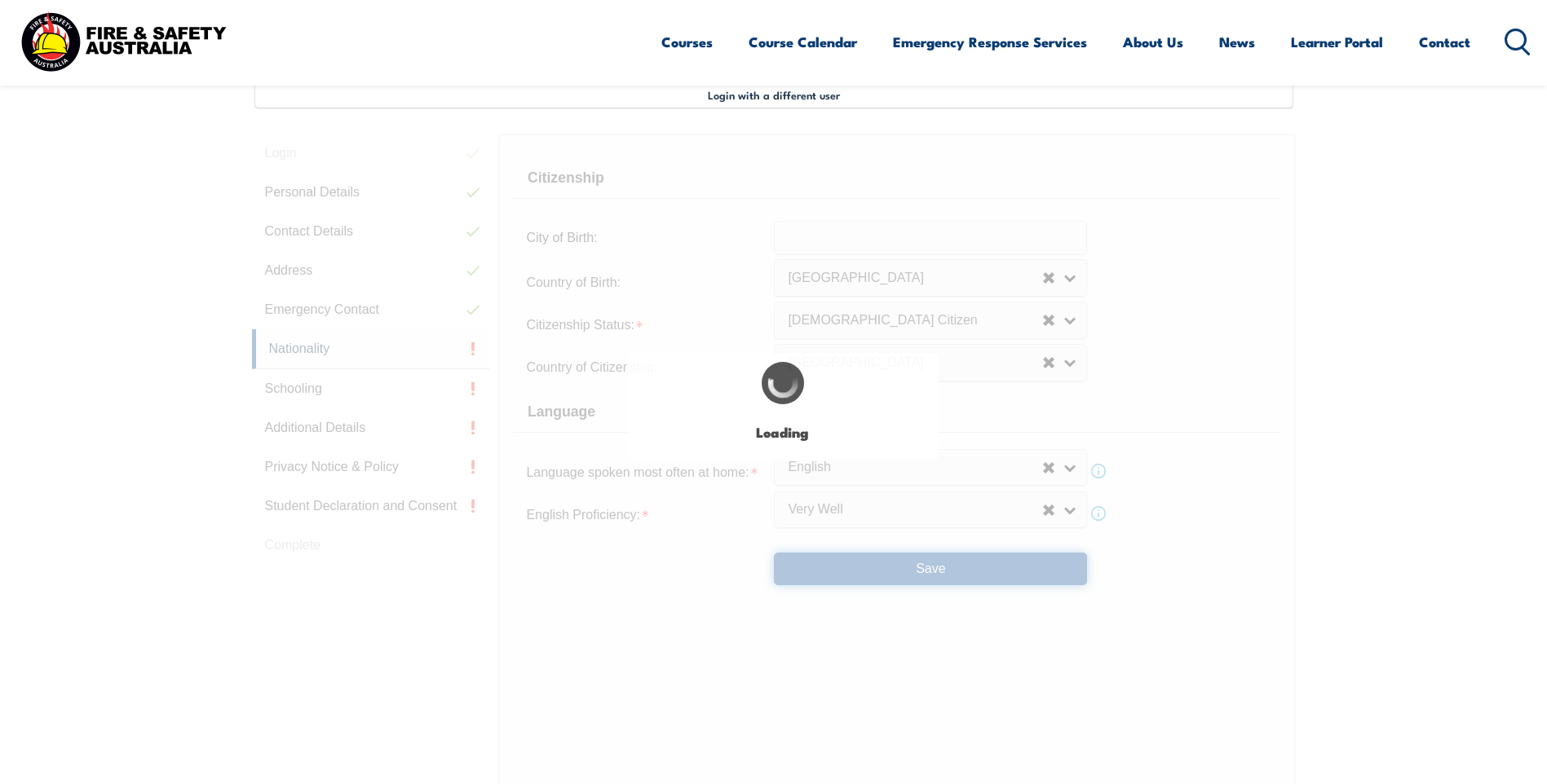
select select "false"
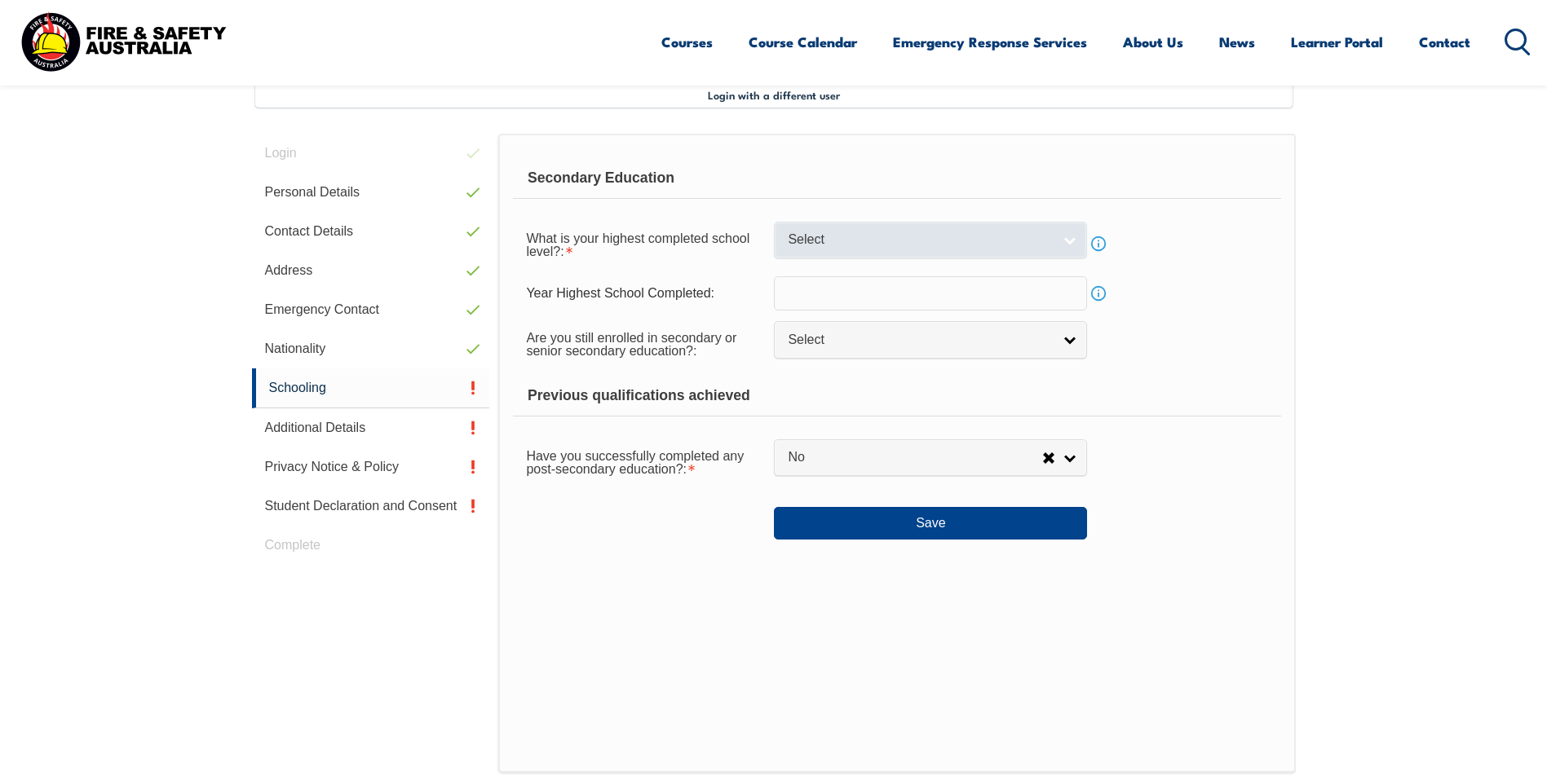
click at [1068, 240] on link "Select" at bounding box center [930, 240] width 313 height 37
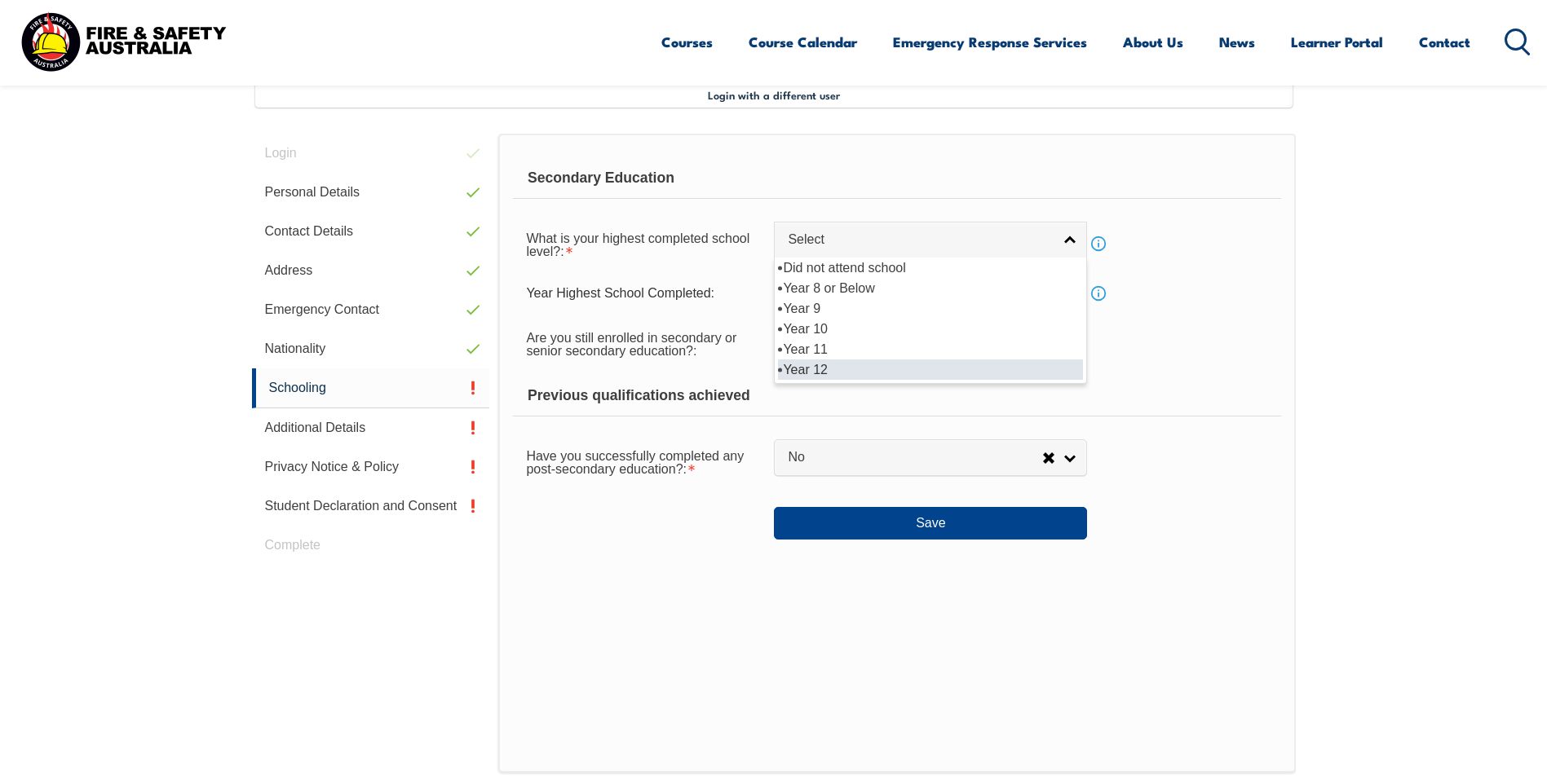
click at [957, 376] on li "Year 12" at bounding box center [930, 369] width 305 height 20
select select "12"
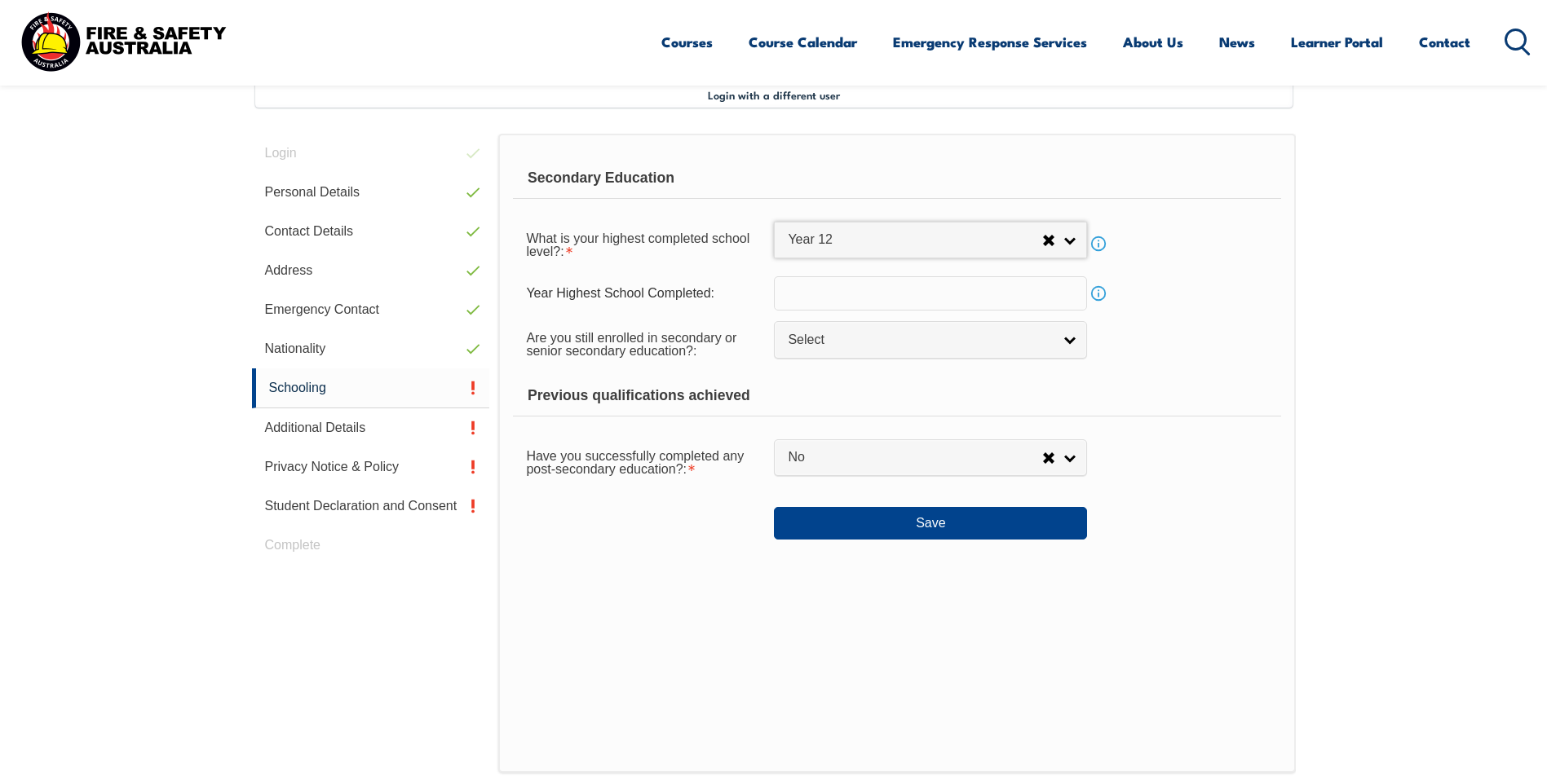
click at [1029, 296] on input "text" at bounding box center [930, 293] width 313 height 34
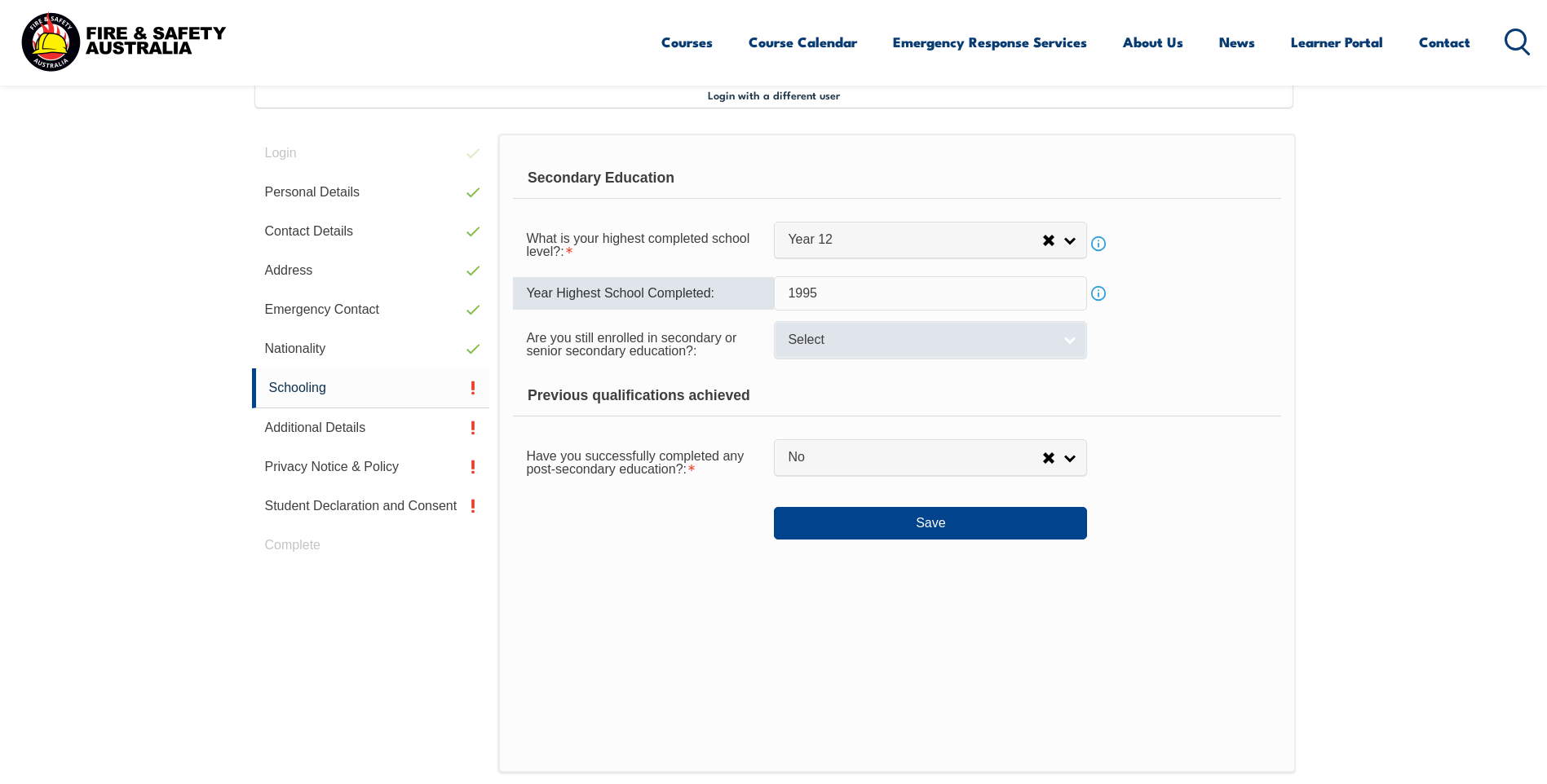
type input "1995"
click at [985, 337] on span "Select" at bounding box center [920, 340] width 264 height 17
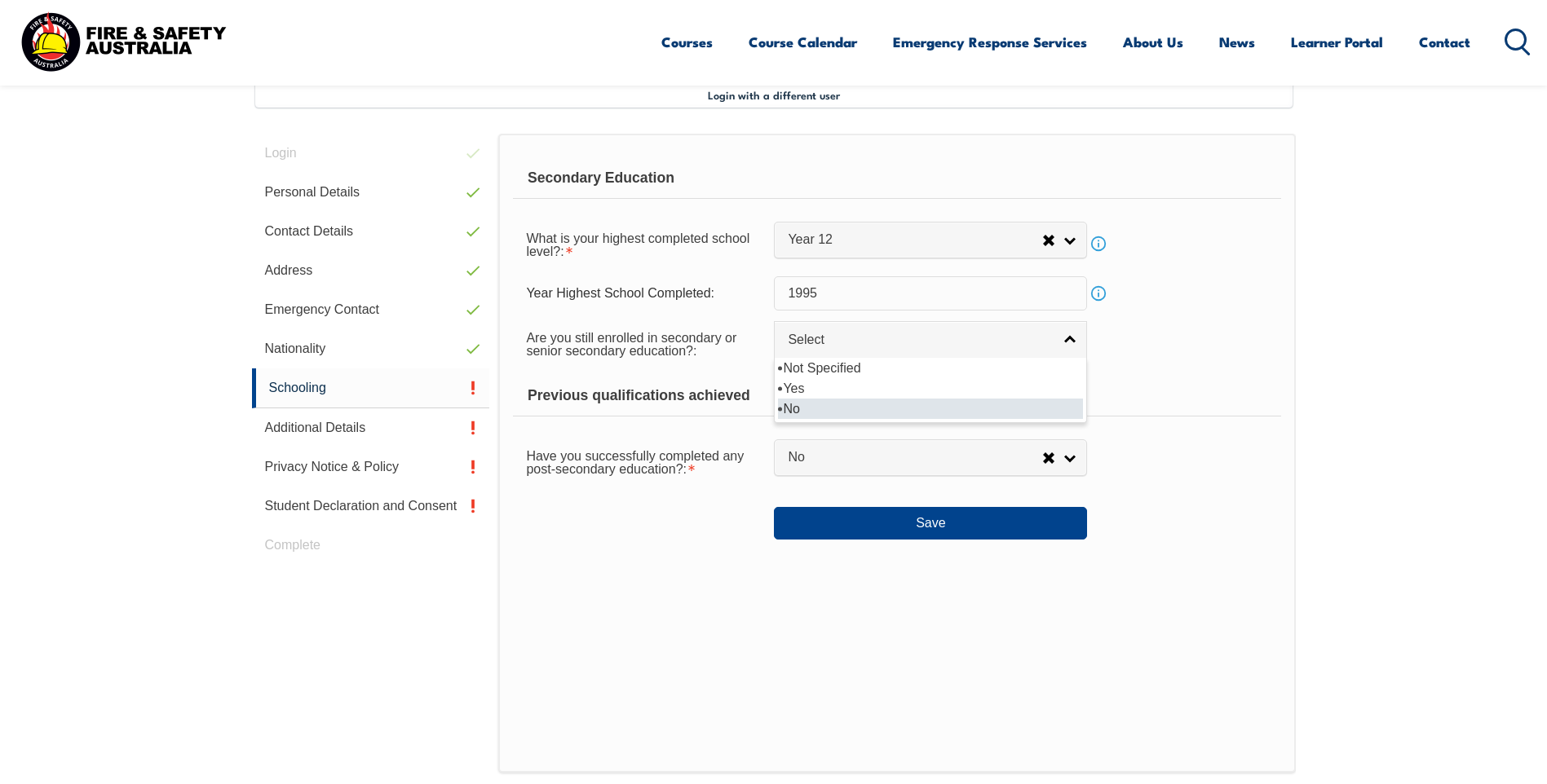
click at [934, 411] on li "No" at bounding box center [930, 408] width 305 height 20
select select "false"
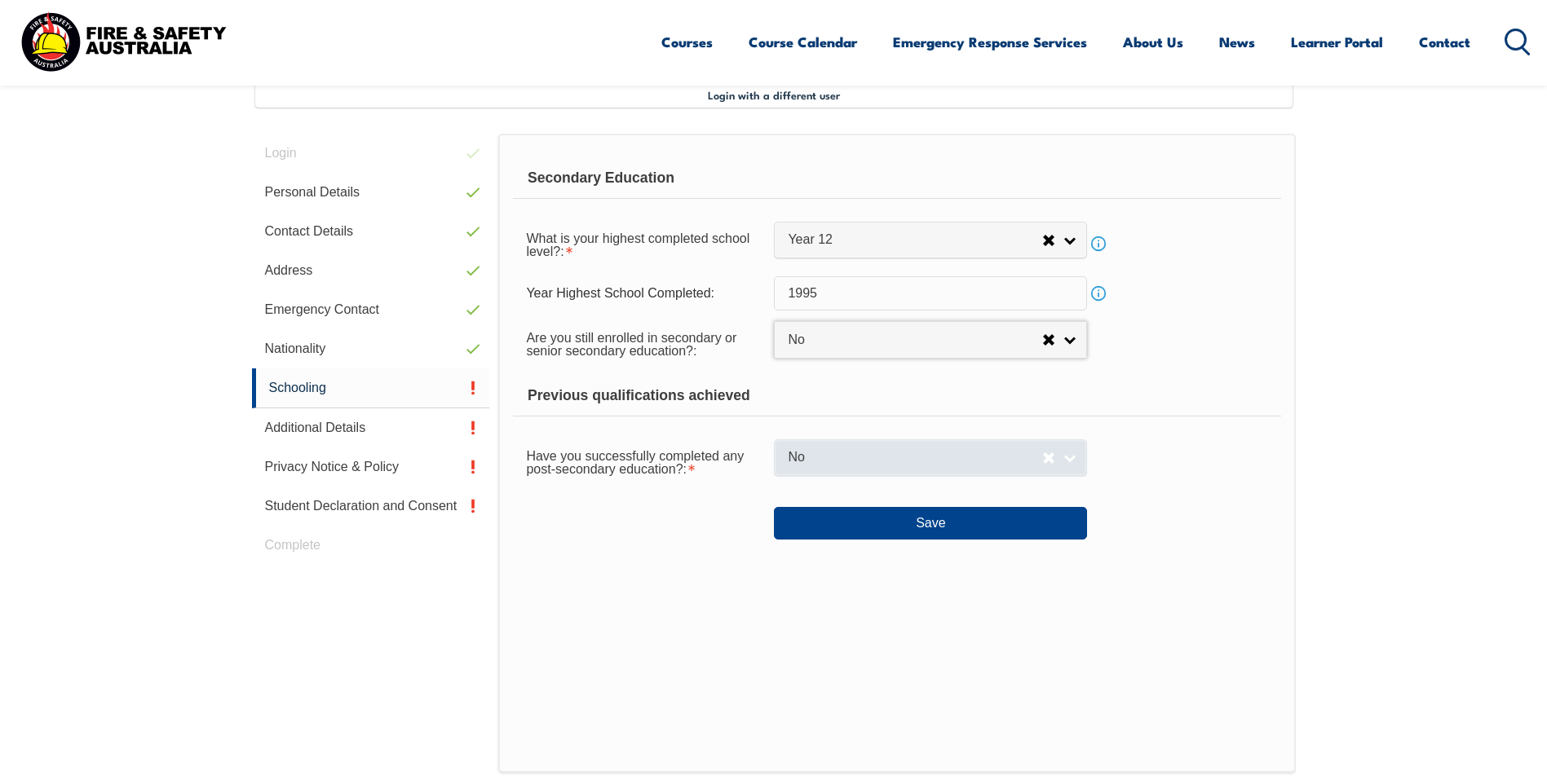
click at [935, 463] on span "No" at bounding box center [916, 457] width 255 height 17
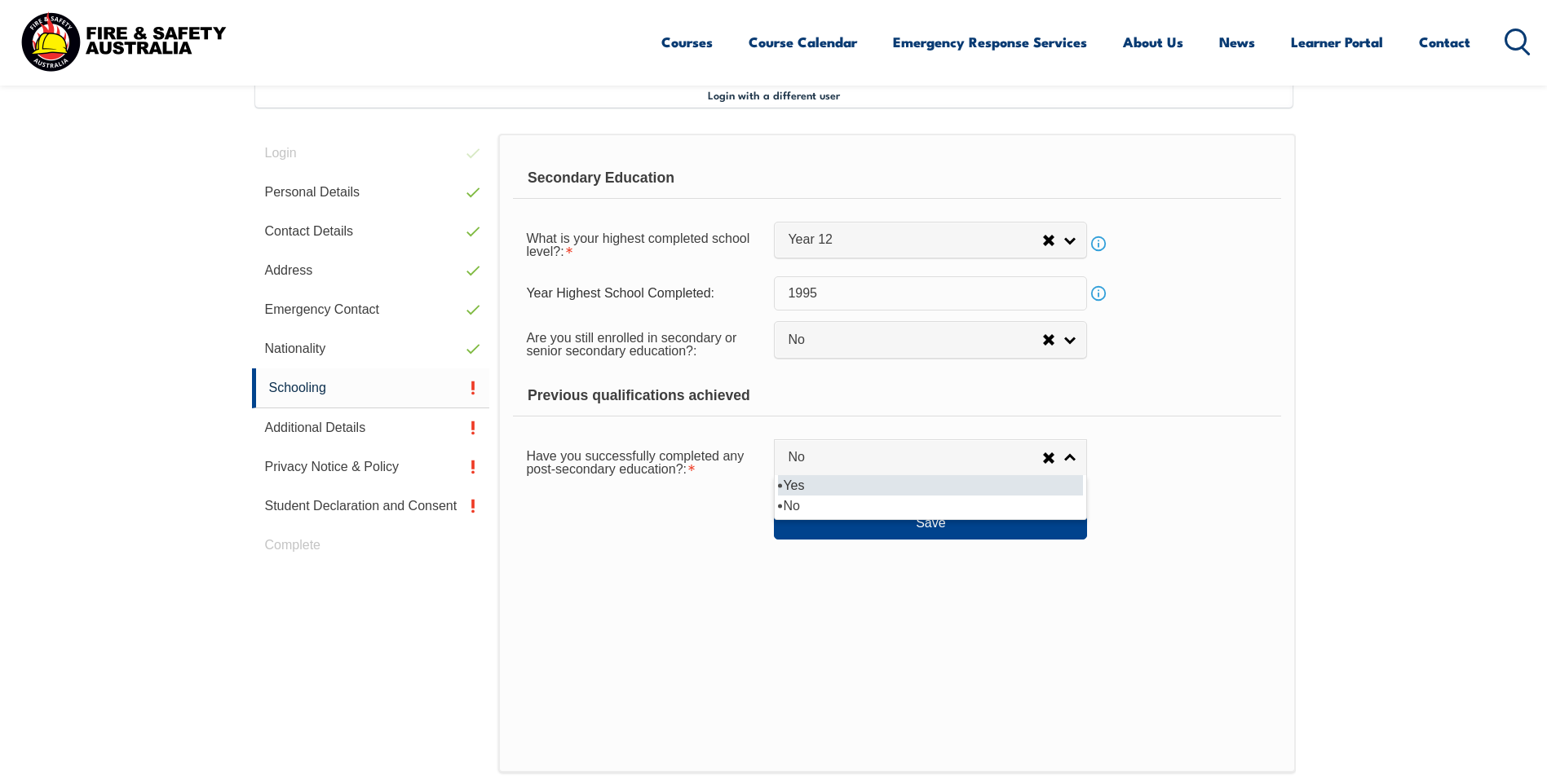
click at [914, 480] on li "Yes" at bounding box center [930, 485] width 305 height 20
select select "true"
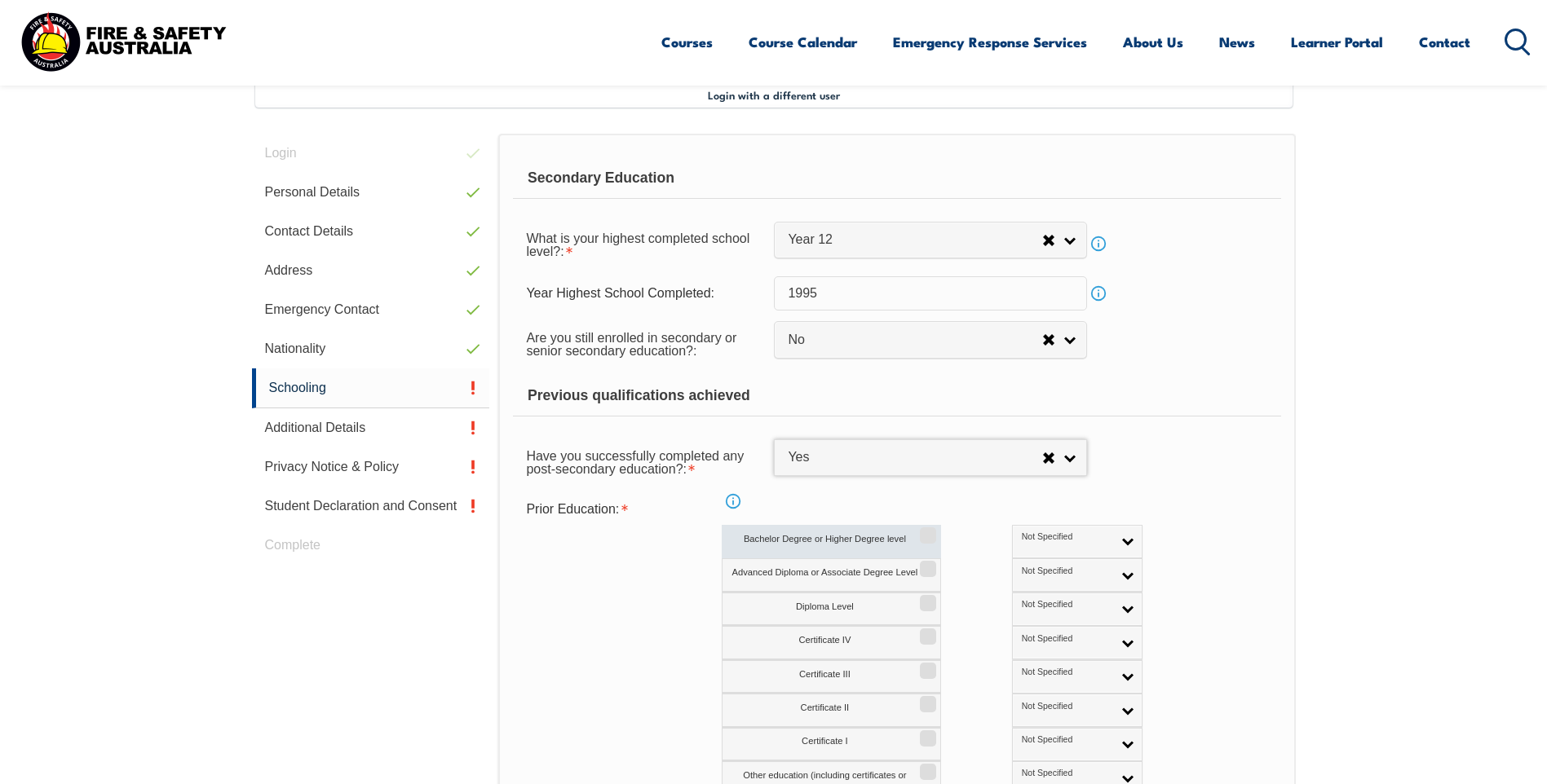
click at [922, 530] on input "Bachelor Degree or Higher Degree level" at bounding box center [926, 530] width 10 height 2
checkbox input "true"
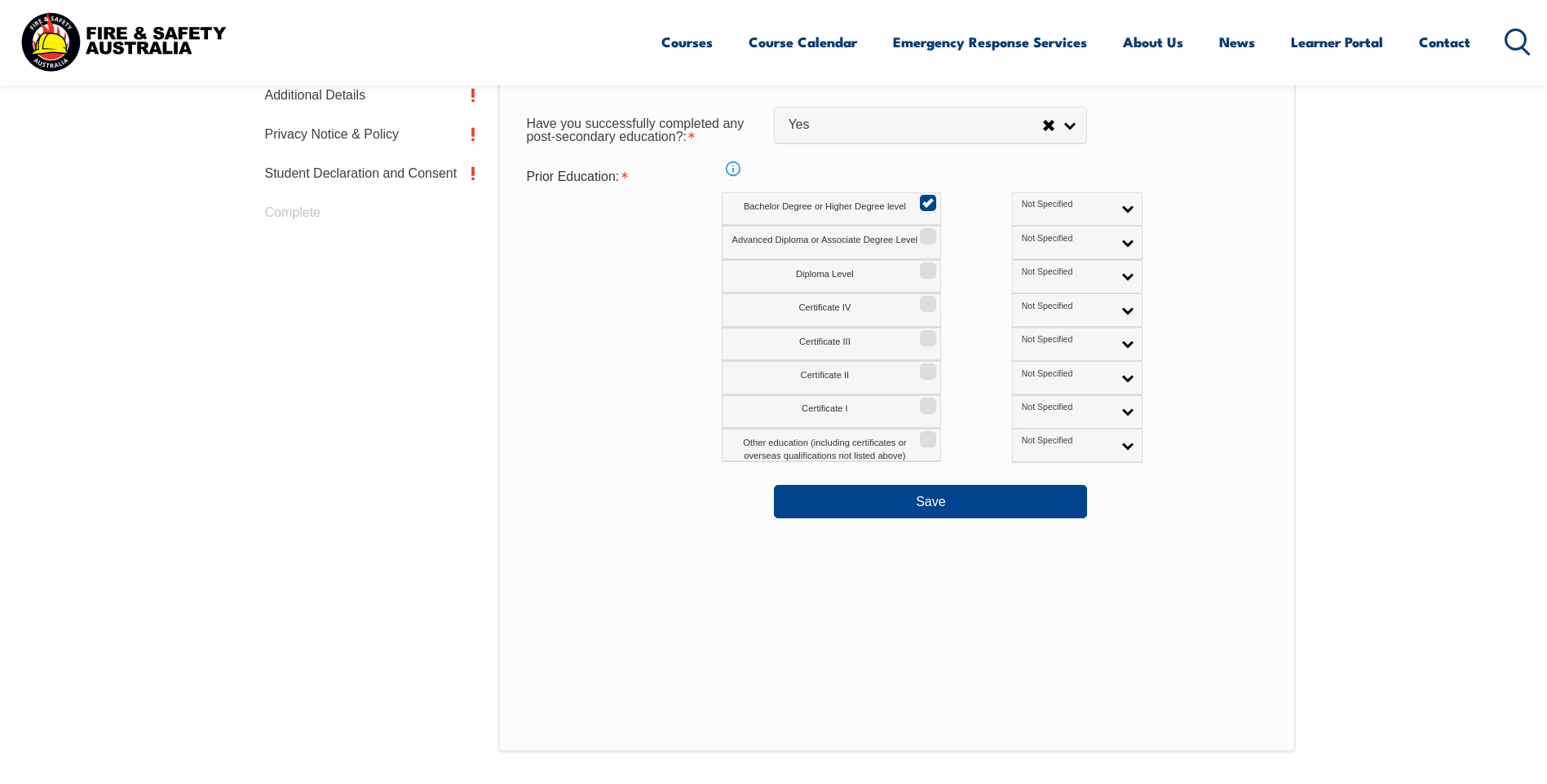
scroll to position [852, 0]
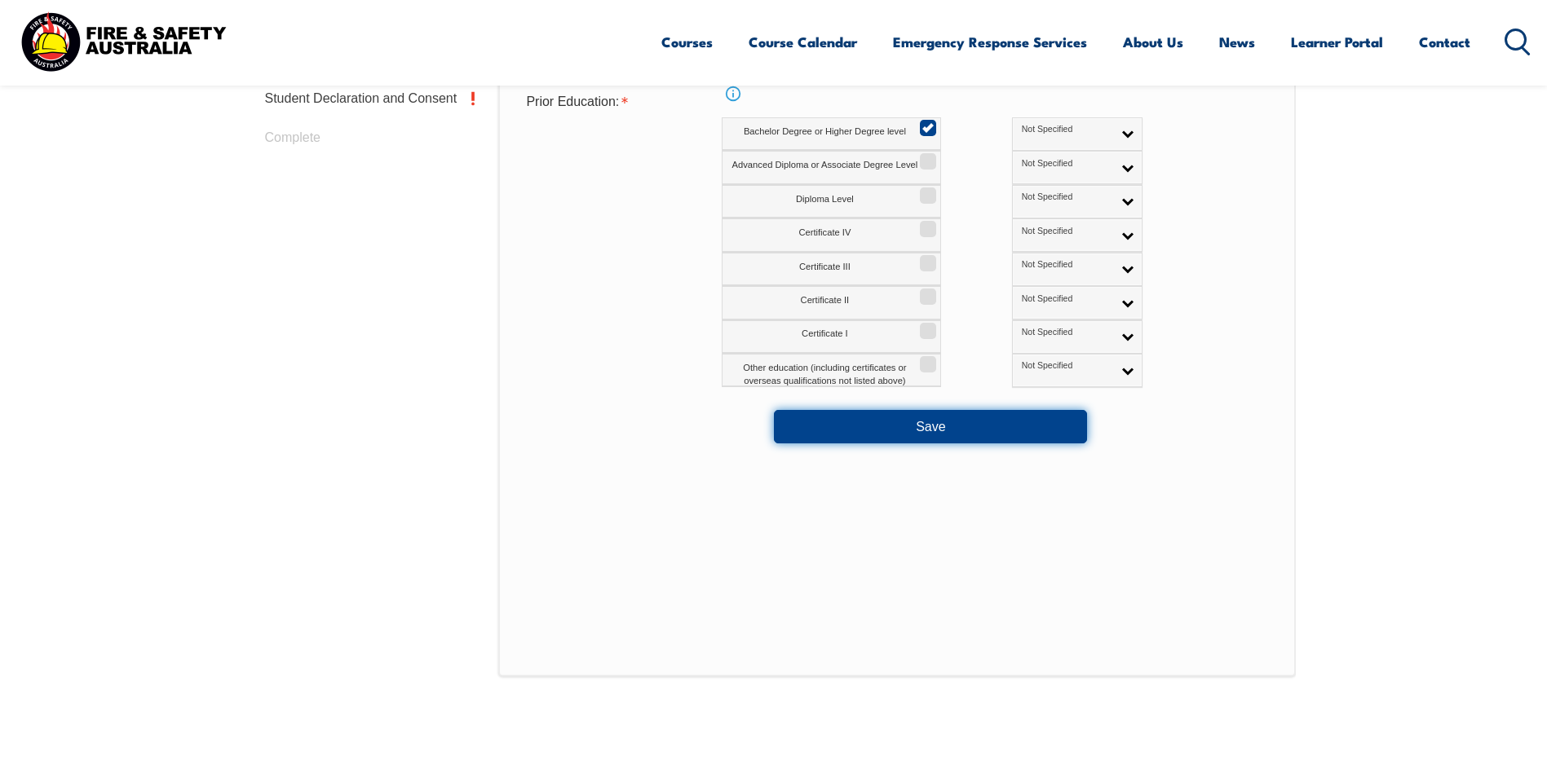
click at [946, 426] on button "Save" at bounding box center [930, 427] width 313 height 33
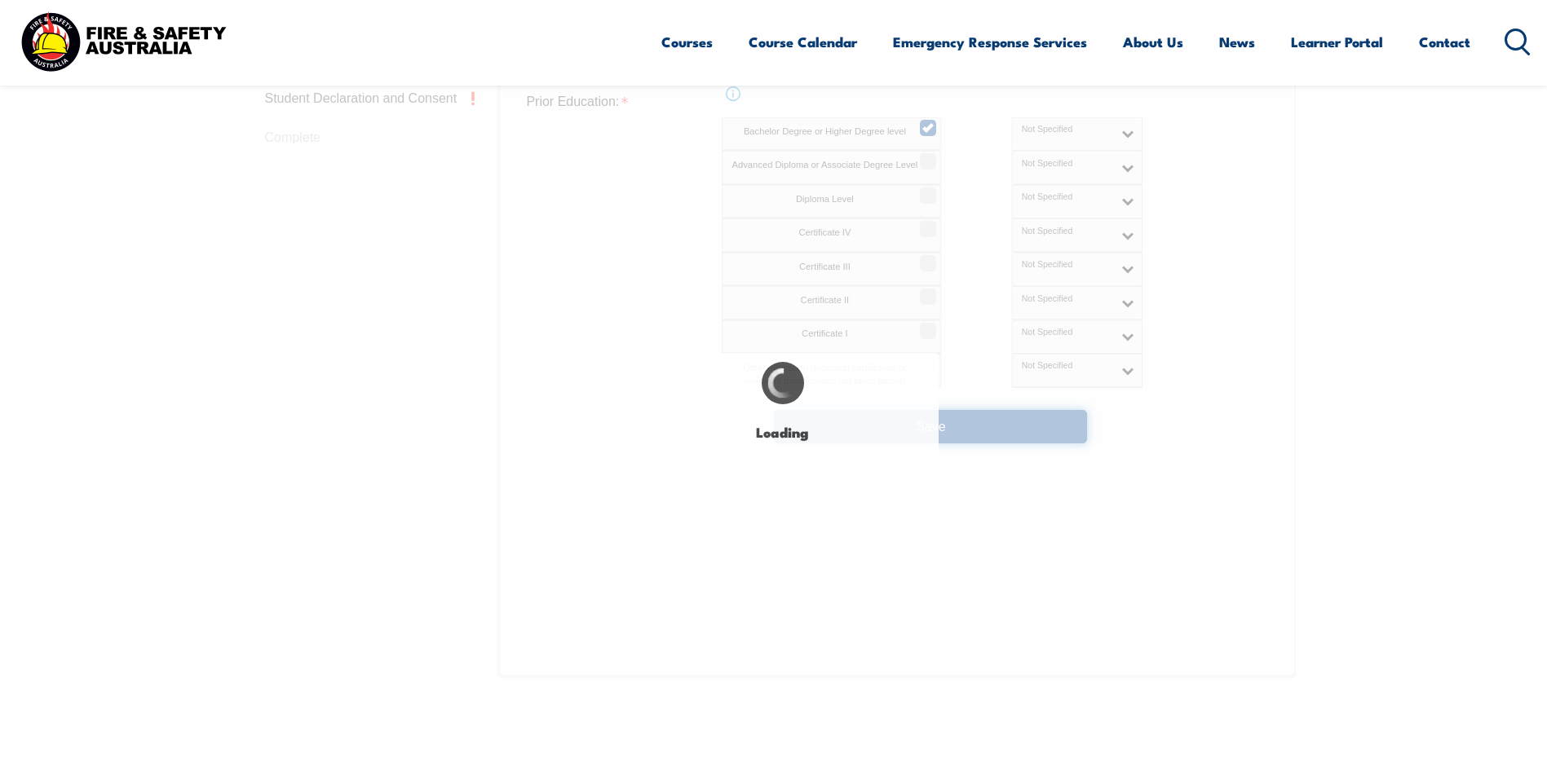
select select
select select "false"
select select "true"
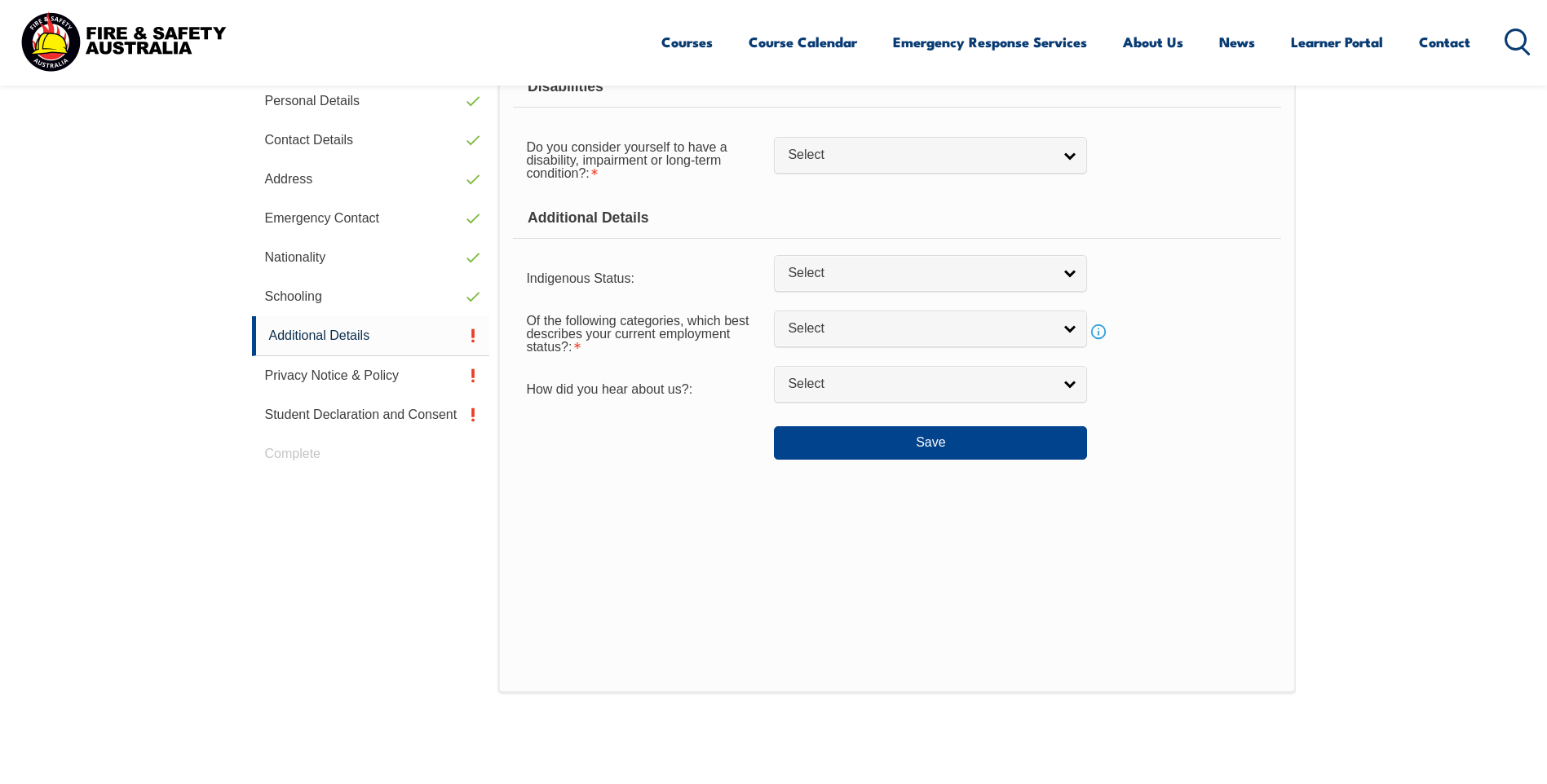
scroll to position [428, 0]
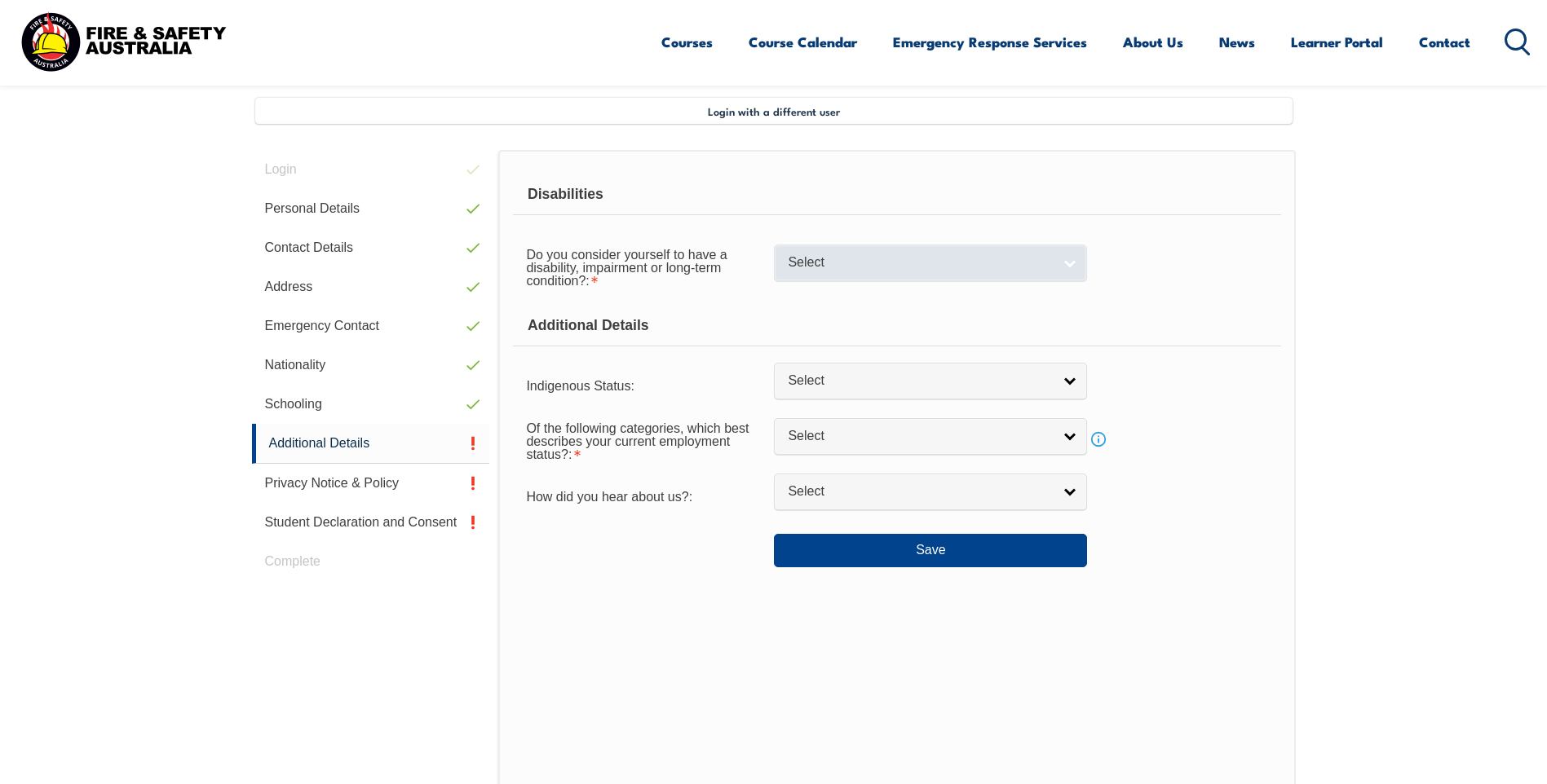
click at [1067, 260] on link "Select" at bounding box center [930, 263] width 313 height 37
click at [1040, 297] on li "No" at bounding box center [930, 290] width 305 height 20
select select "false"
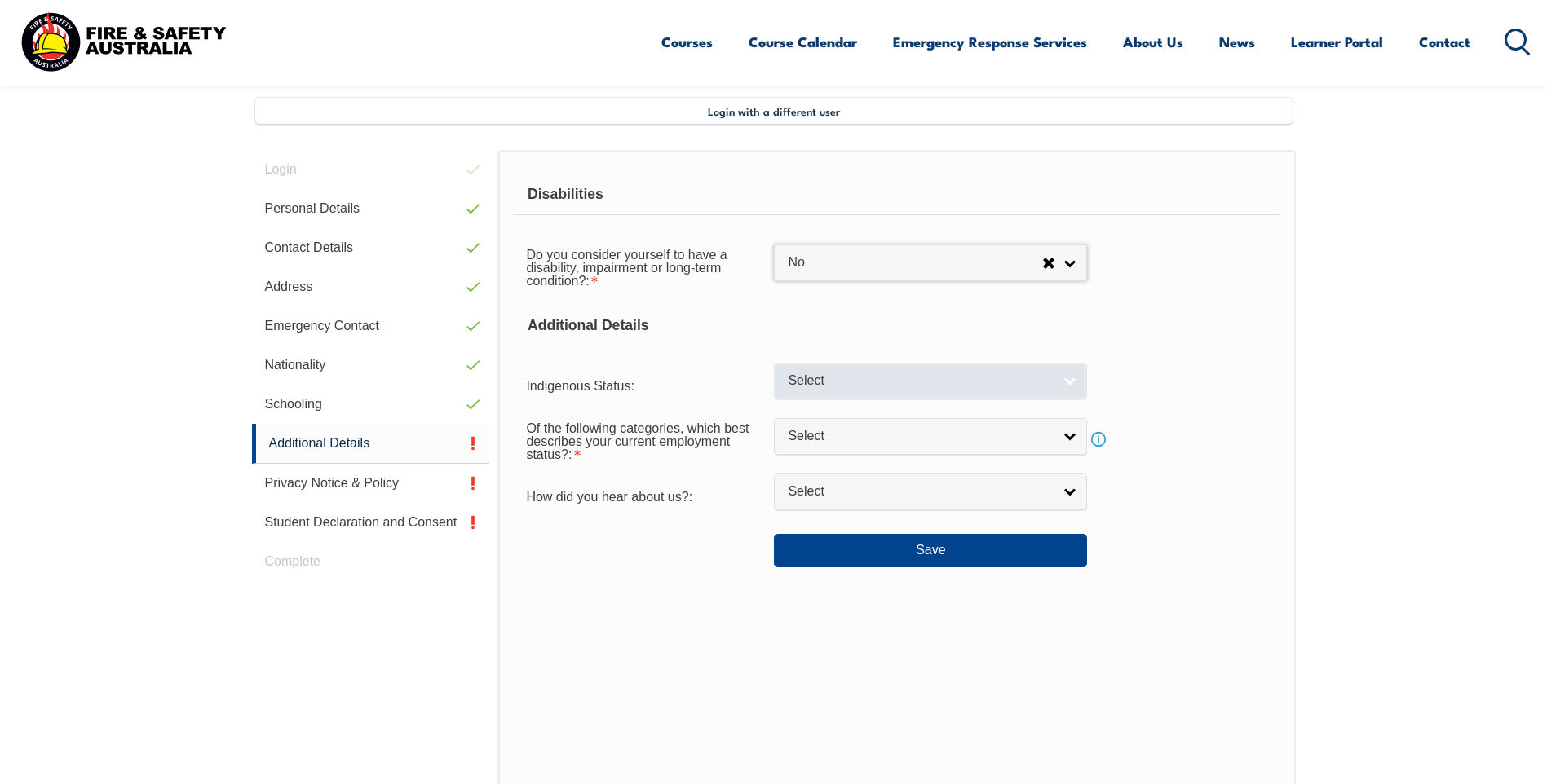
click at [1071, 390] on link "Select" at bounding box center [930, 381] width 313 height 37
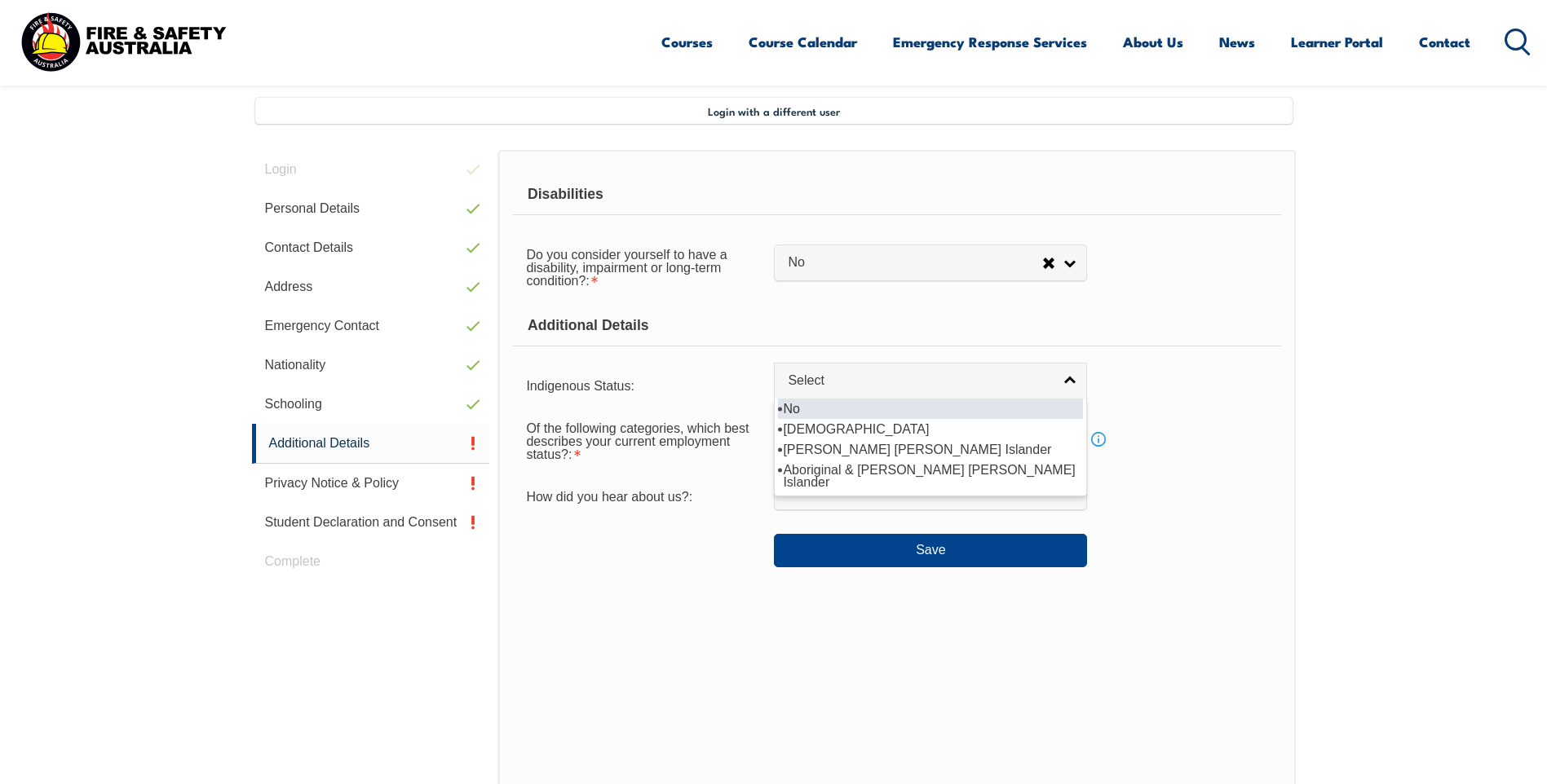
click at [1048, 415] on li "No" at bounding box center [930, 408] width 305 height 20
select select "4"
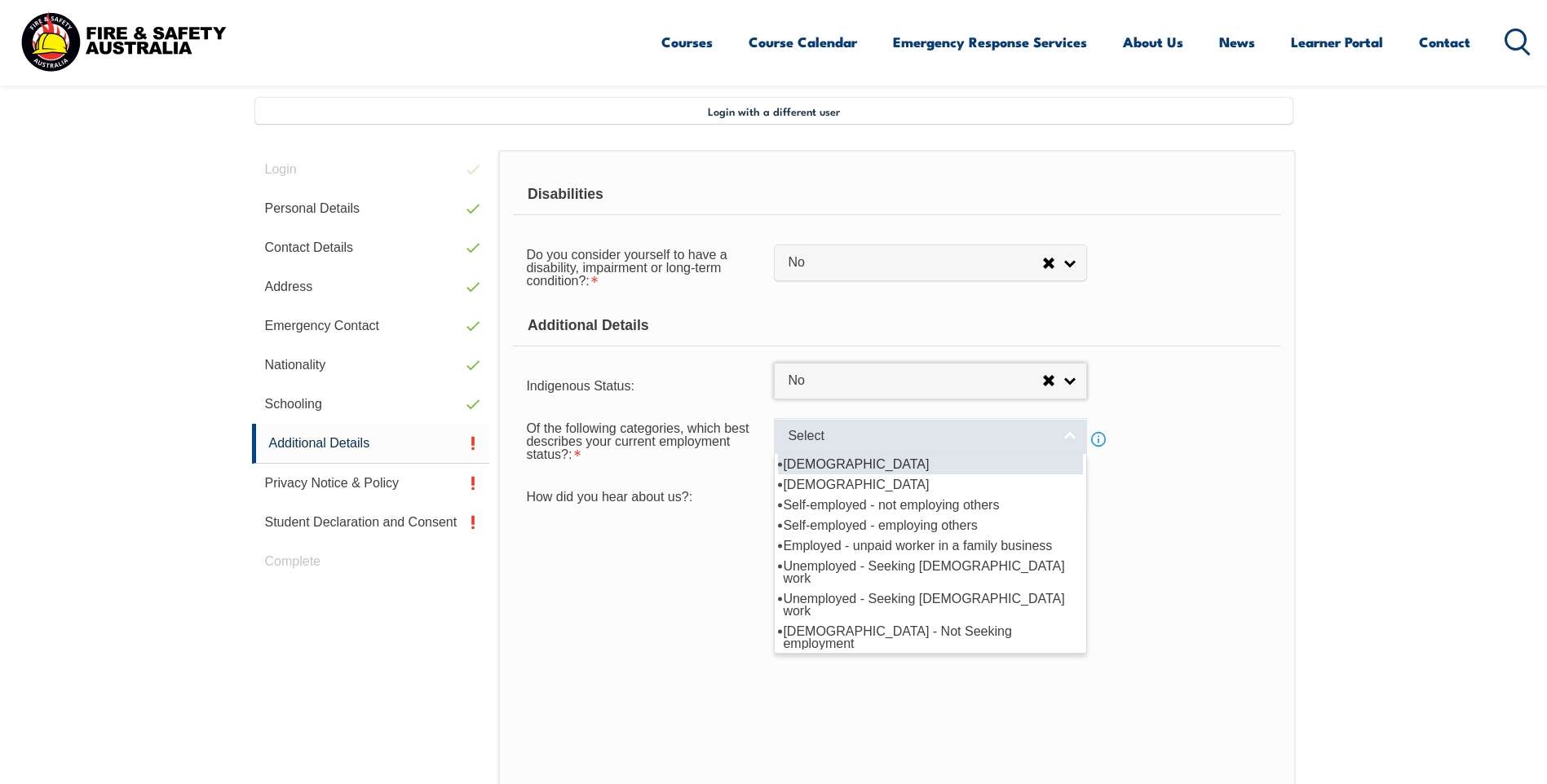
click at [1070, 441] on link "Select" at bounding box center [930, 437] width 313 height 37
click at [1033, 463] on li "[DEMOGRAPHIC_DATA]" at bounding box center [930, 464] width 305 height 20
select select "1"
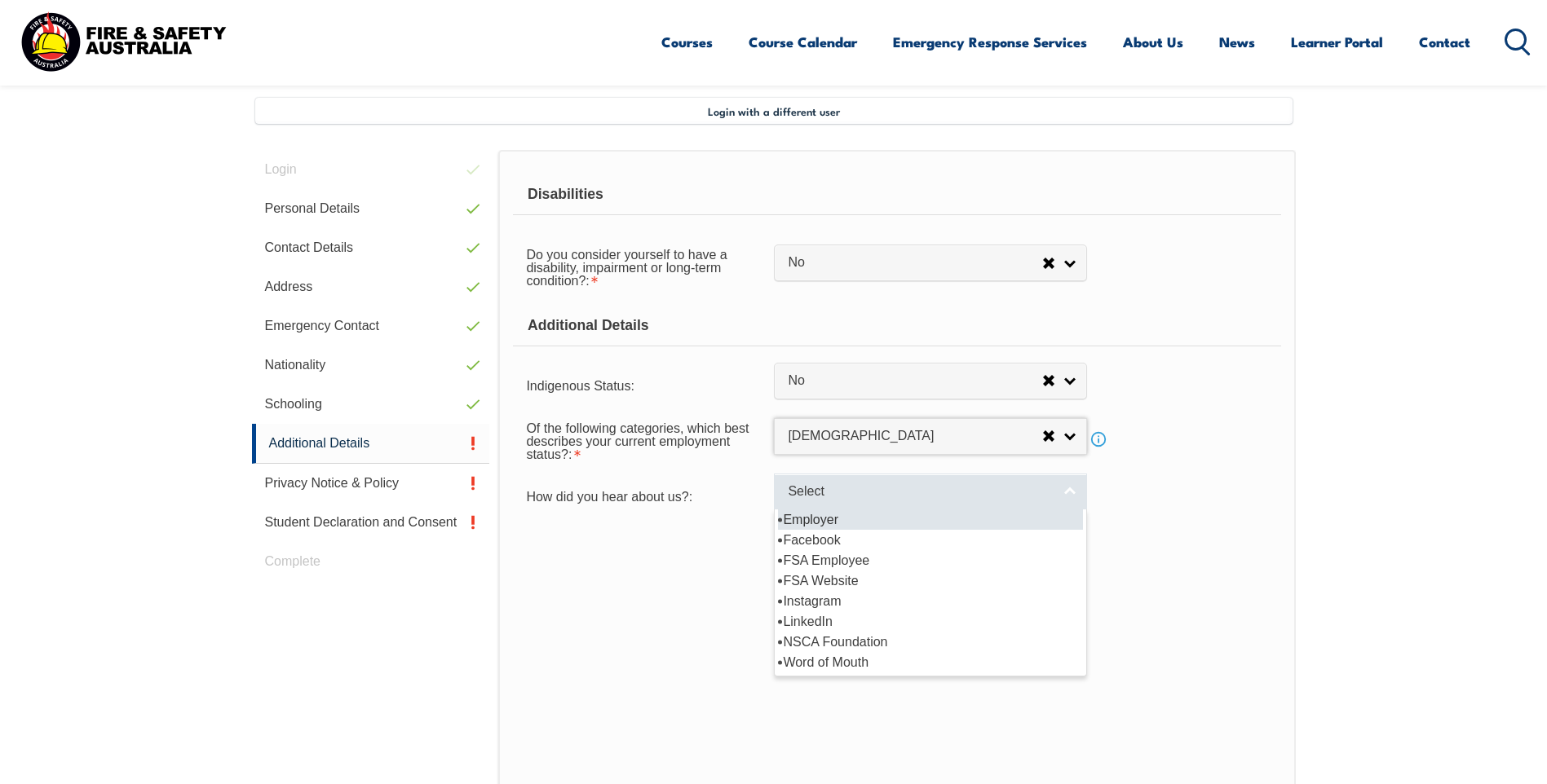
click at [1069, 492] on link "Select" at bounding box center [930, 492] width 313 height 37
click at [1049, 521] on li "Employer" at bounding box center [930, 519] width 305 height 20
select select "8019"
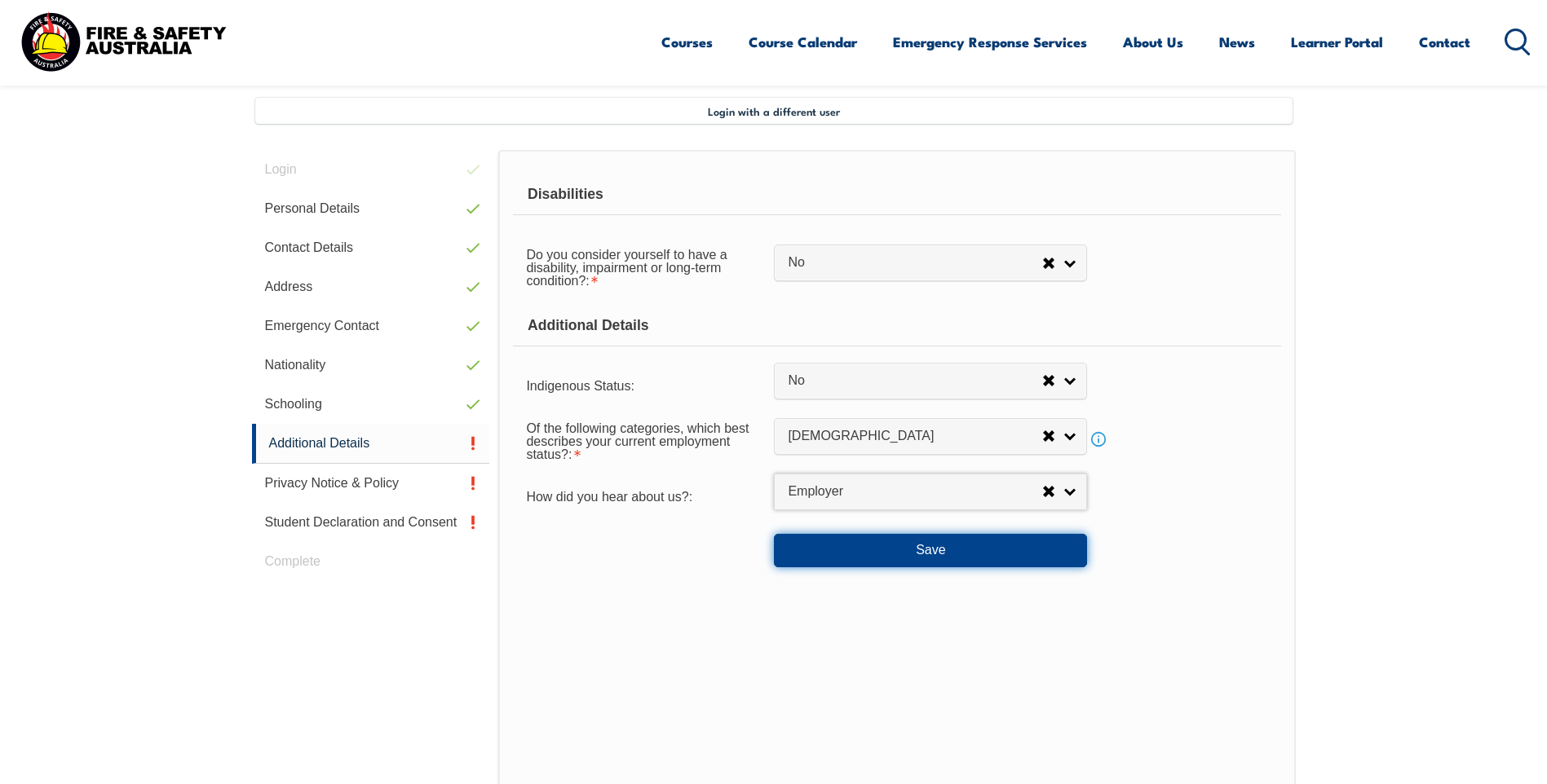
click at [950, 549] on button "Save" at bounding box center [930, 550] width 313 height 33
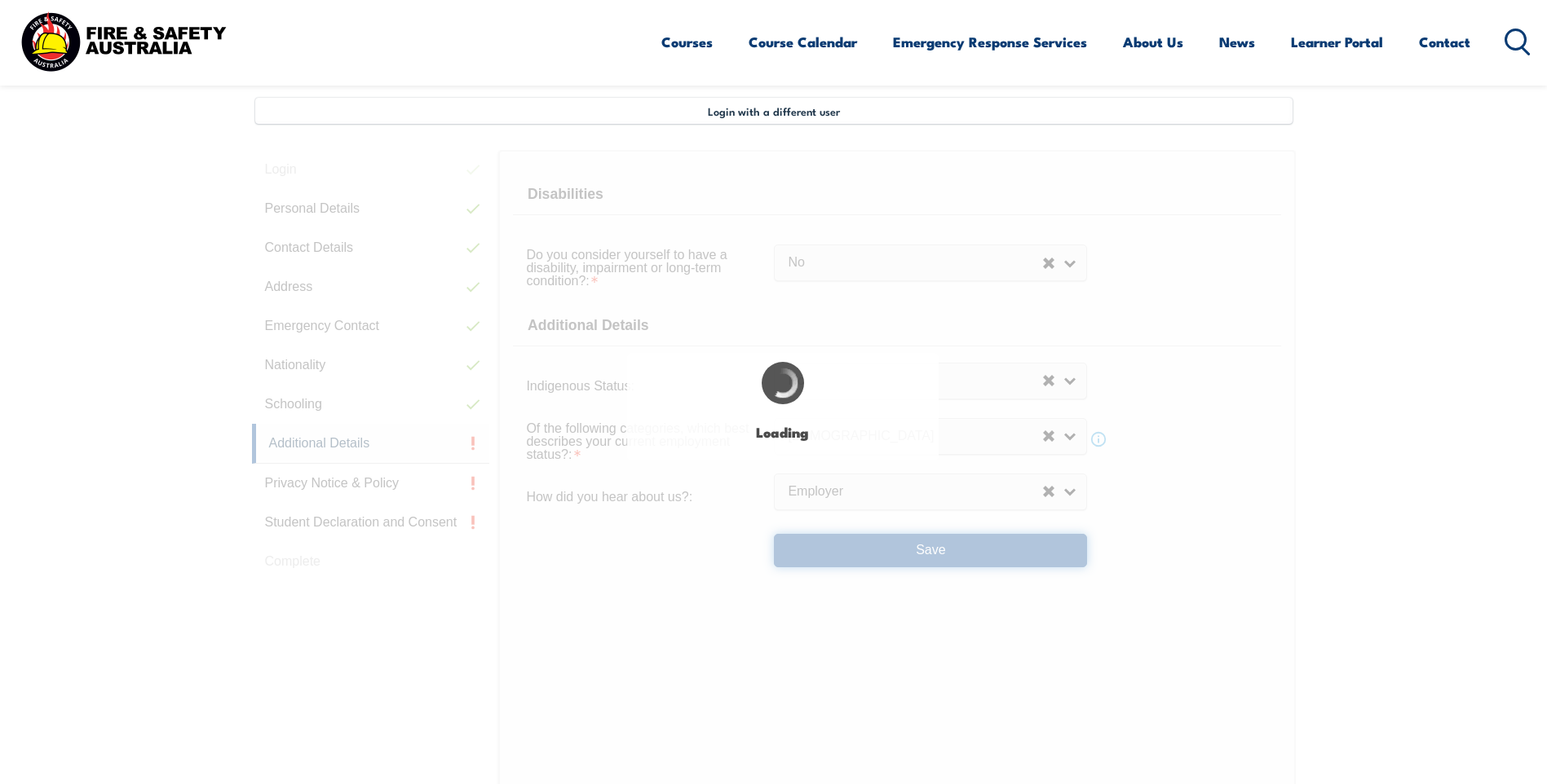
select select "false"
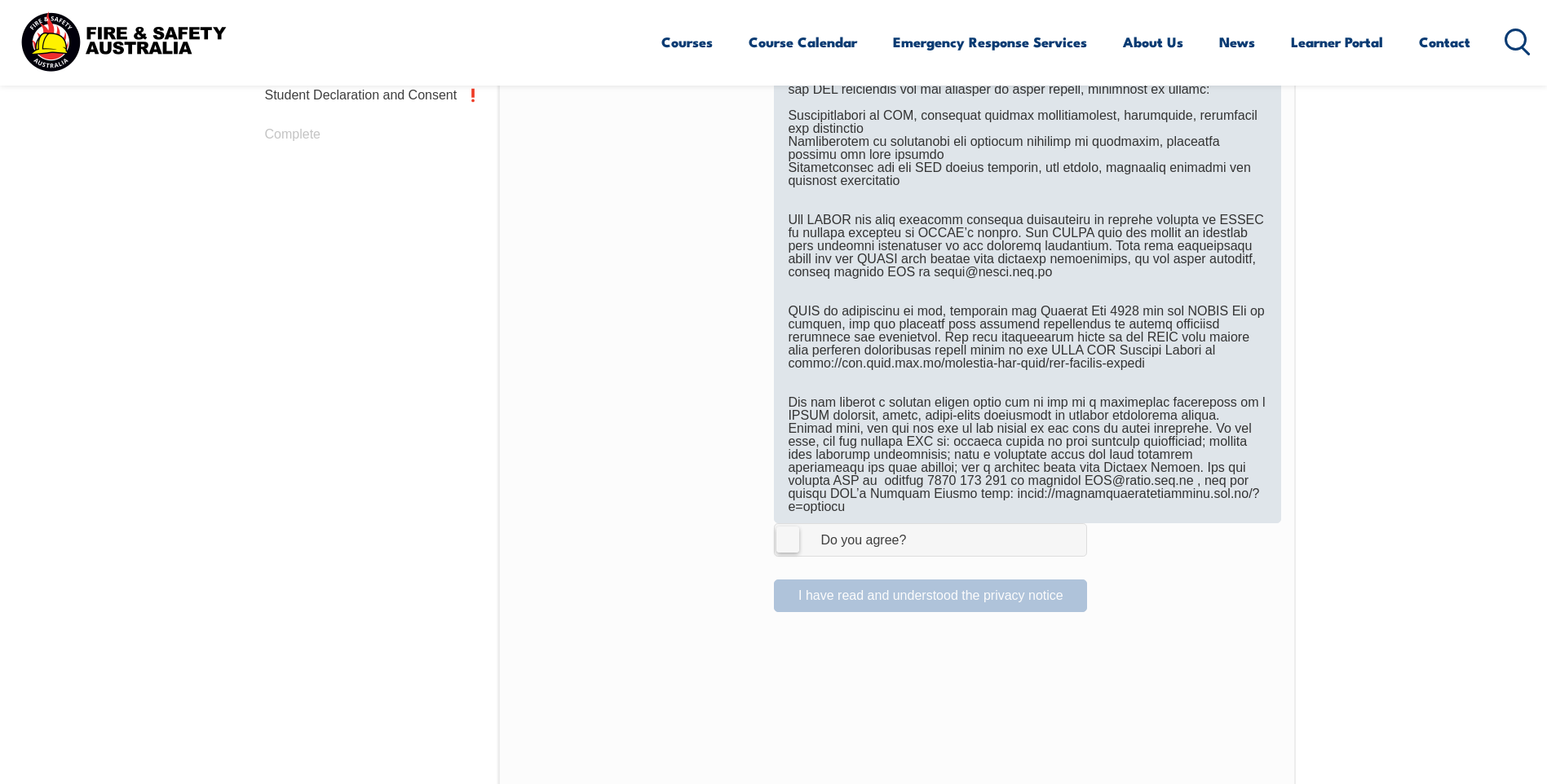
scroll to position [933, 0]
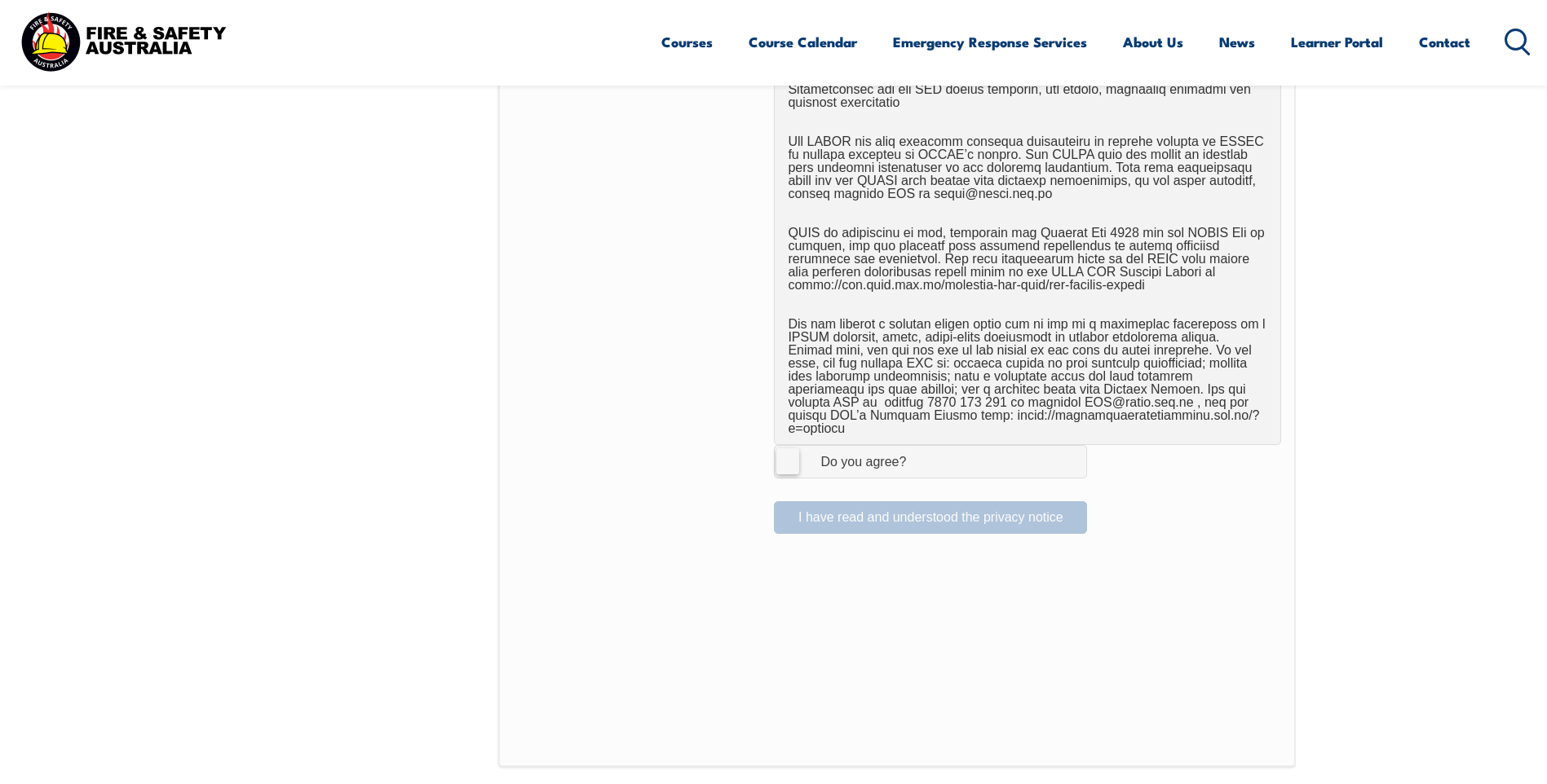
click at [791, 453] on label "I Agree Do you agree?" at bounding box center [930, 462] width 313 height 33
click at [919, 453] on input "I Agree Do you agree?" at bounding box center [933, 462] width 27 height 31
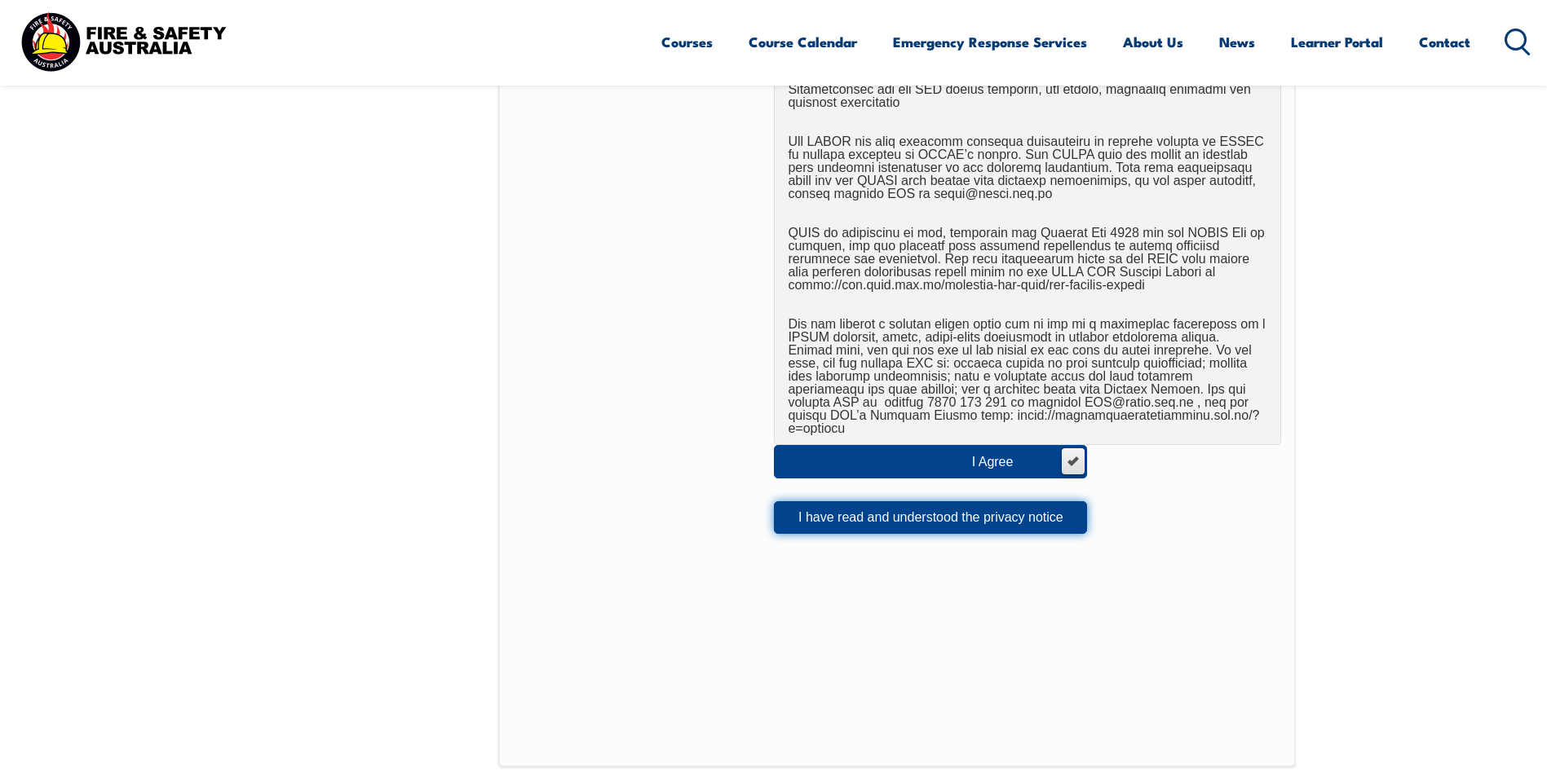
click at [874, 505] on button "I have read and understood the privacy notice" at bounding box center [930, 517] width 313 height 33
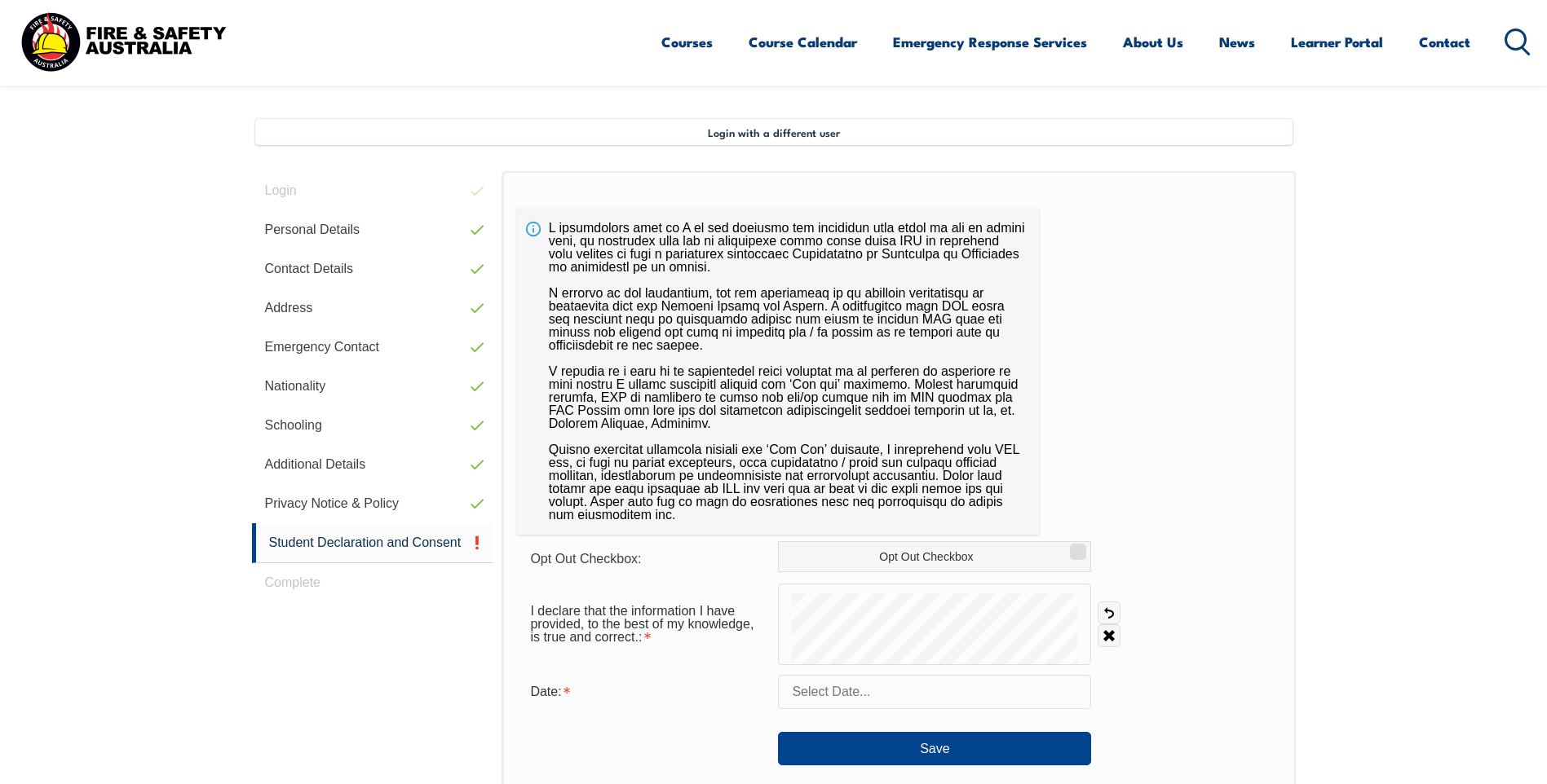
scroll to position [444, 0]
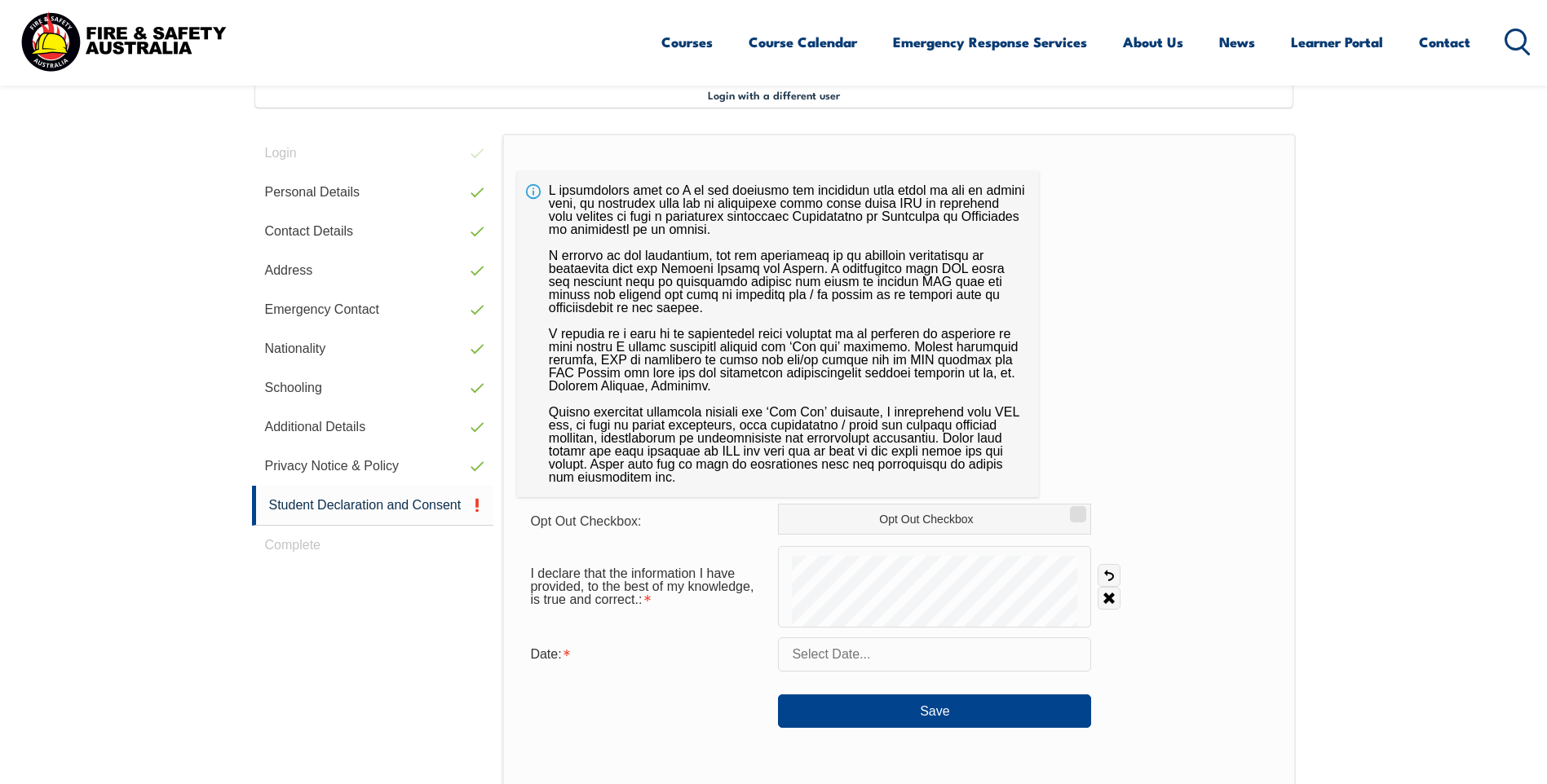
click at [1010, 658] on input "text" at bounding box center [935, 654] width 313 height 34
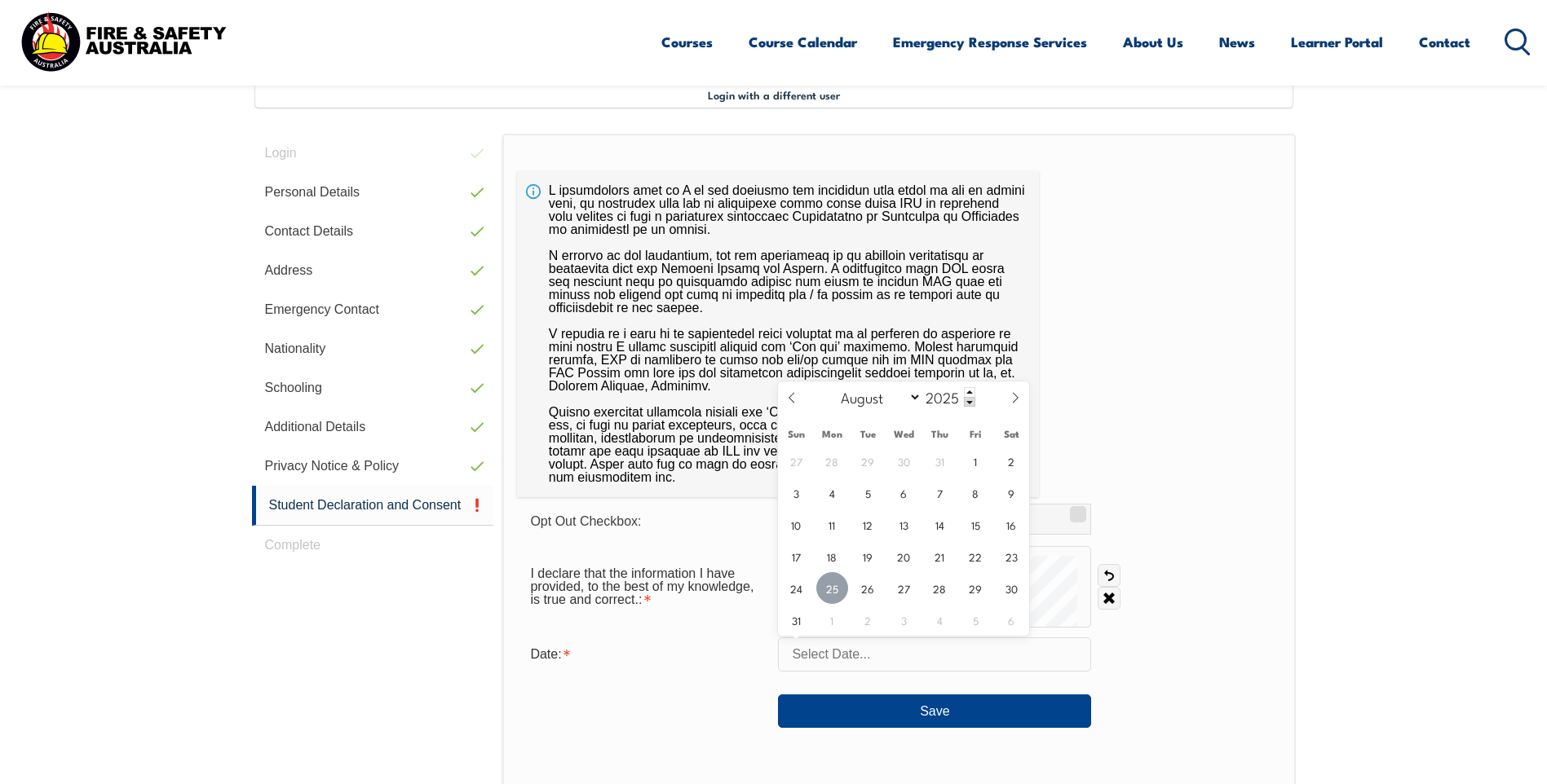
click at [834, 585] on span "25" at bounding box center [832, 588] width 32 height 32
type input "[DATE]"
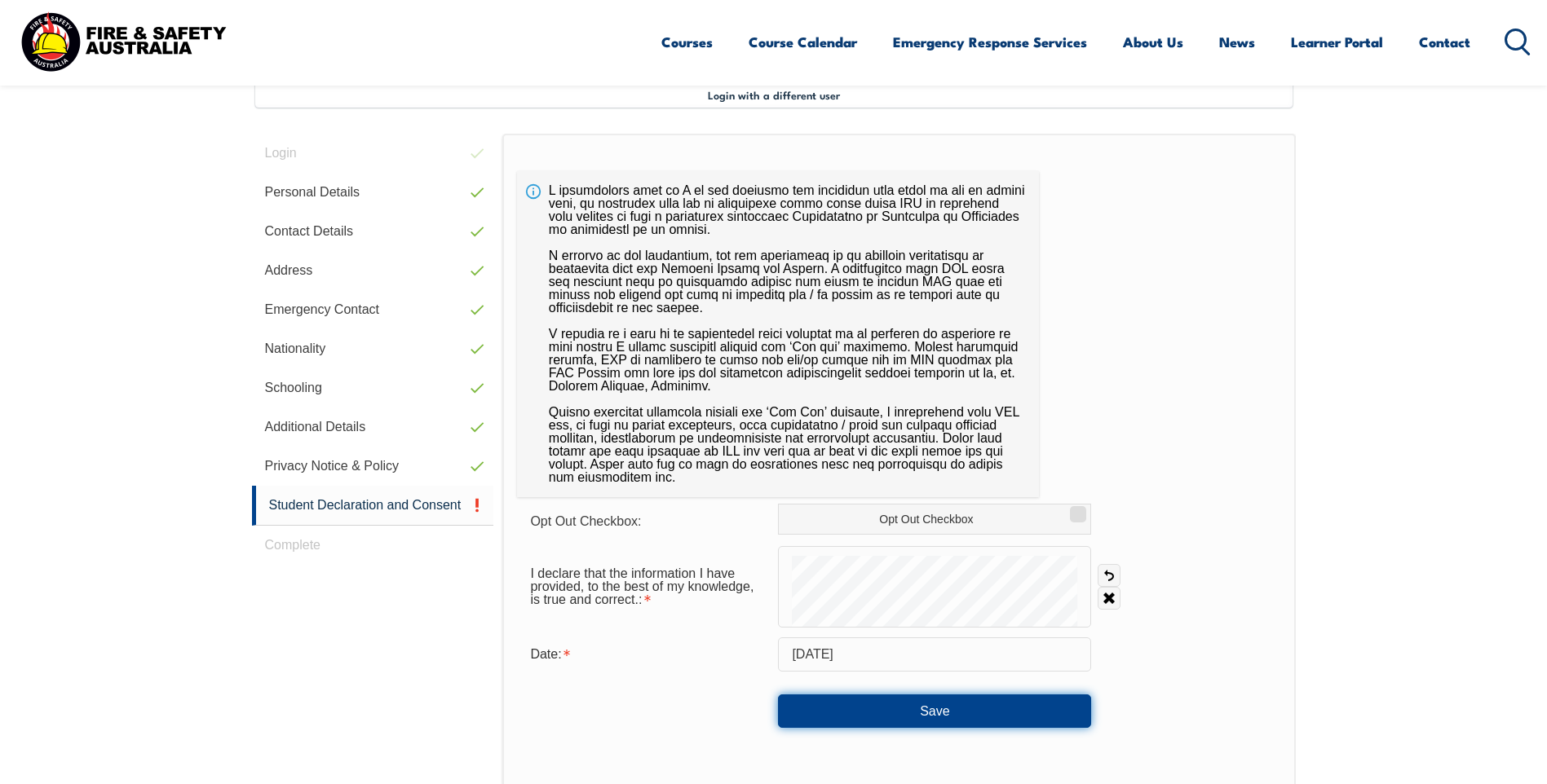
click at [939, 707] on button "Save" at bounding box center [935, 711] width 313 height 33
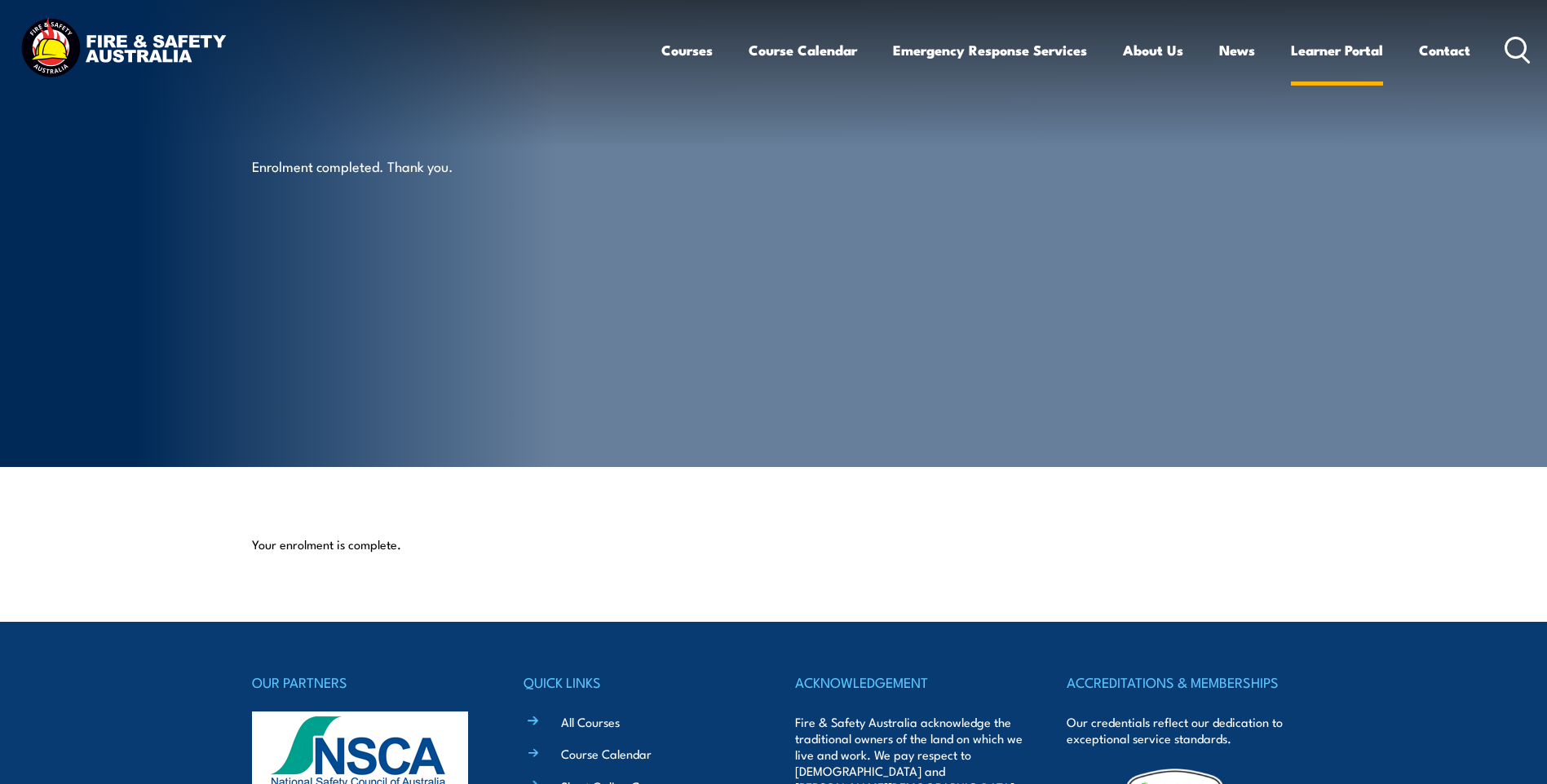
click at [1338, 47] on link "Learner Portal" at bounding box center [1337, 49] width 93 height 43
